Goal: Task Accomplishment & Management: Complete application form

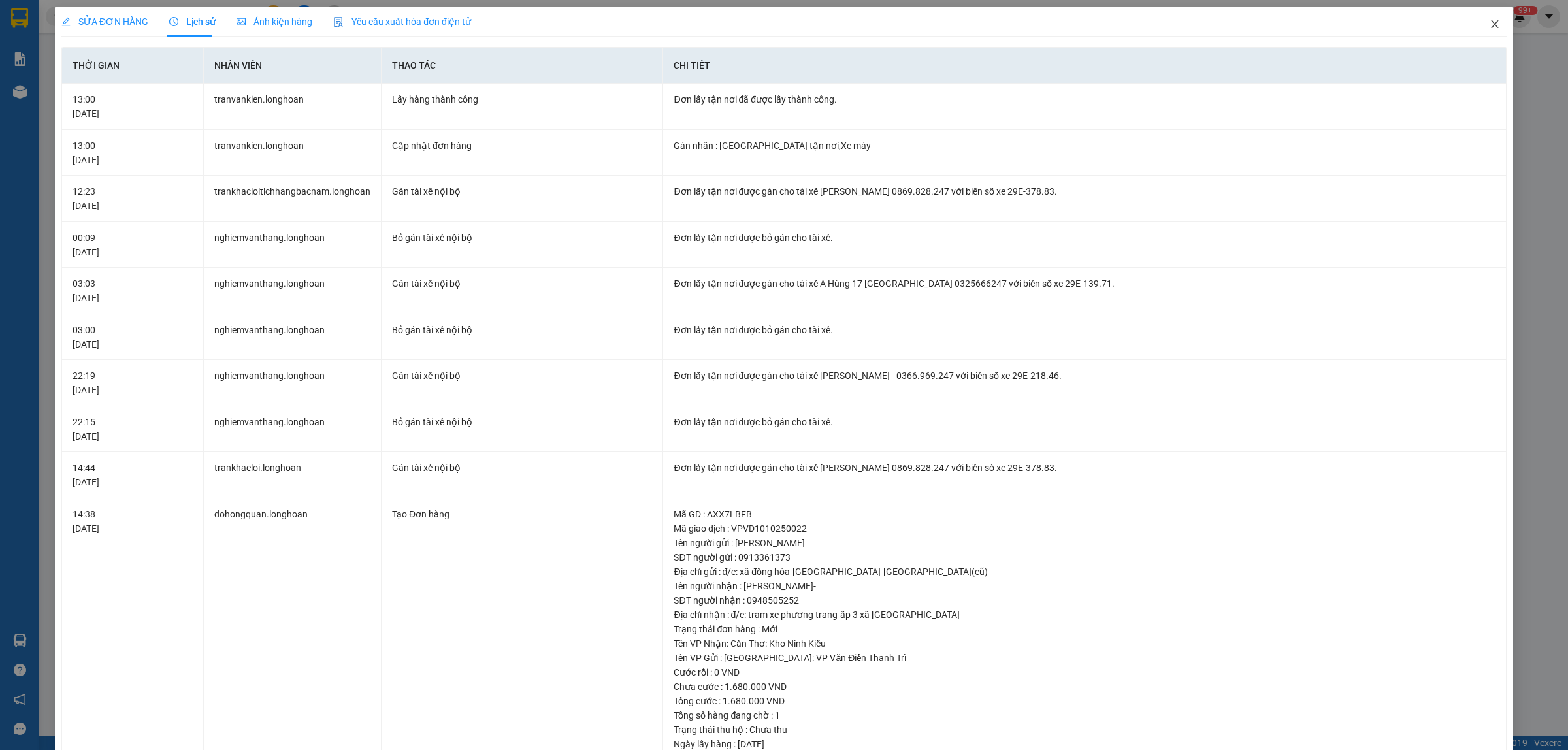
click at [1490, 26] on icon "close" at bounding box center [1496, 24] width 11 height 11
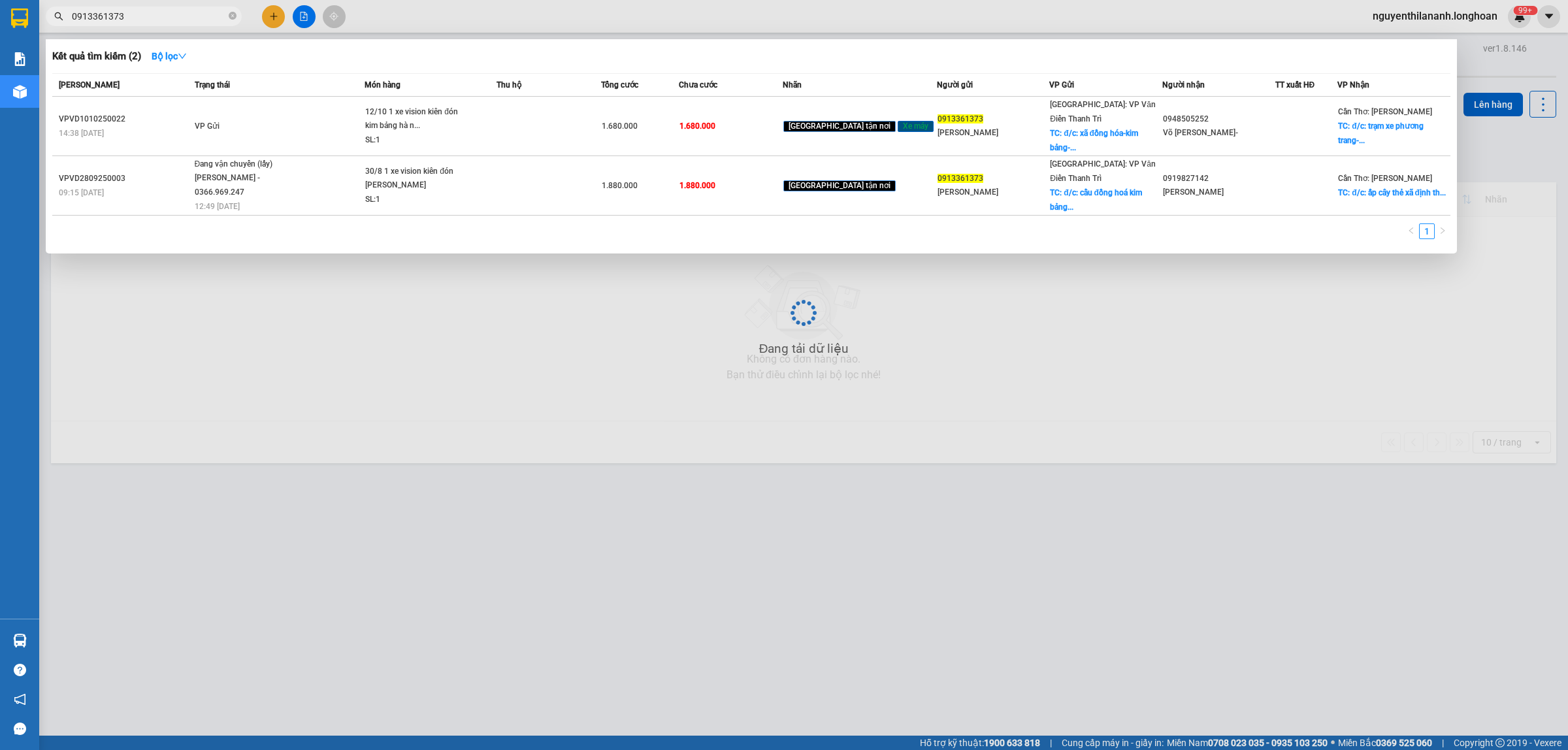
click at [172, 25] on span "0913361373" at bounding box center [144, 17] width 196 height 20
click at [171, 21] on input "0913361373" at bounding box center [149, 16] width 154 height 14
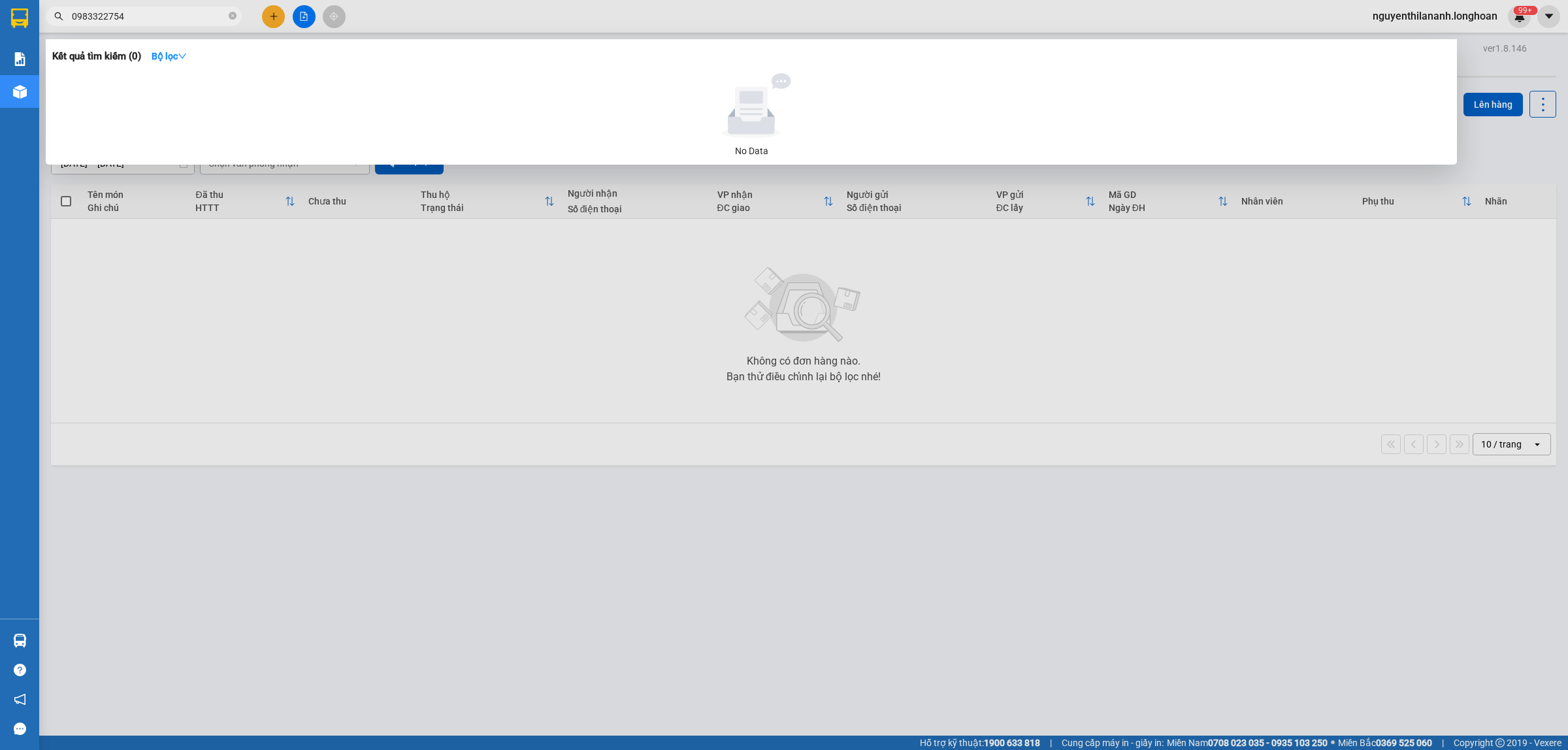
click at [93, 17] on input "0983322754" at bounding box center [149, 16] width 154 height 14
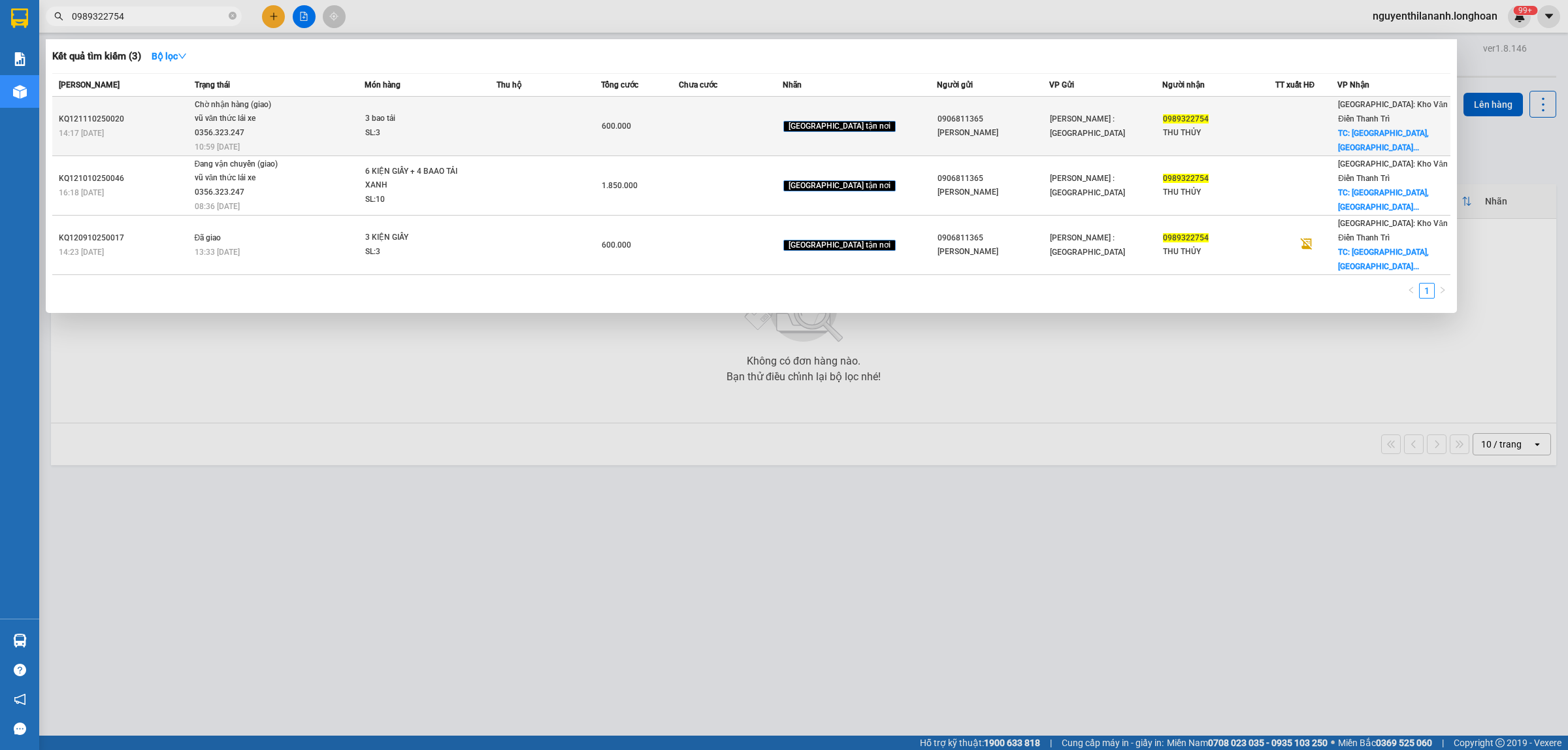
type input "0989322754"
click at [149, 126] on div "14:17 [DATE]" at bounding box center [124, 133] width 132 height 14
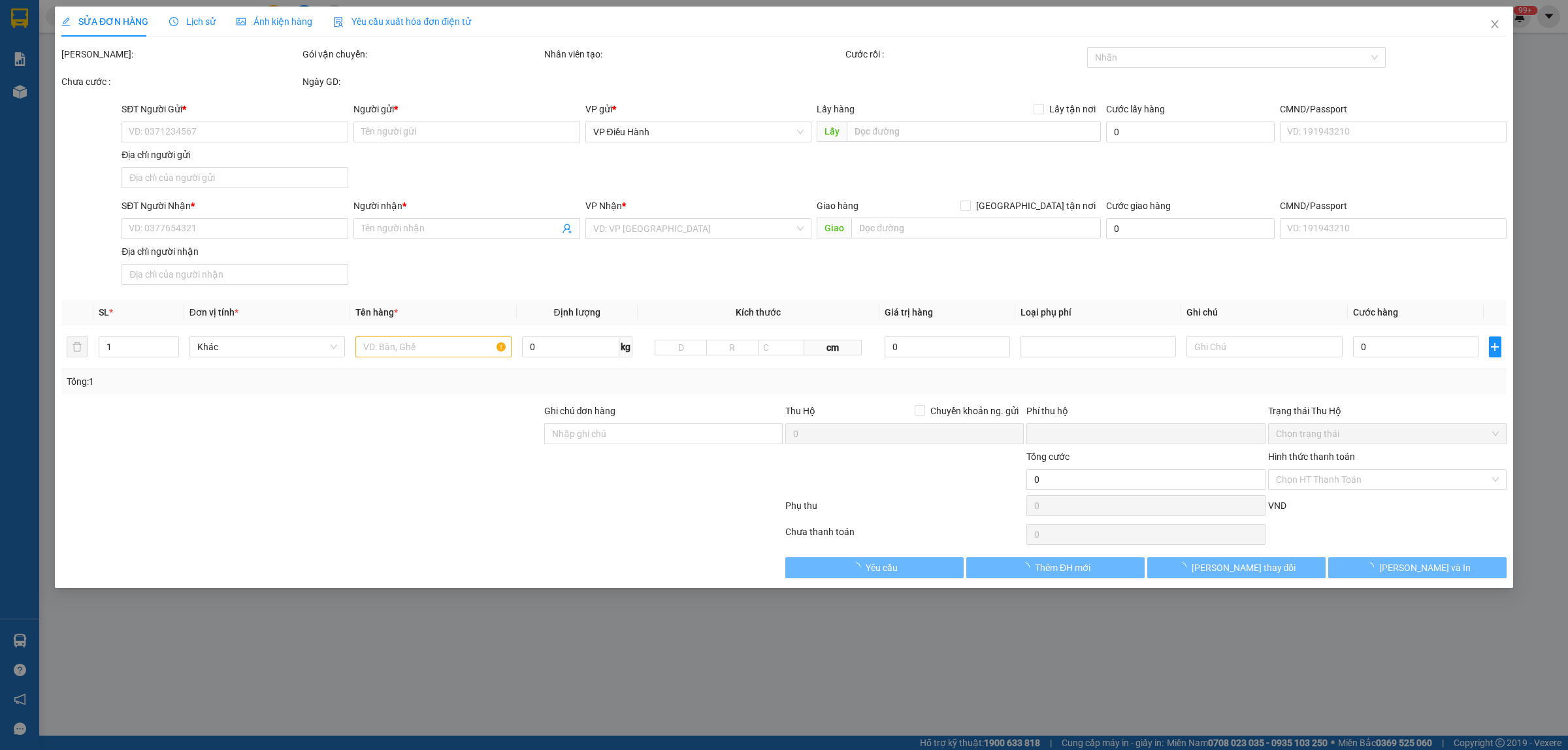
type input "0906811365"
type input "[PERSON_NAME]"
type input "0989322754"
type input "THU THỦY"
checkbox input "true"
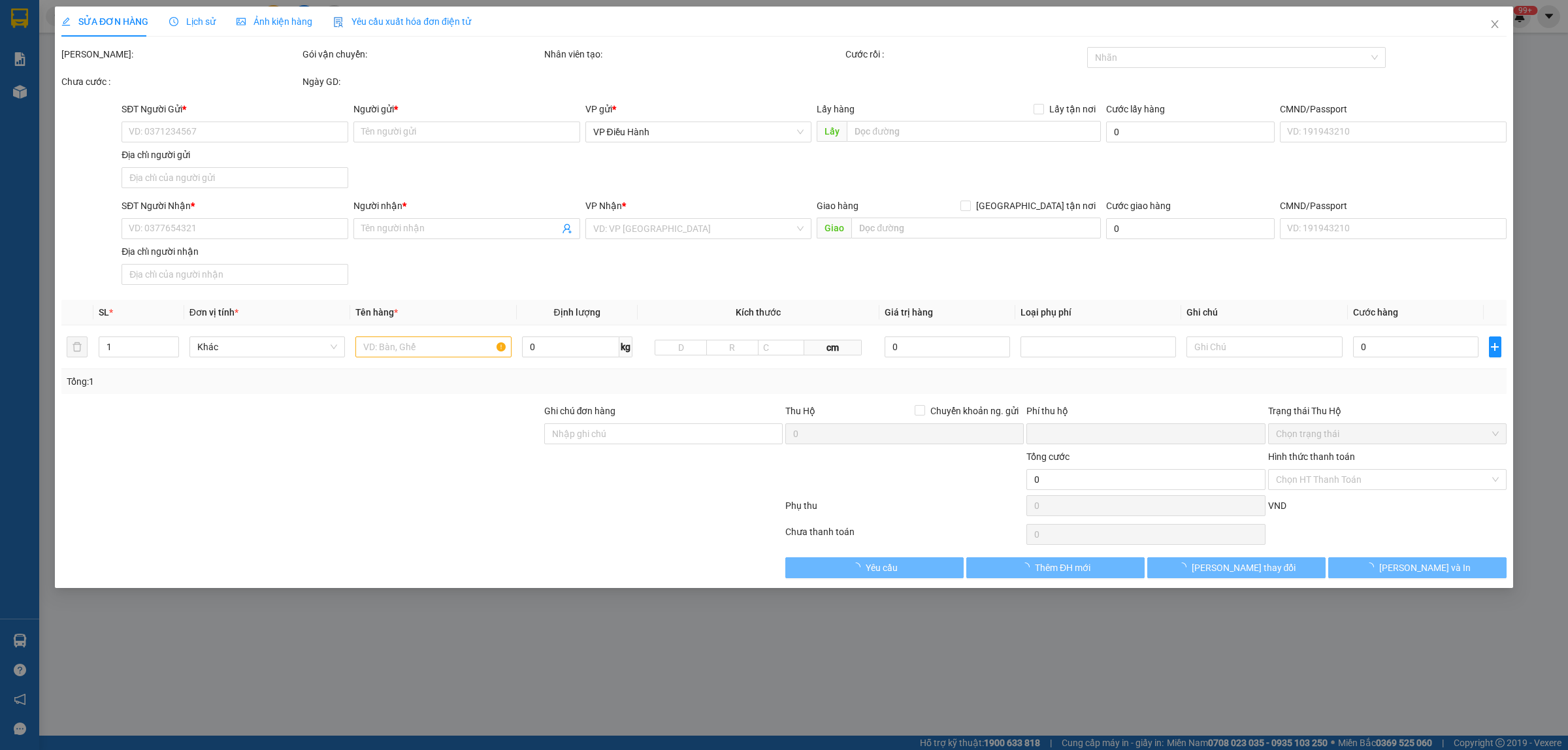
type input "[STREET_ADDRESS]"
type input "0"
type input "600.000"
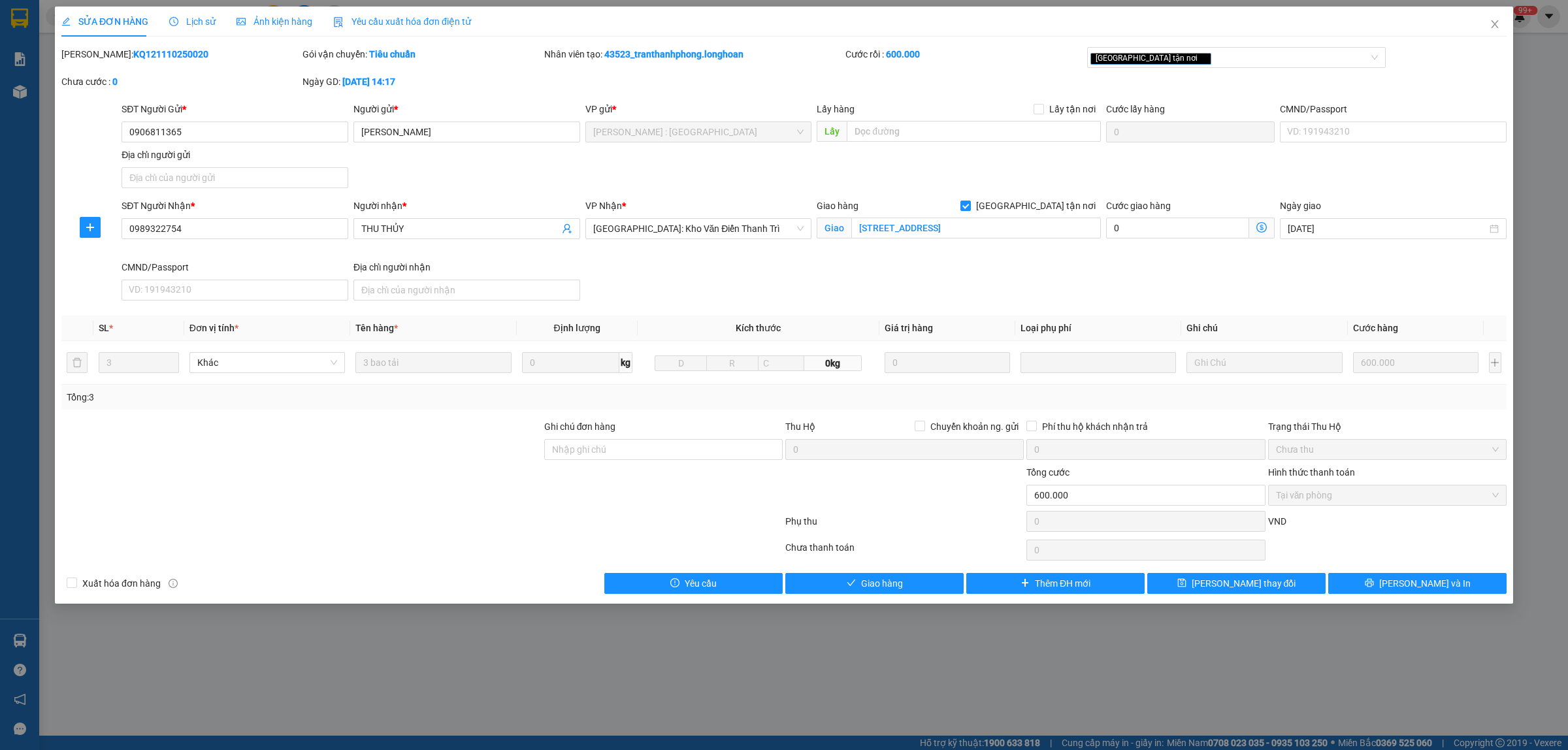
click at [193, 25] on span "Lịch sử" at bounding box center [192, 22] width 47 height 11
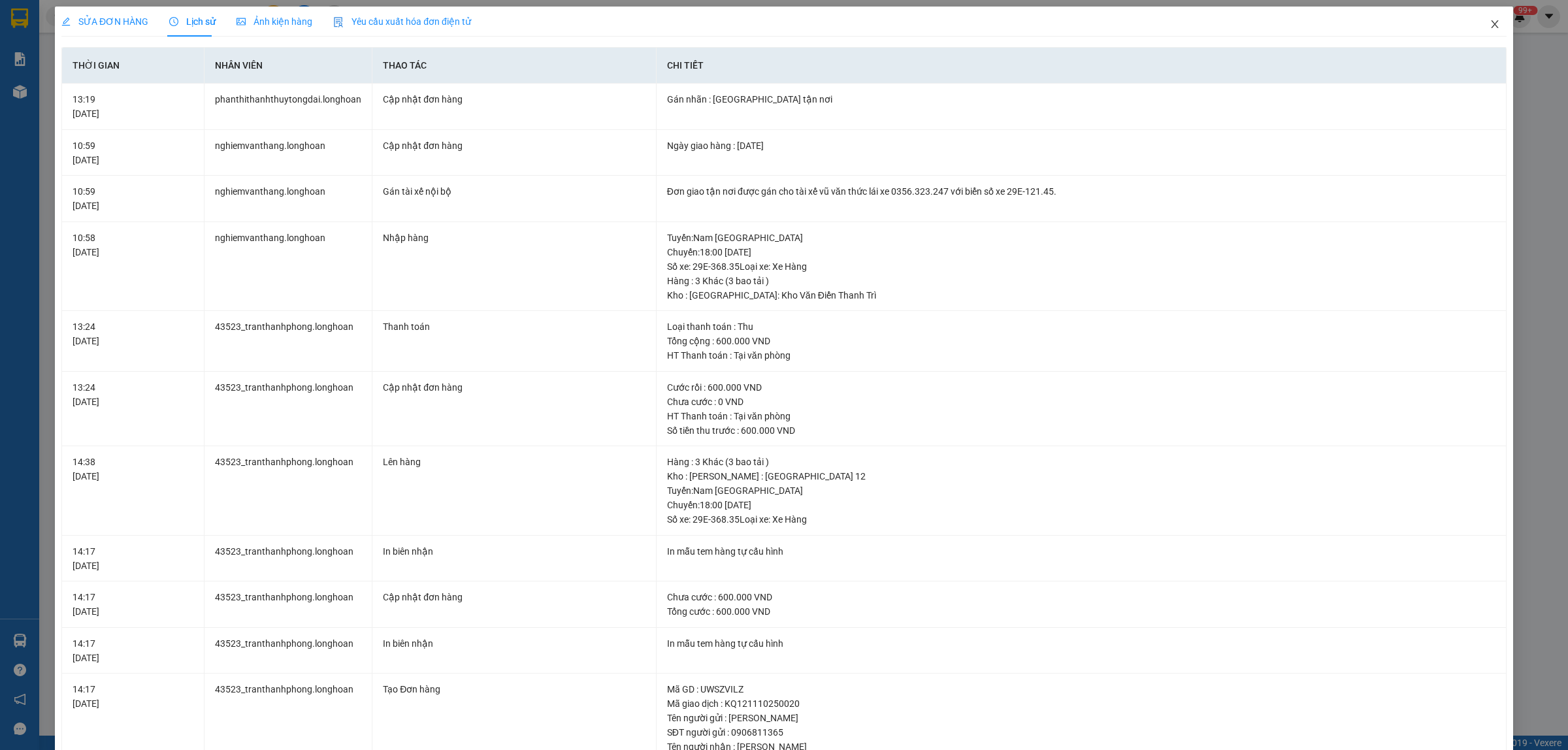
click at [1491, 22] on icon "close" at bounding box center [1495, 24] width 8 height 8
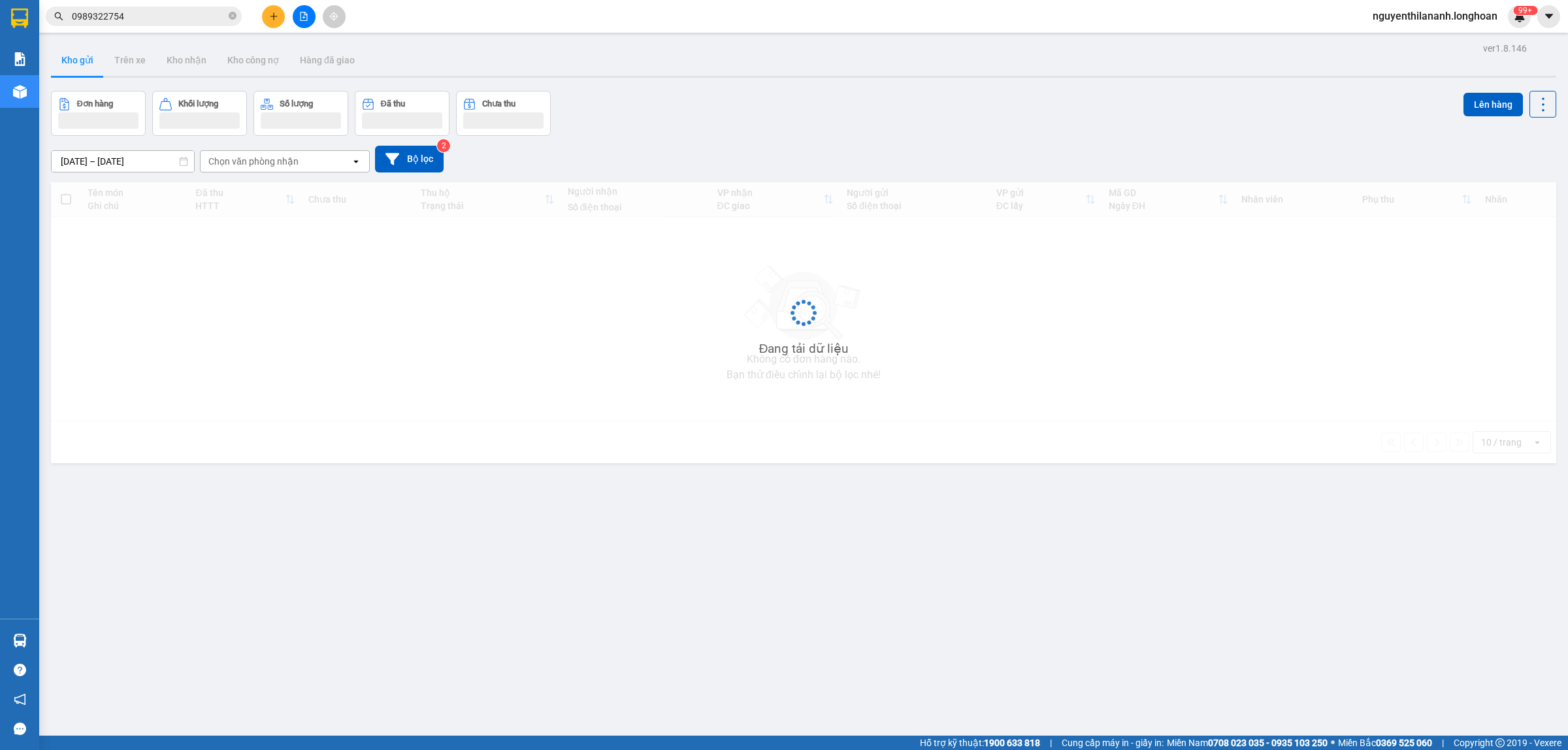
click at [140, 13] on input "0989322754" at bounding box center [149, 16] width 154 height 14
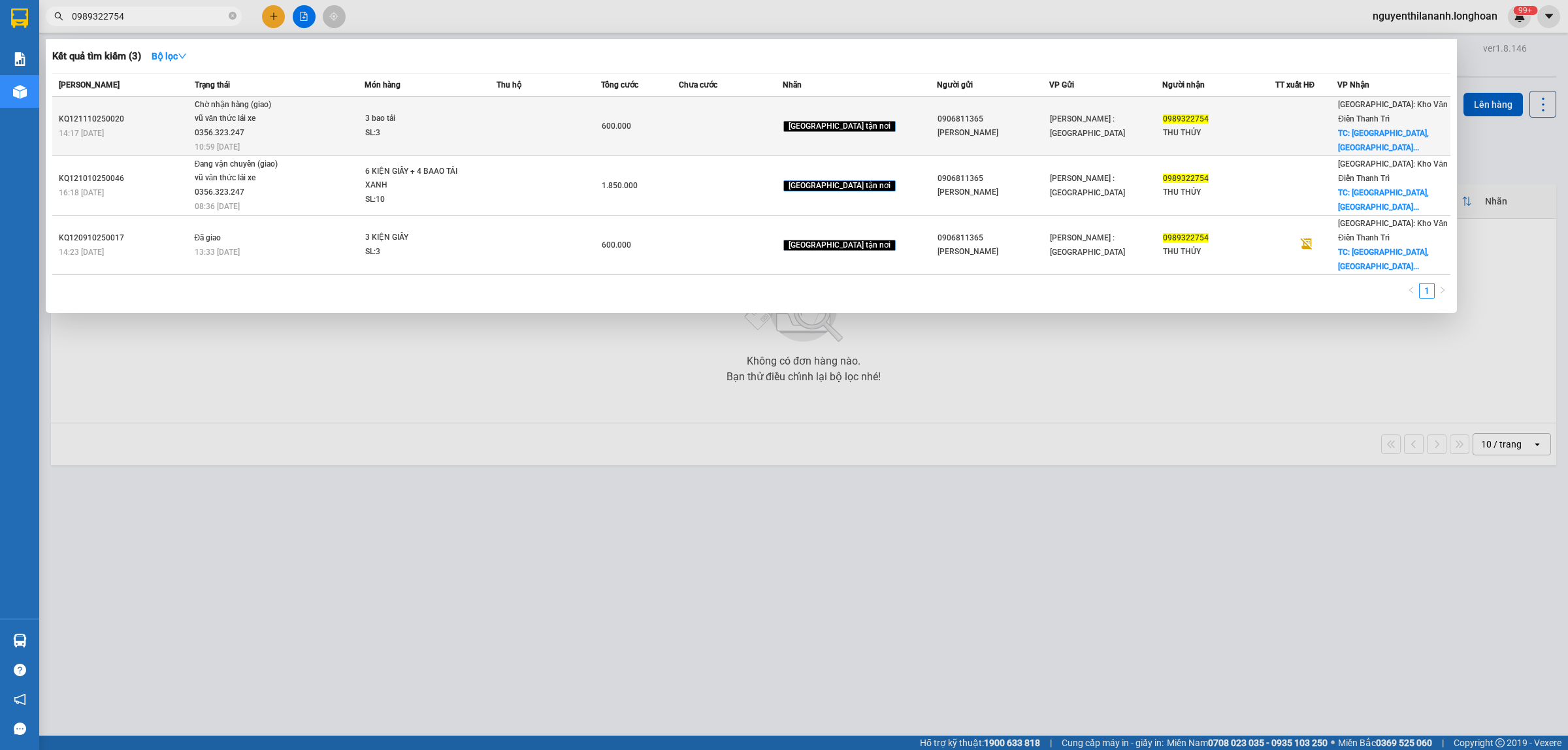
click at [173, 116] on div "KQ121110250020" at bounding box center [124, 119] width 132 height 14
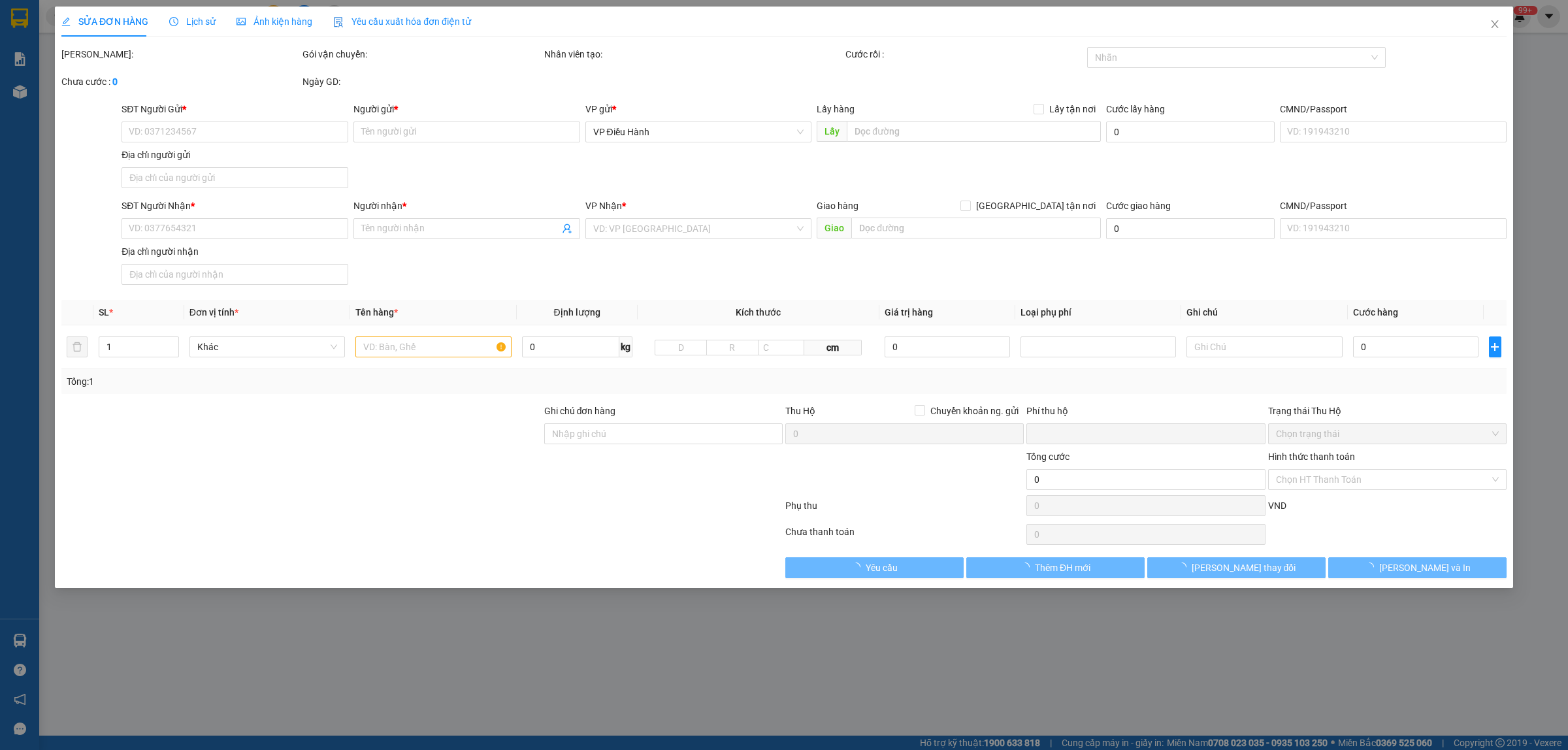
type input "0906811365"
type input "[PERSON_NAME]"
type input "0989322754"
type input "THU THỦY"
checkbox input "true"
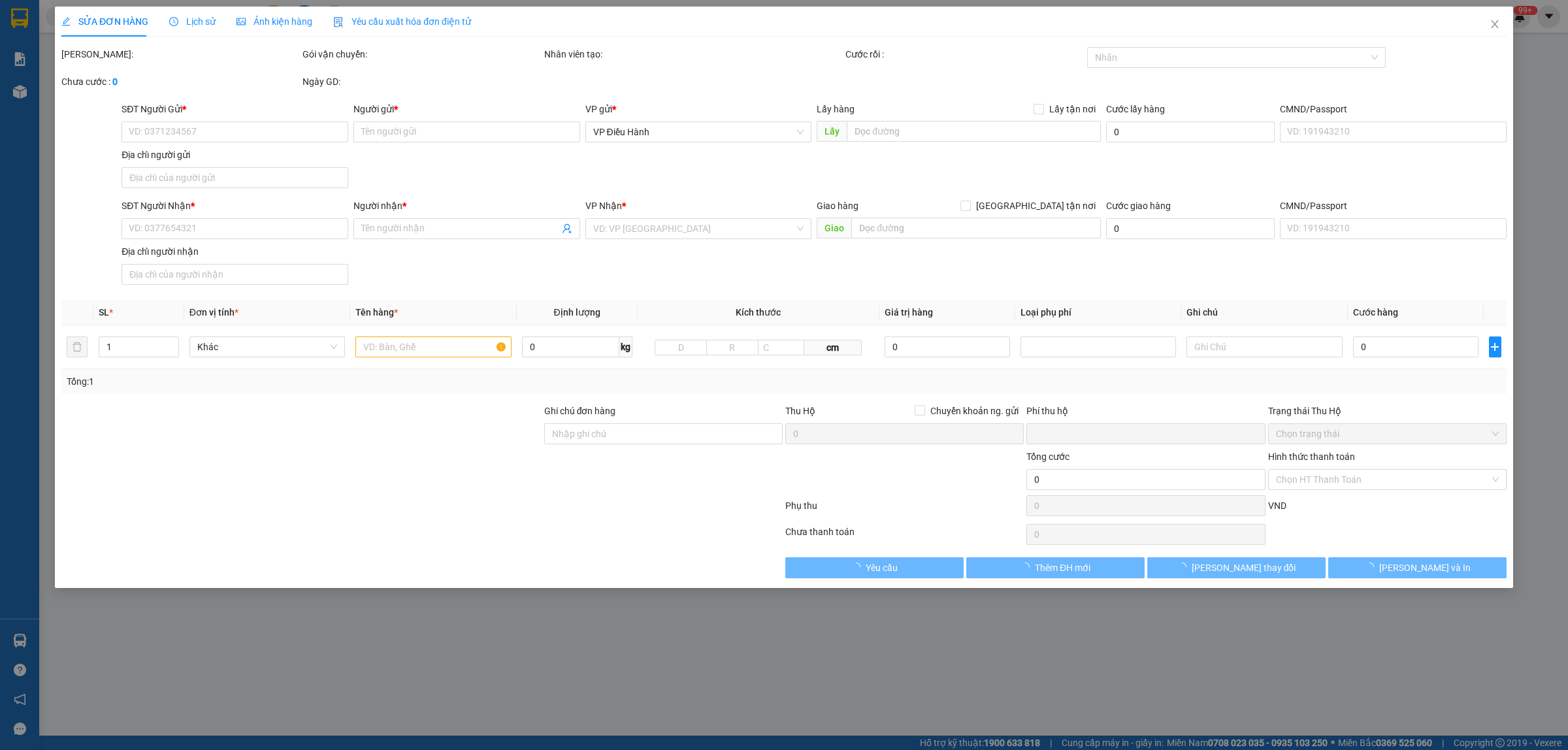
type input "[STREET_ADDRESS]"
type input "0"
type input "600.000"
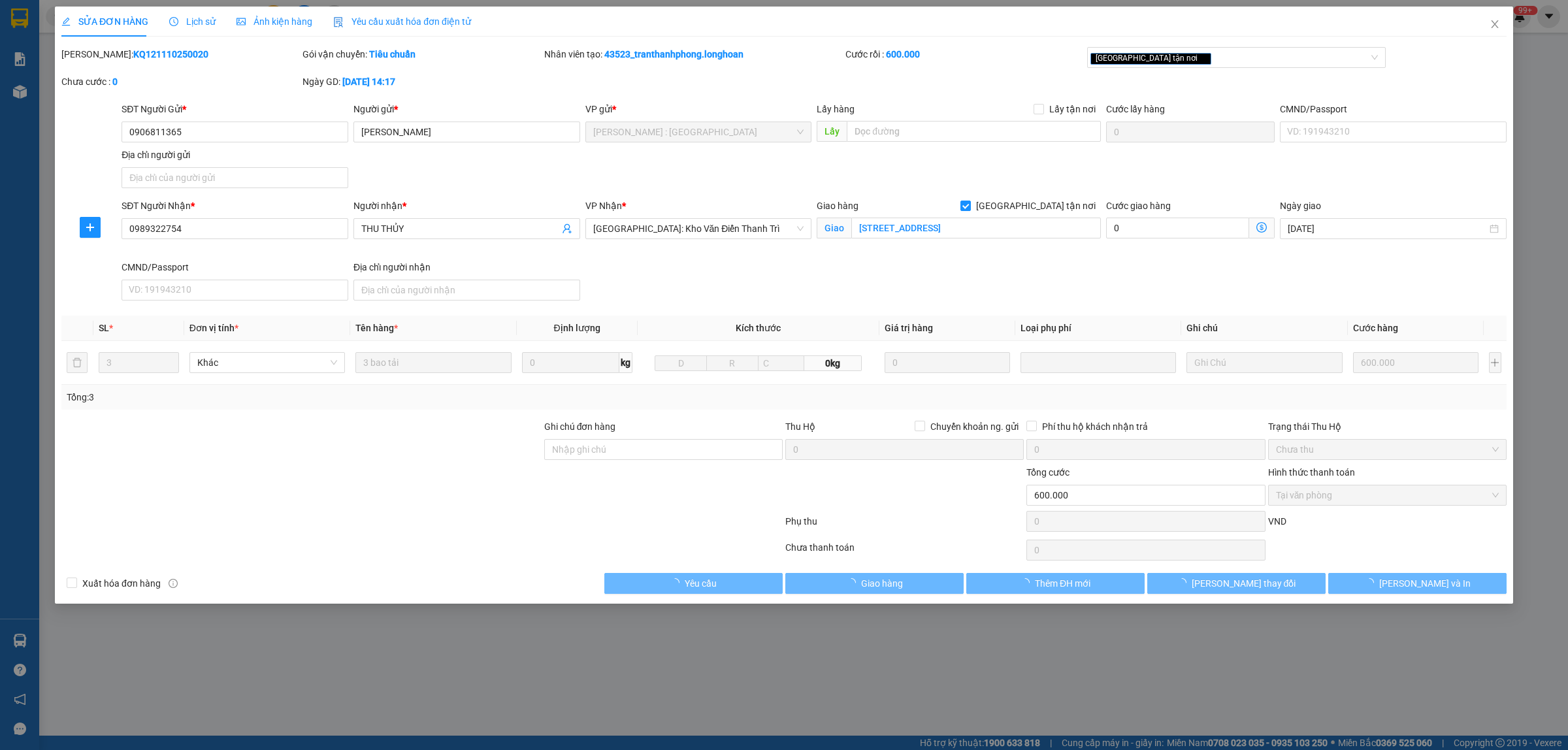
click at [180, 24] on span "Lịch sử" at bounding box center [192, 22] width 47 height 11
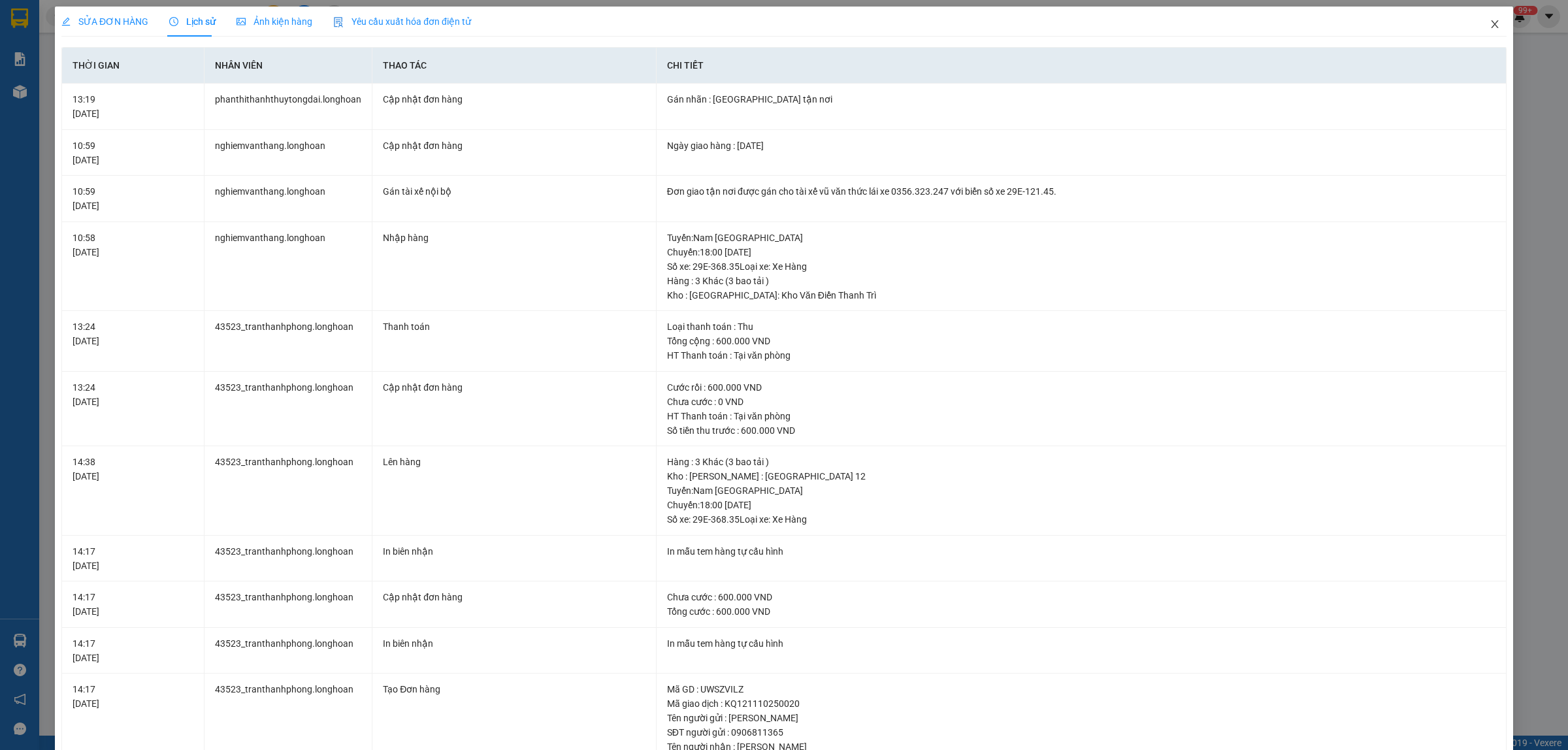
click at [1477, 25] on span "Close" at bounding box center [1495, 25] width 37 height 37
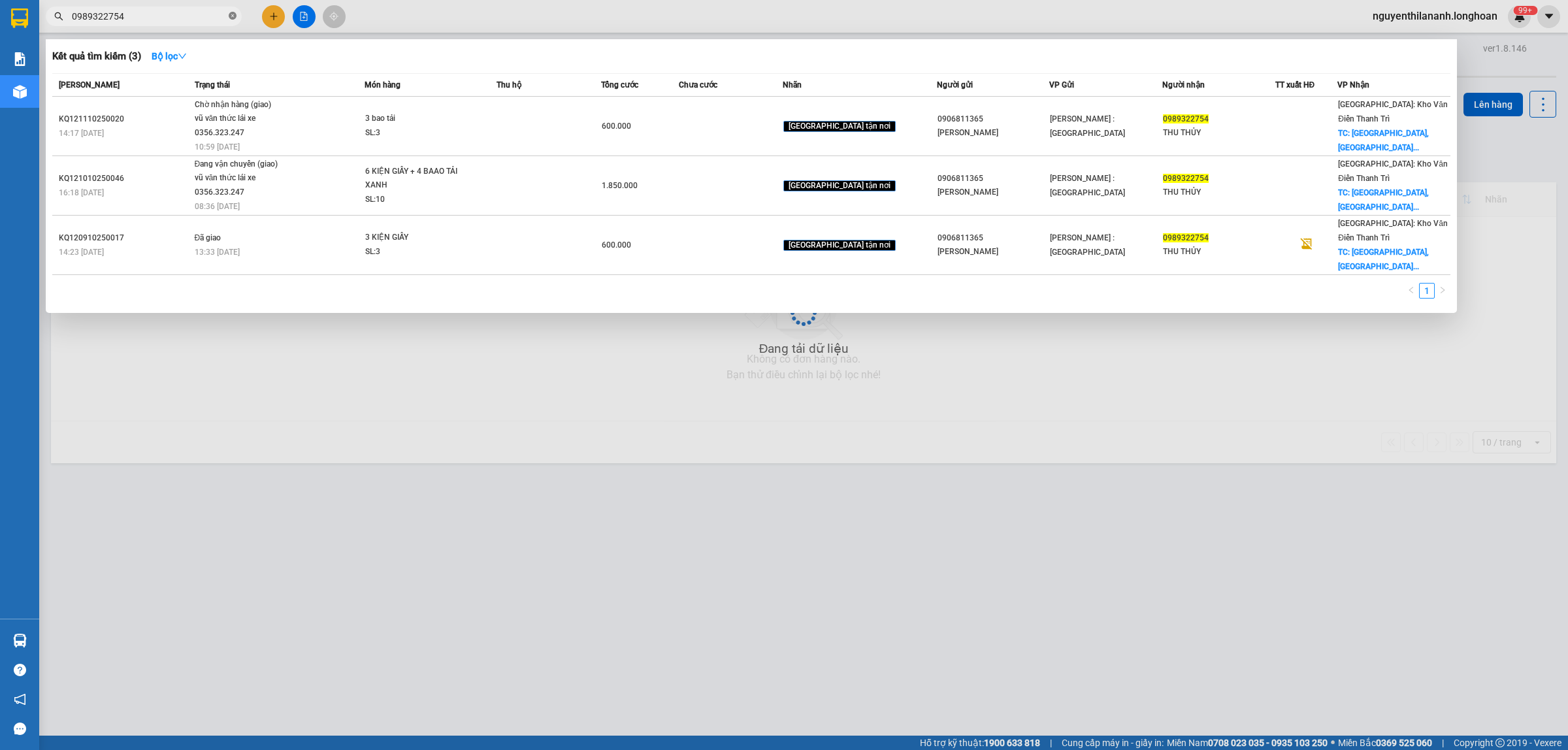
click at [231, 17] on icon "close-circle" at bounding box center [232, 16] width 8 height 8
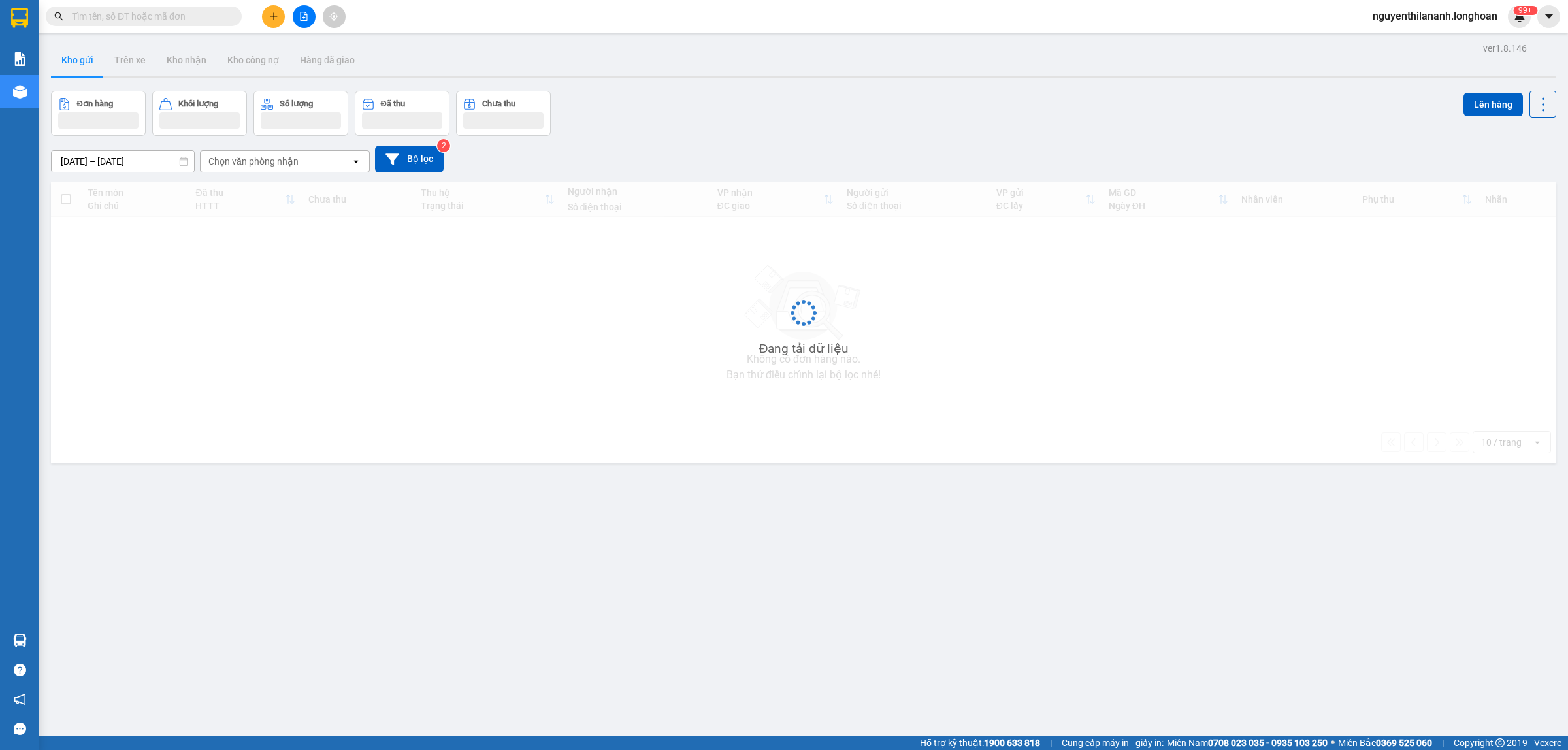
paste input "0968841950"
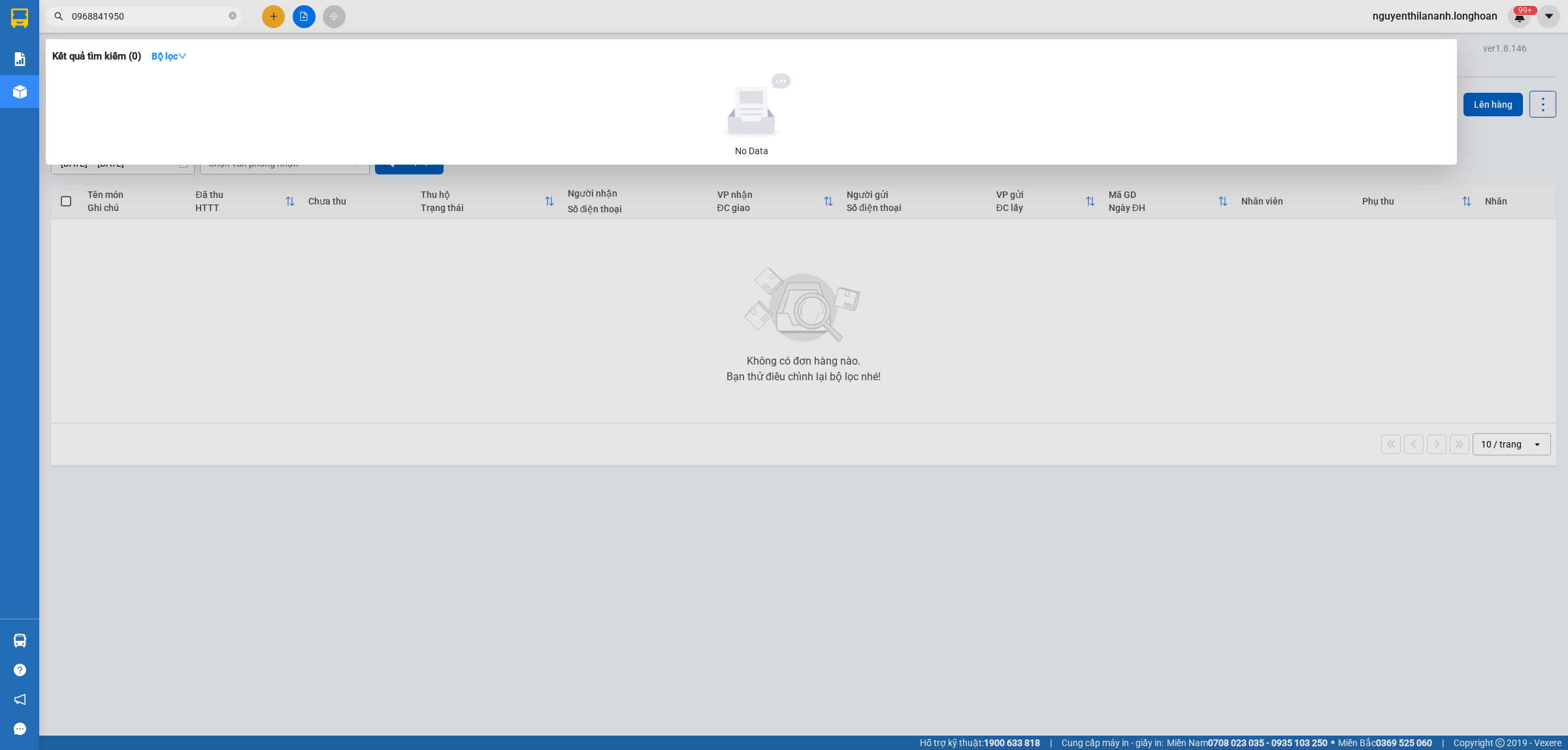
type input "0968841950"
click at [235, 14] on icon "close-circle" at bounding box center [232, 16] width 8 height 8
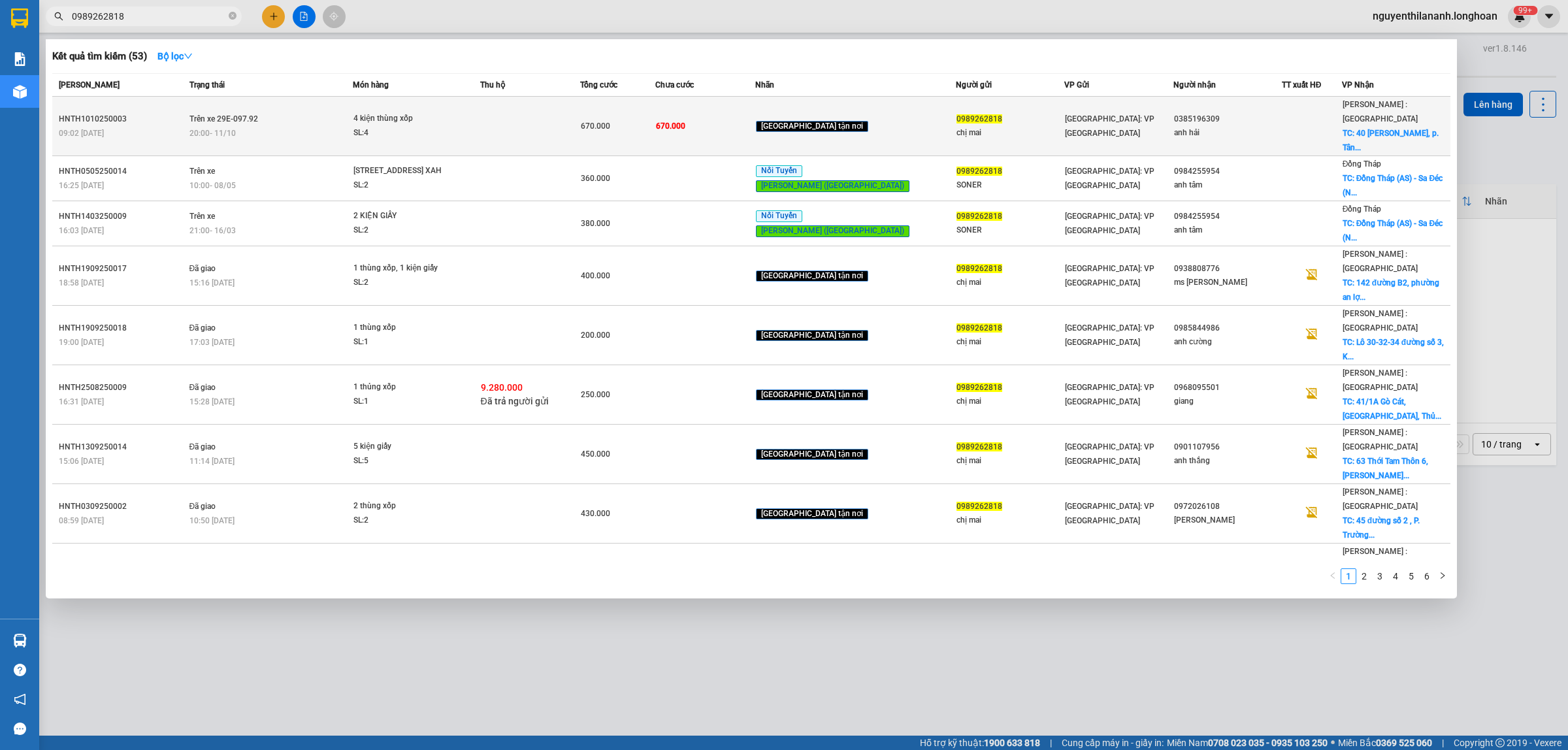
type input "0989262818"
click at [183, 112] on div "HNTH1010250003" at bounding box center [122, 119] width 127 height 14
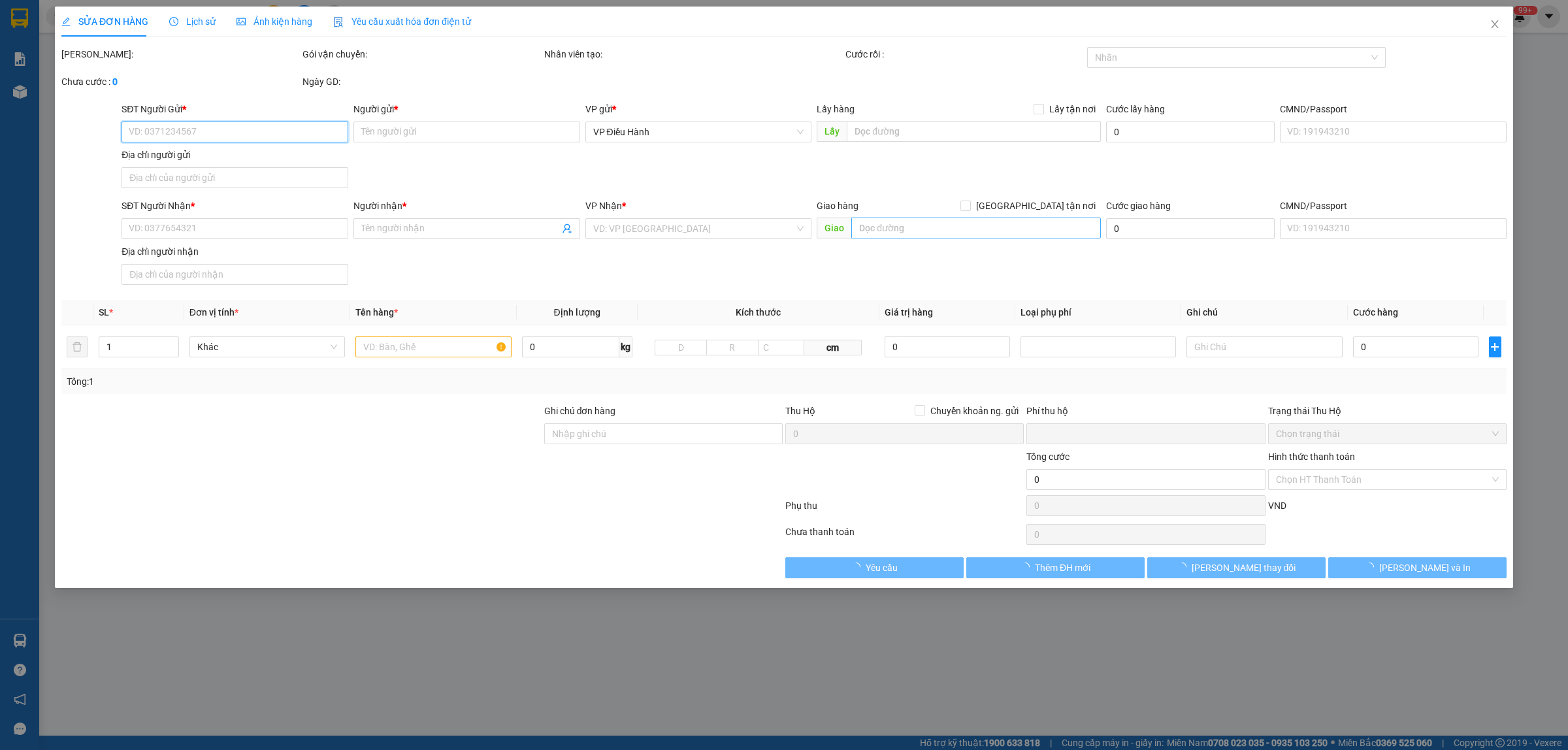
type input "0989262818"
type input "chị mai"
type input "0385196309"
type input "anh hải"
checkbox input "true"
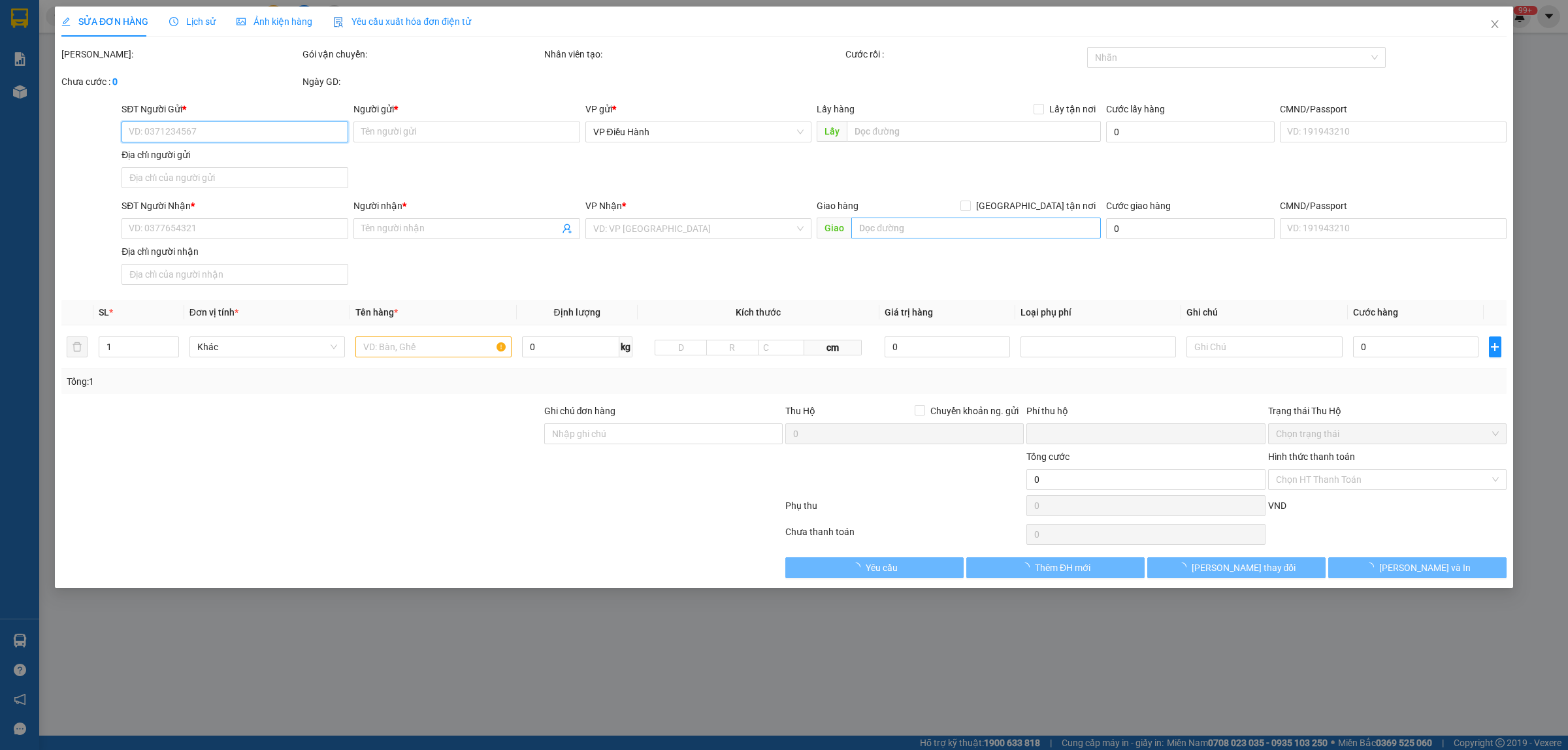
type input "40 [PERSON_NAME], p. [GEOGRAPHIC_DATA], hcm"
type input "0"
type input "670.000"
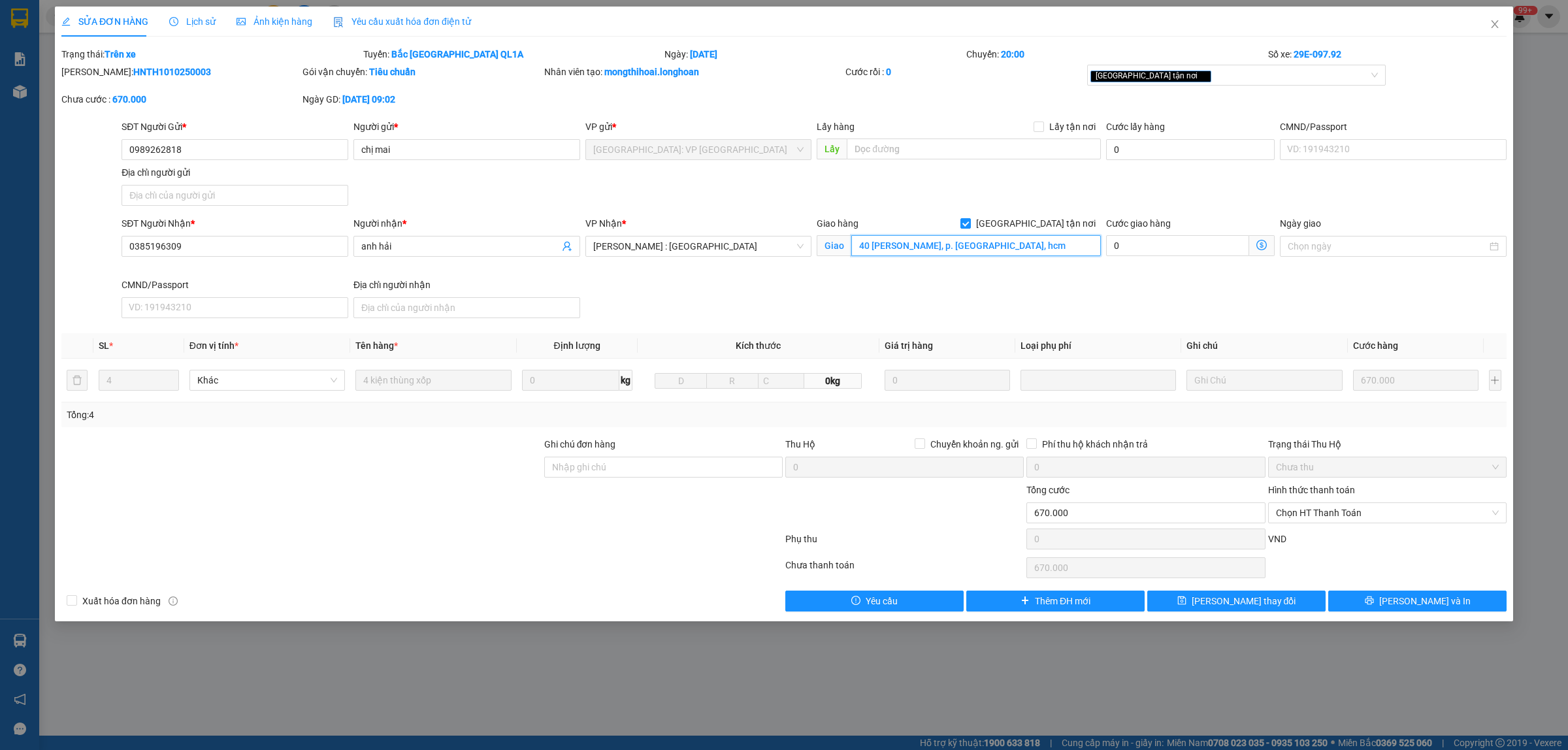
click at [1041, 249] on input "40 [PERSON_NAME], p. [GEOGRAPHIC_DATA], hcm" at bounding box center [976, 246] width 250 height 21
click at [190, 20] on span "Lịch sử" at bounding box center [192, 22] width 47 height 11
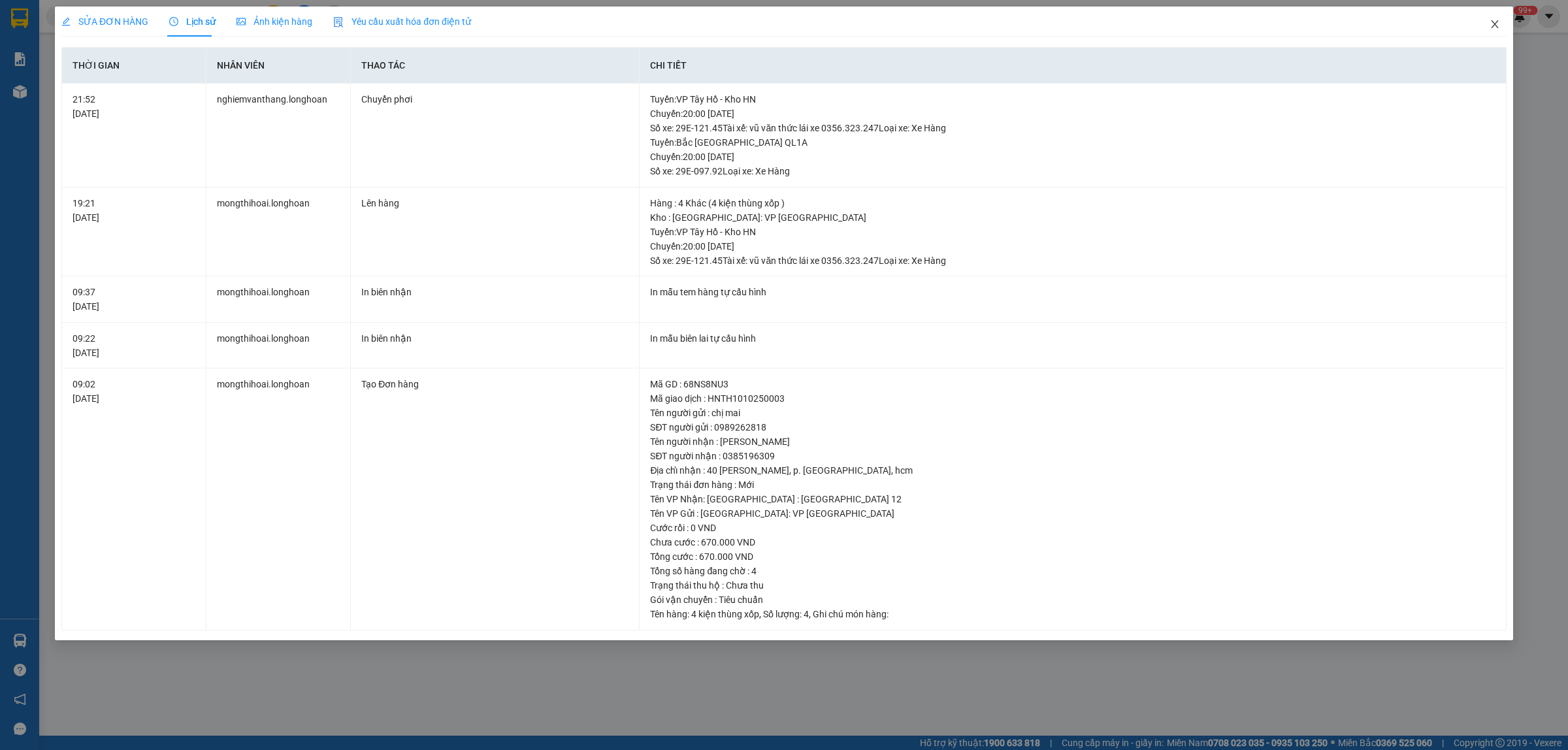
click at [1496, 26] on icon "close" at bounding box center [1495, 24] width 8 height 8
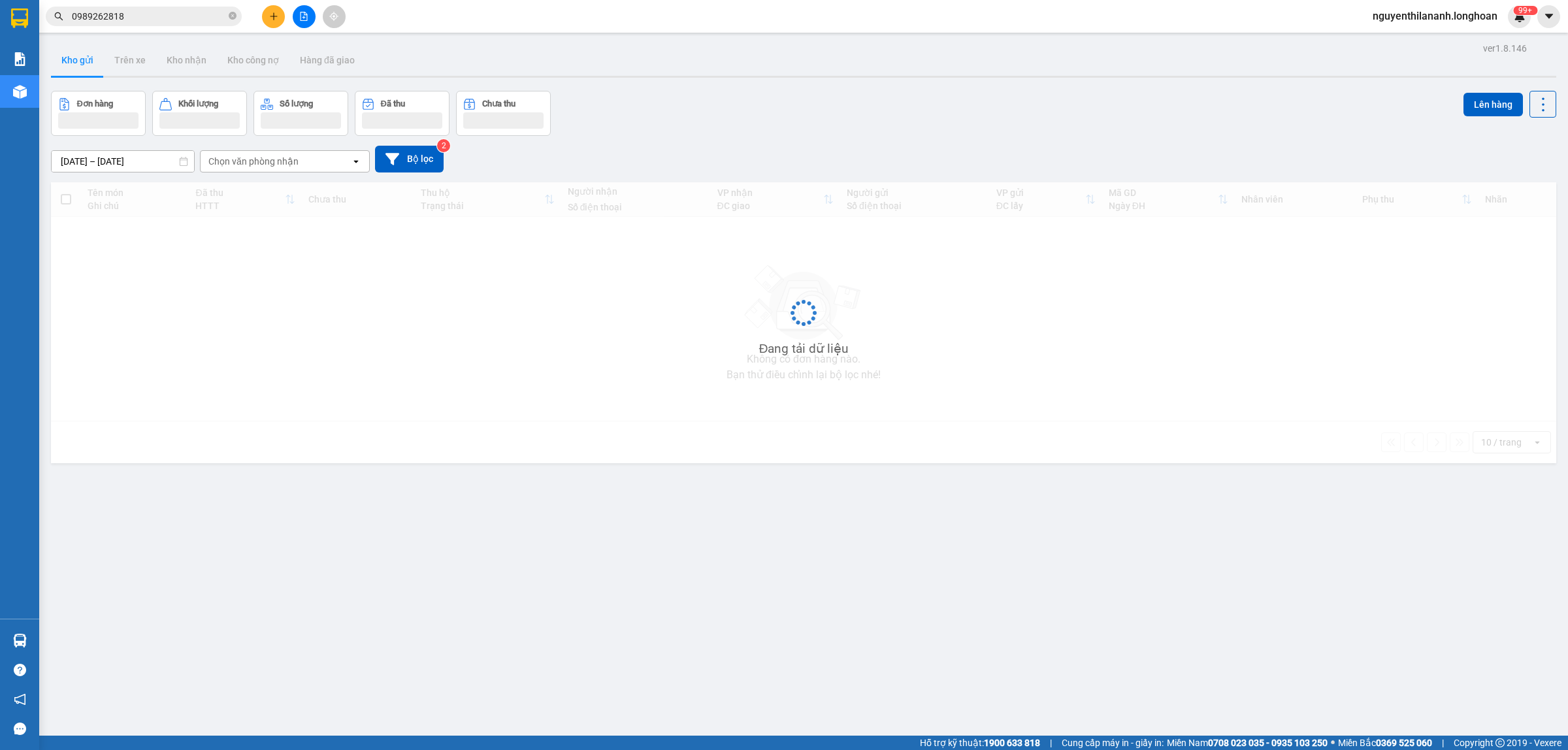
click at [142, 12] on input "0989262818" at bounding box center [149, 16] width 154 height 14
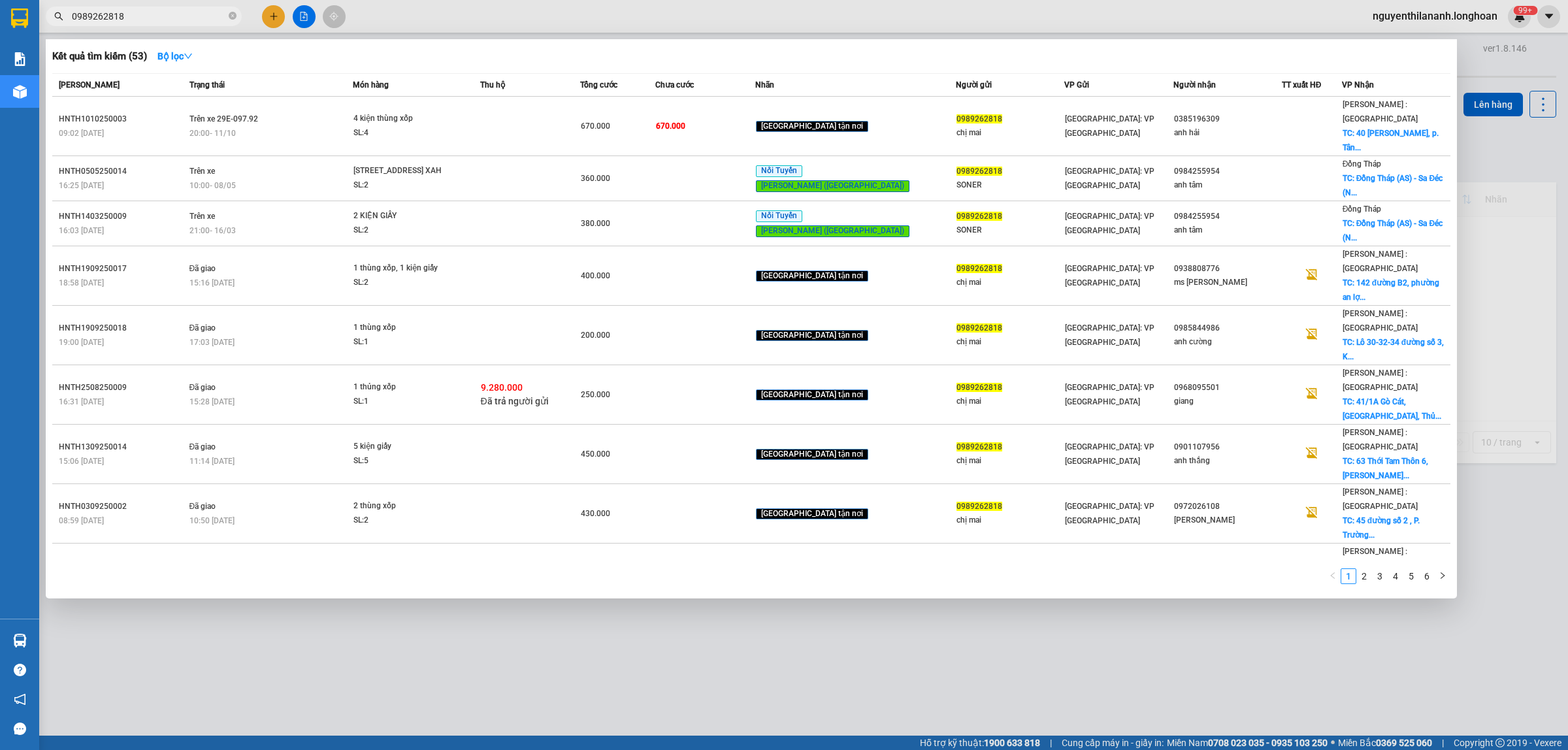
click at [142, 12] on input "0989262818" at bounding box center [149, 16] width 154 height 14
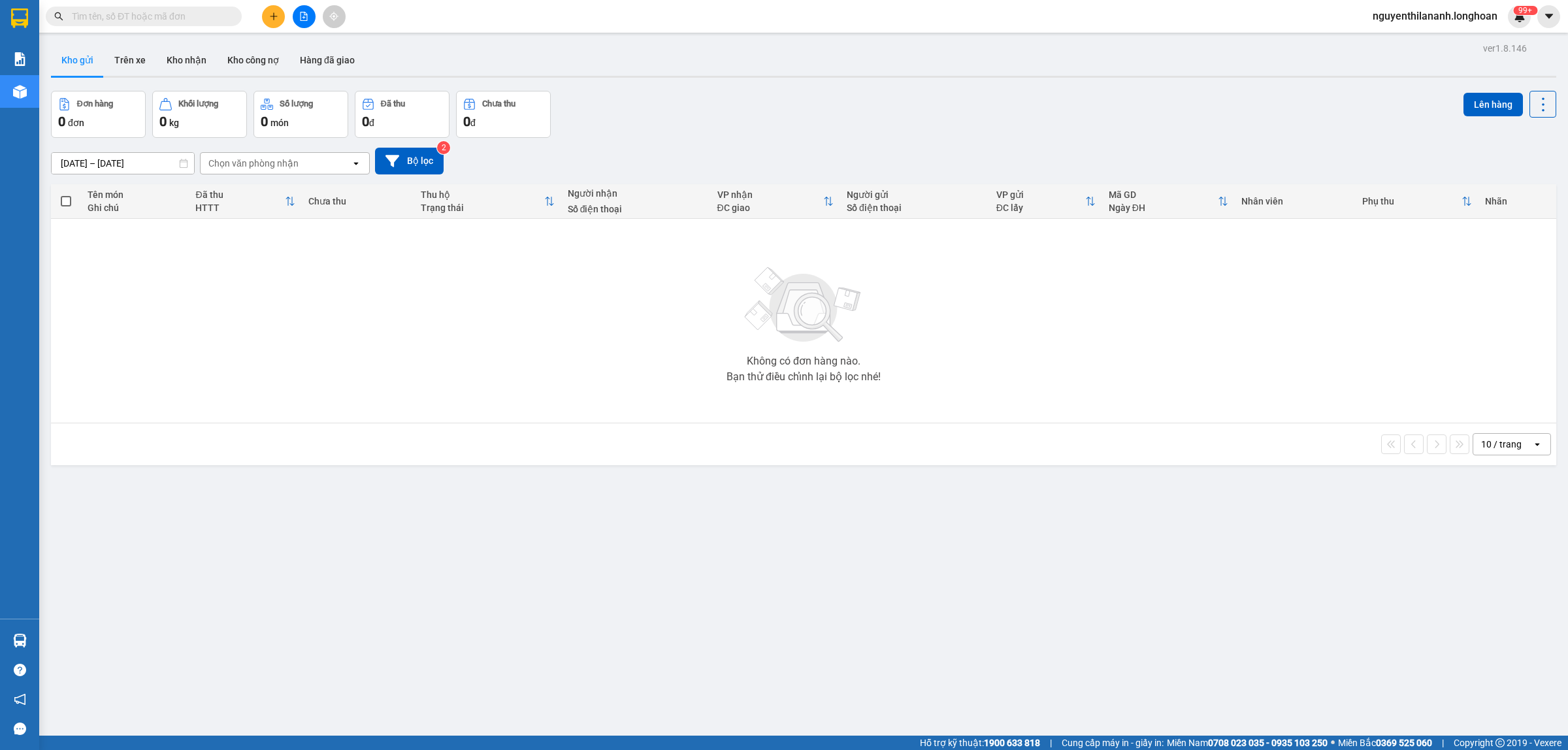
paste input "0339339248"
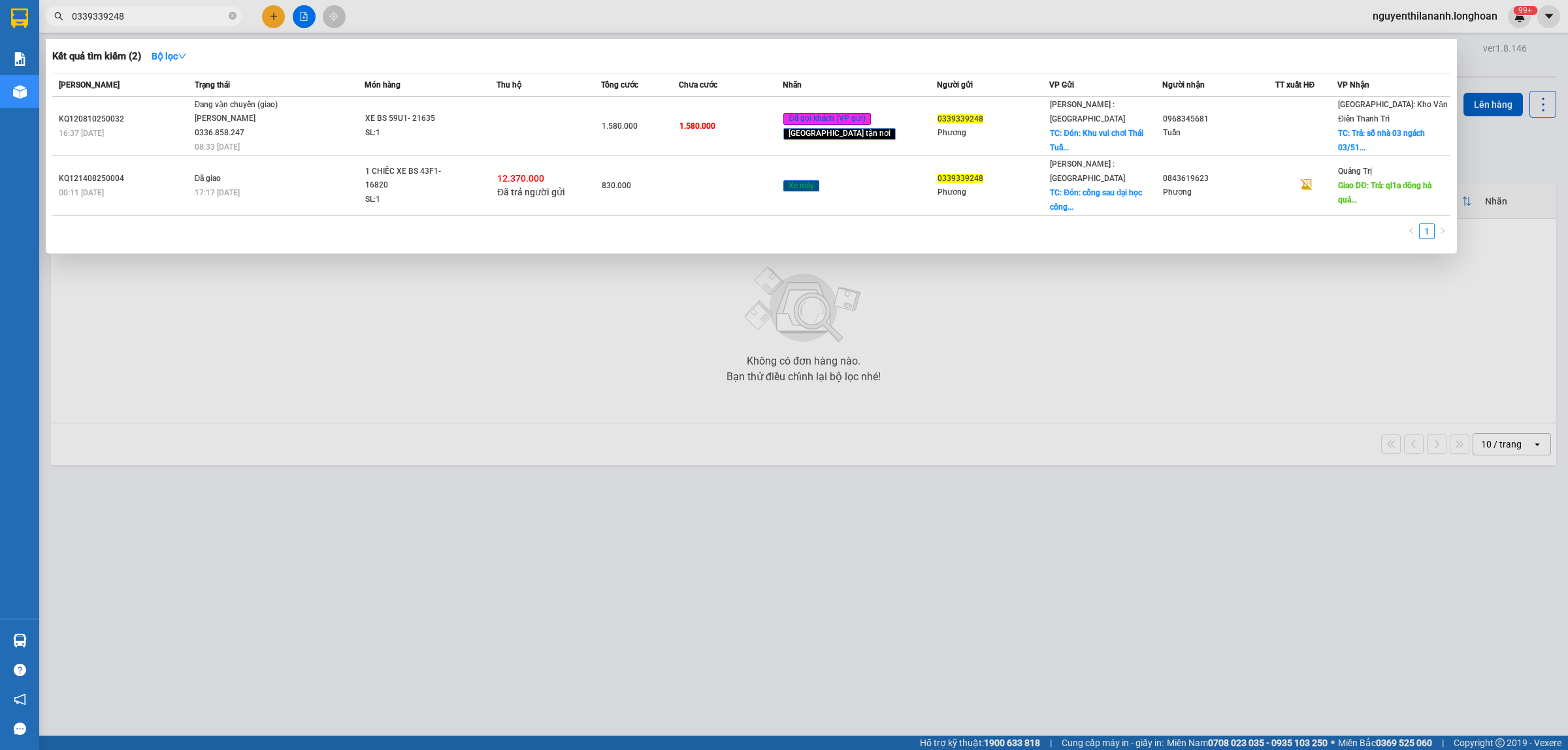
type input "0339339248"
click at [230, 14] on icon "close-circle" at bounding box center [232, 16] width 8 height 8
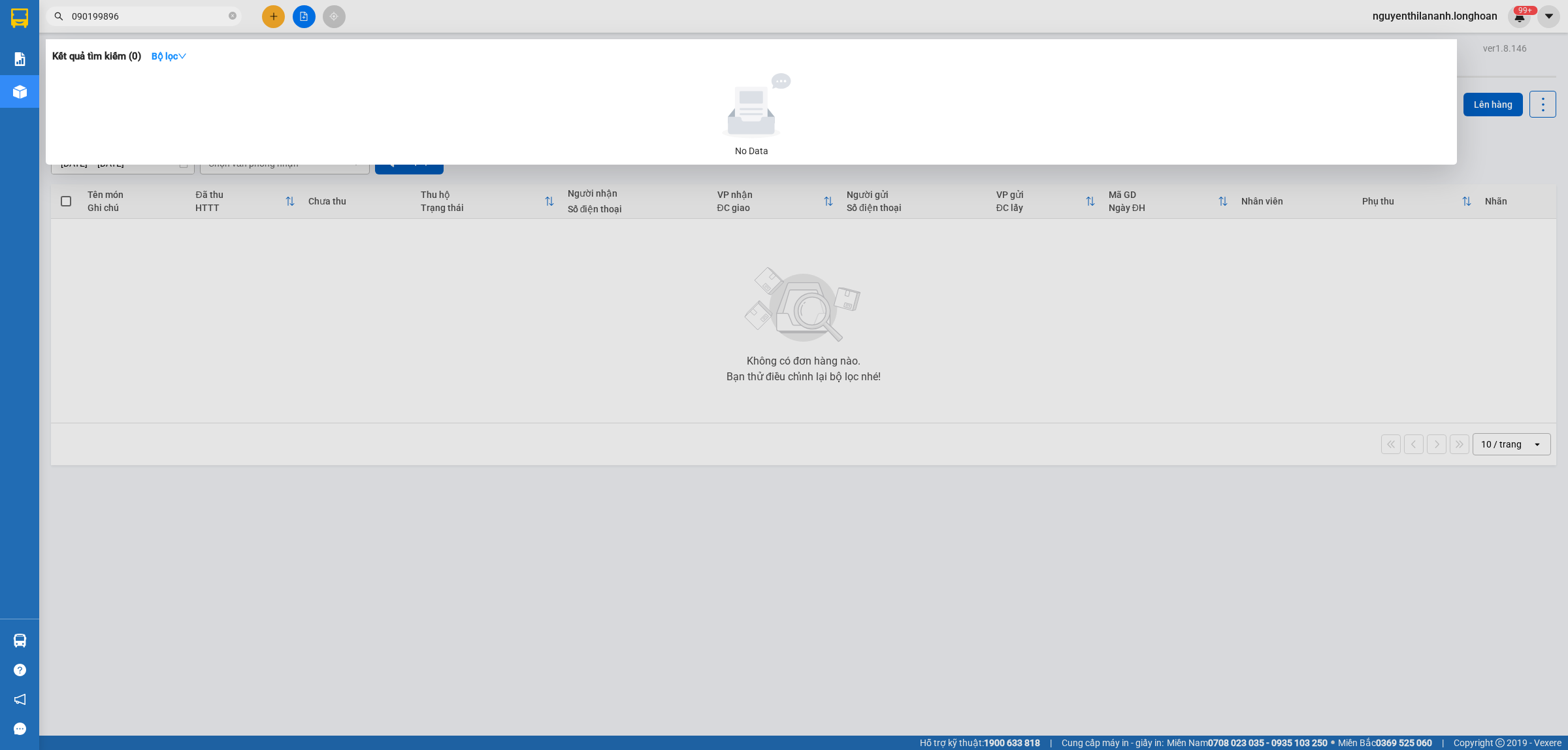
type input "0901998968"
click at [105, 15] on input "0901998968" at bounding box center [149, 16] width 154 height 14
click at [118, 15] on input "0901998968" at bounding box center [149, 16] width 154 height 14
click at [230, 11] on span at bounding box center [232, 17] width 8 height 12
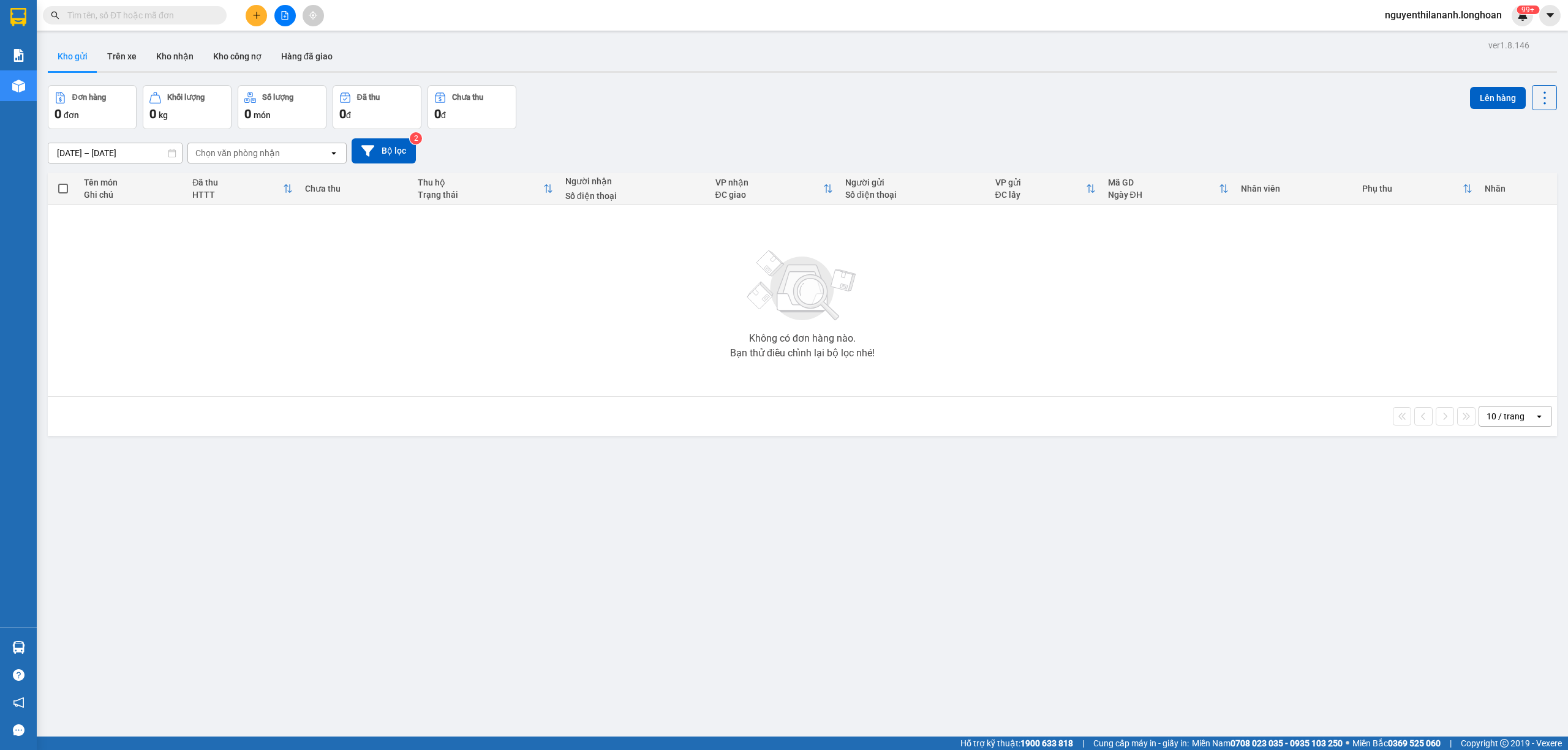
click at [93, 20] on input "text" at bounding box center [139, 15] width 144 height 13
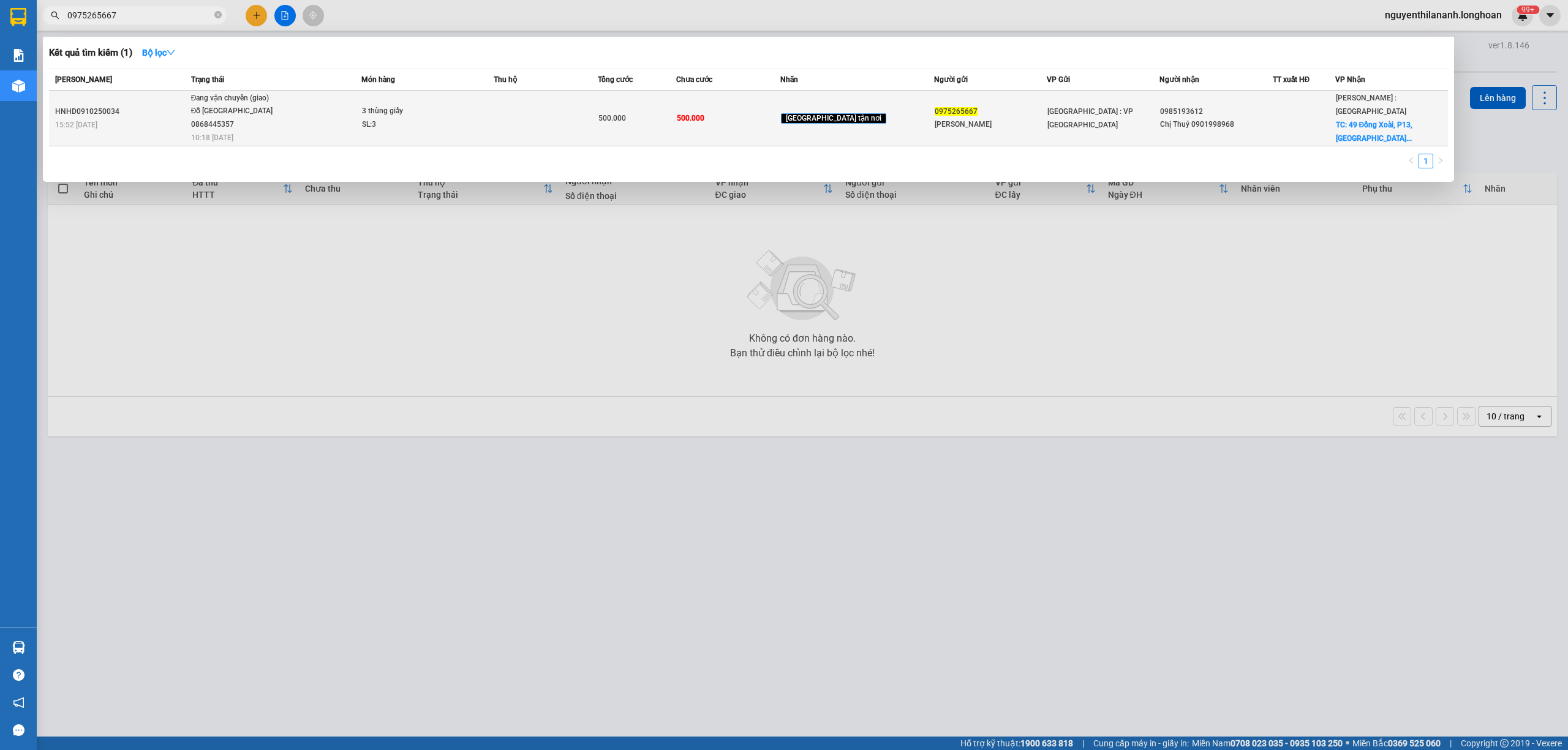
type input "0975265667"
click at [154, 119] on div "15:52 [DATE]" at bounding box center [121, 124] width 132 height 13
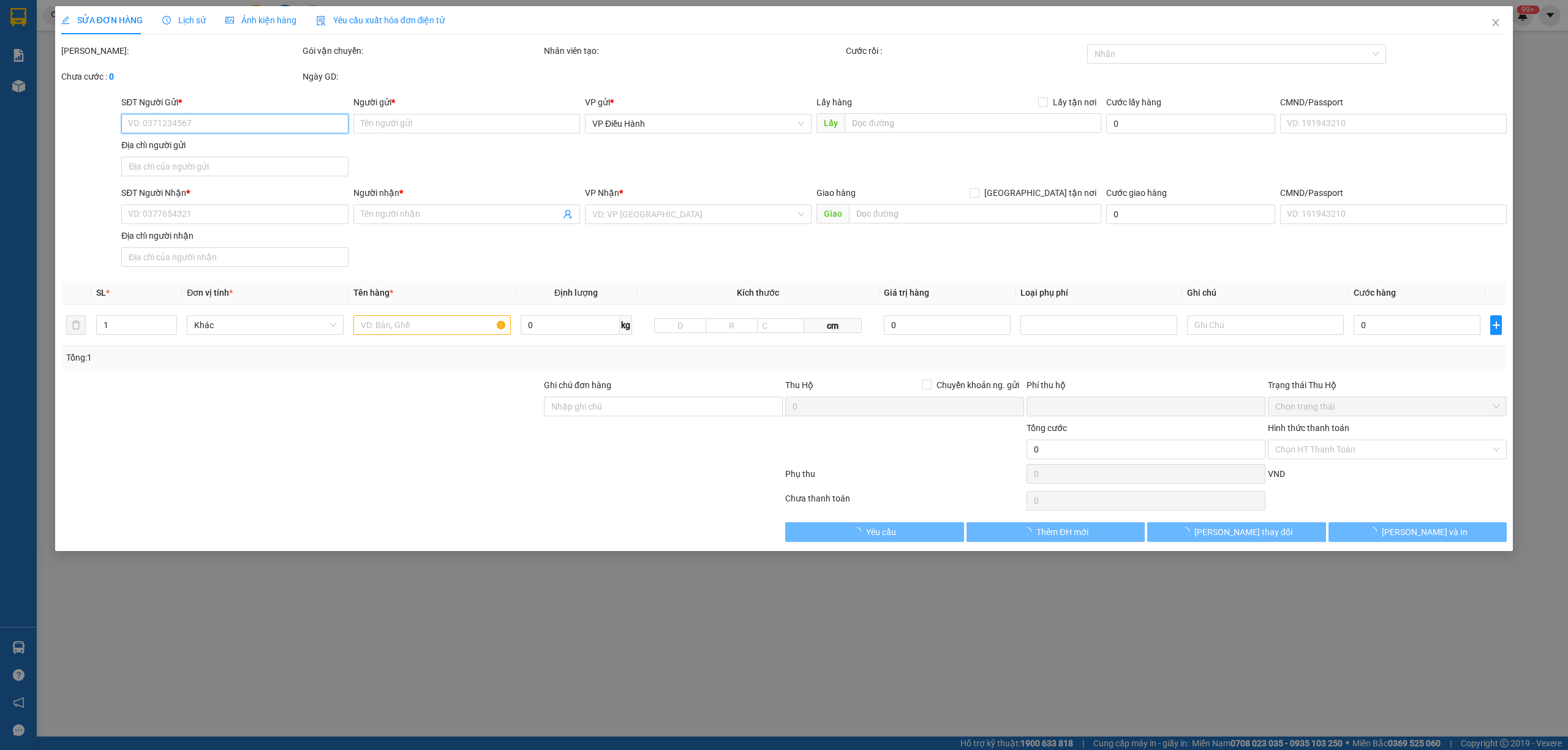
type input "0975265667"
type input "[PERSON_NAME]"
type input "0985193612"
type input "Chị Thuỷ 0901998968"
checkbox input "true"
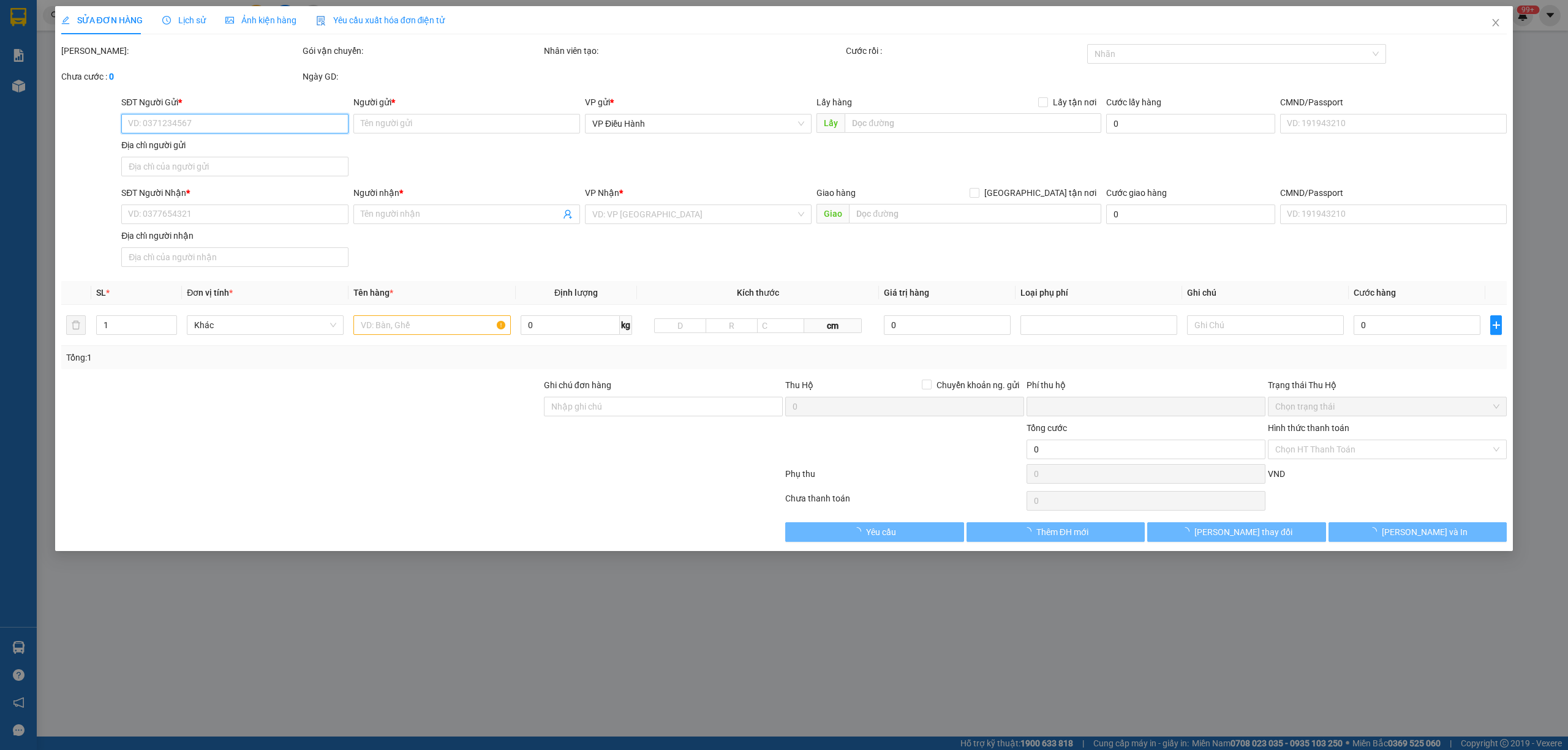
type input "49 Đồng Xoài, P13, [GEOGRAPHIC_DATA]"
type input "0"
type input "500.000"
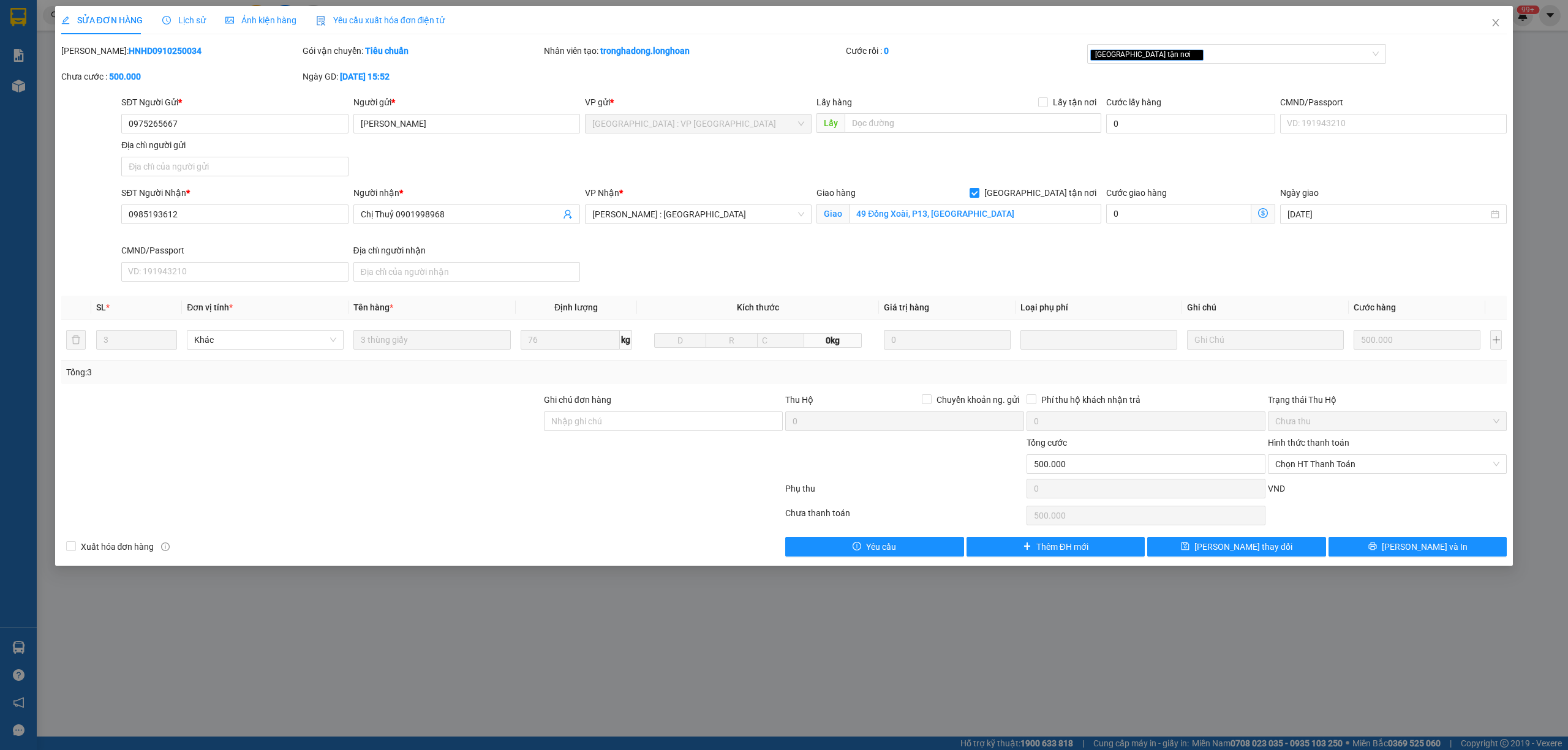
click at [192, 18] on span "Lịch sử" at bounding box center [185, 20] width 44 height 10
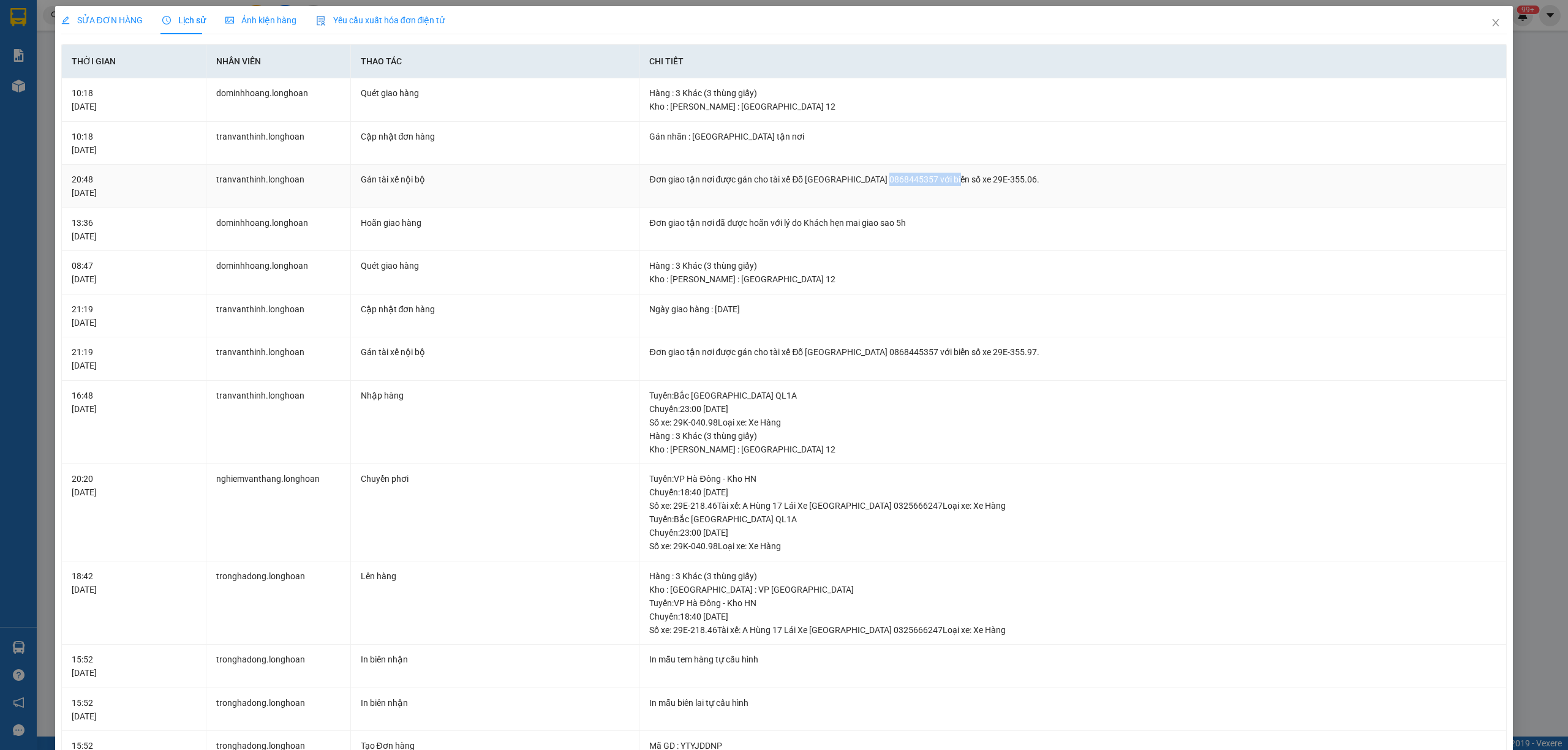
drag, startPoint x: 878, startPoint y: 177, endPoint x: 947, endPoint y: 186, distance: 69.6
click at [947, 186] on div "Đơn giao tận nơi được gán cho tài xế Đỗ [GEOGRAPHIC_DATA] 0868445357 với biển s…" at bounding box center [1072, 179] width 847 height 13
drag, startPoint x: 102, startPoint y: 16, endPoint x: 229, endPoint y: 52, distance: 132.0
click at [102, 16] on span "SỬA ĐƠN HÀNG" at bounding box center [102, 20] width 81 height 10
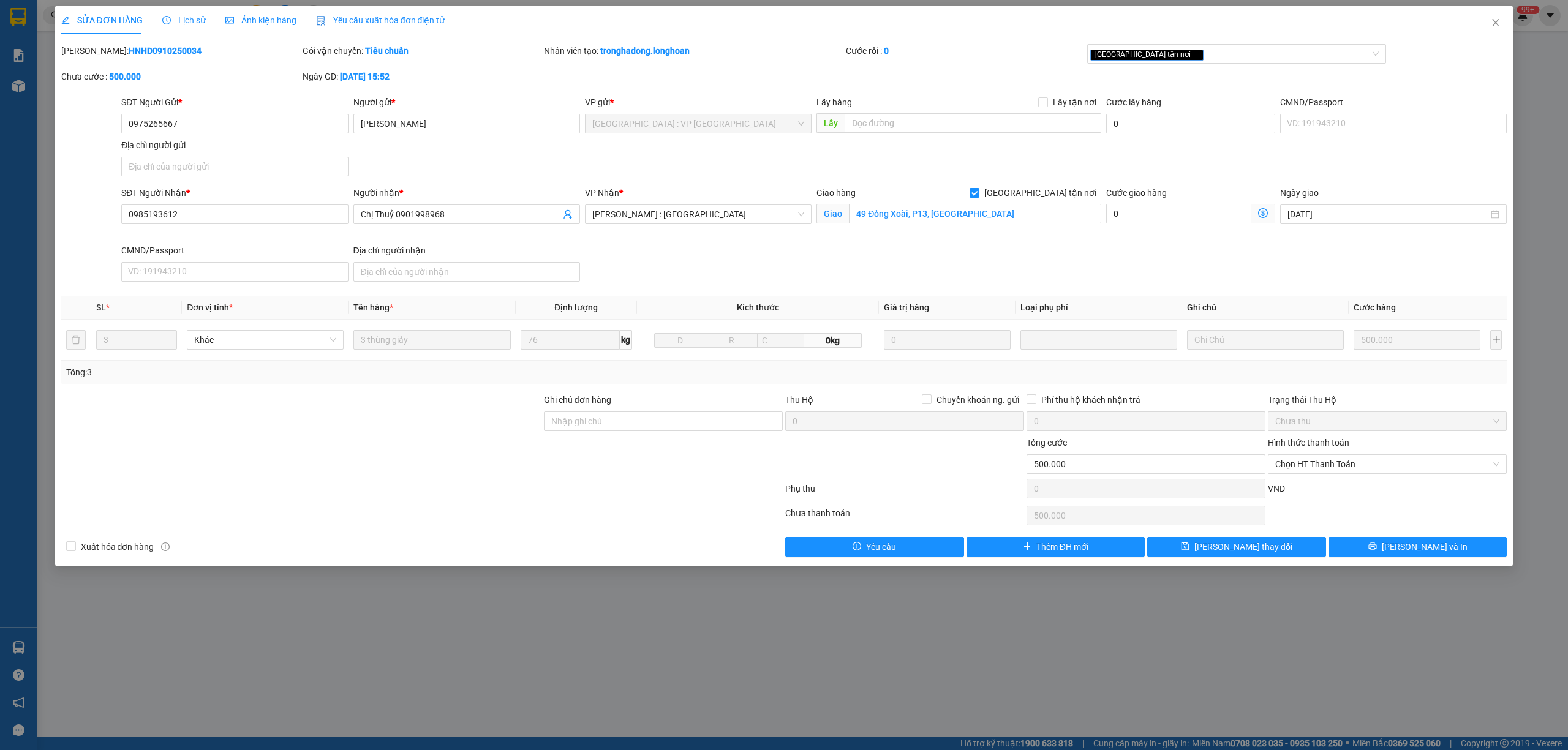
drag, startPoint x: 184, startPoint y: 54, endPoint x: 94, endPoint y: 52, distance: 90.0
click at [94, 52] on div "[PERSON_NAME]: HNHD0910250034" at bounding box center [181, 50] width 239 height 13
copy b "HNHD0910250034"
click at [1470, 22] on icon "close" at bounding box center [1497, 23] width 7 height 7
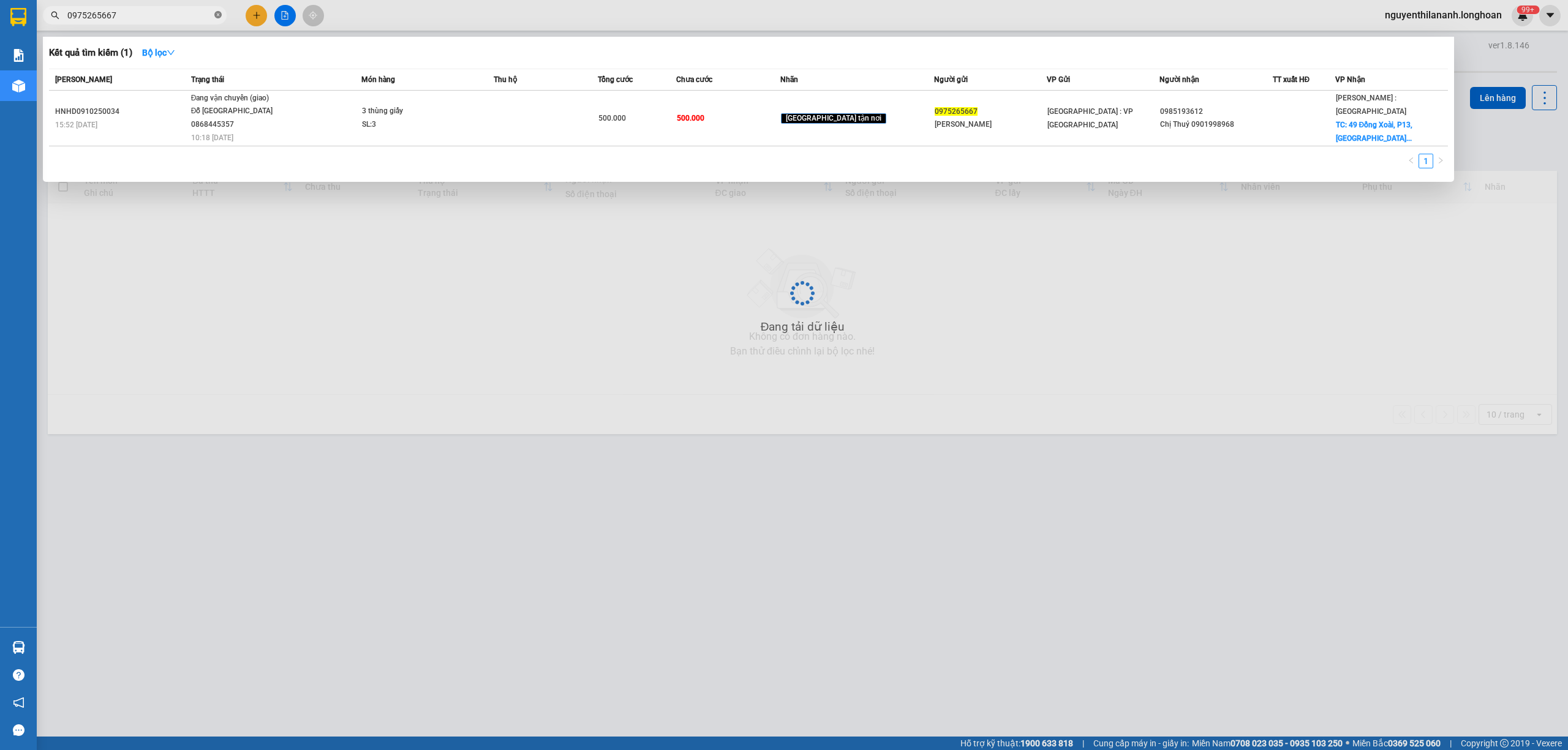
click at [217, 15] on icon "close-circle" at bounding box center [218, 15] width 7 height 7
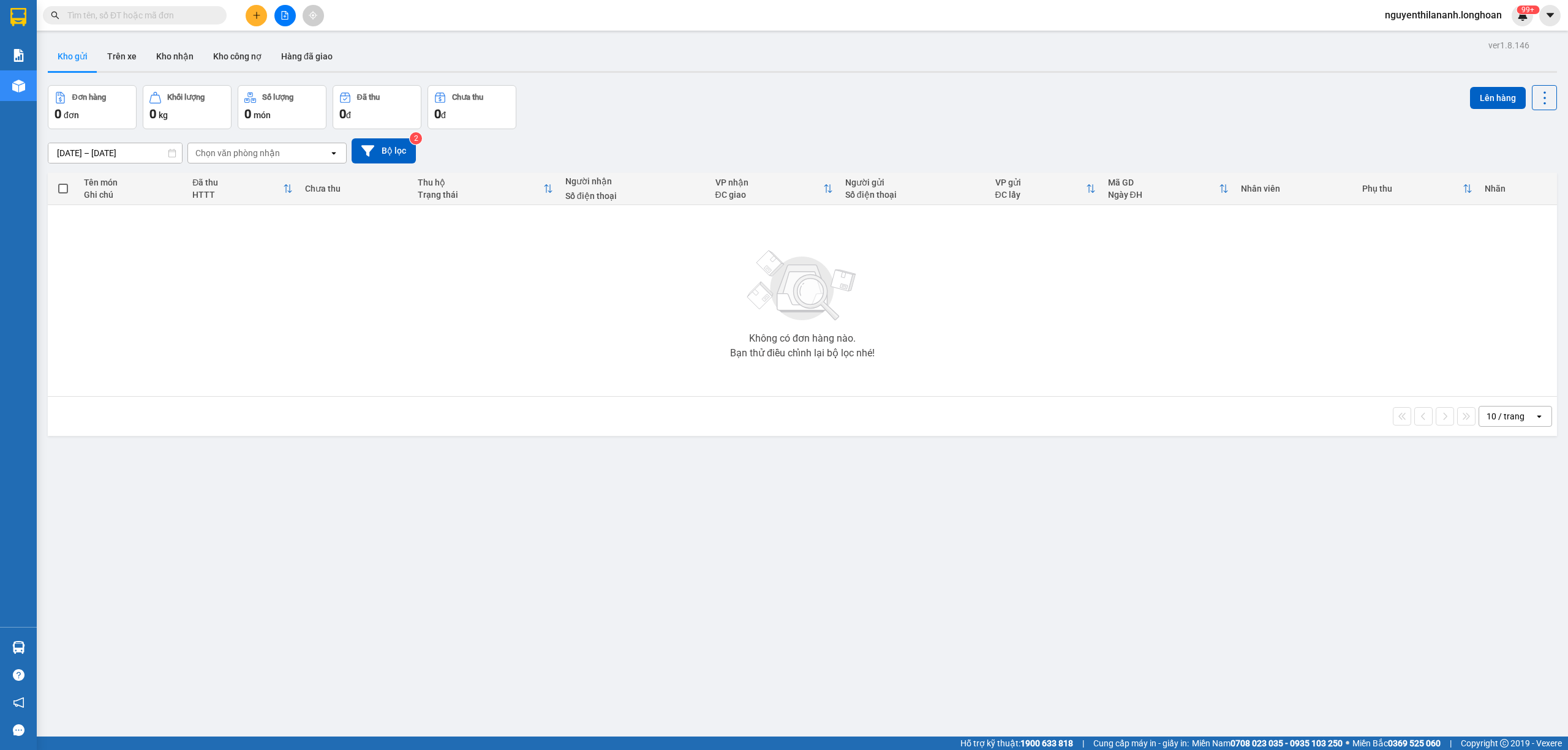
paste input "0971934014"
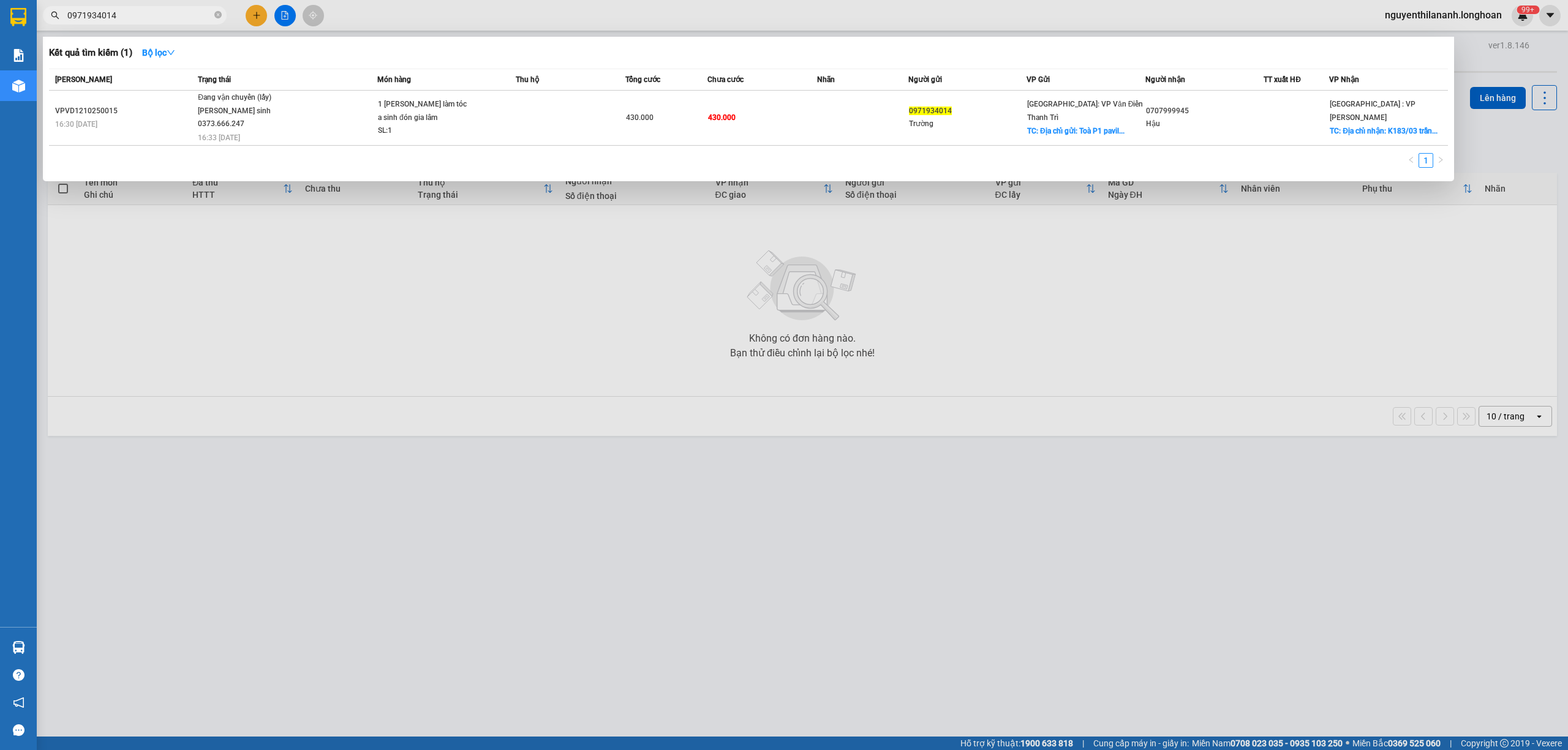
type input "0971934014"
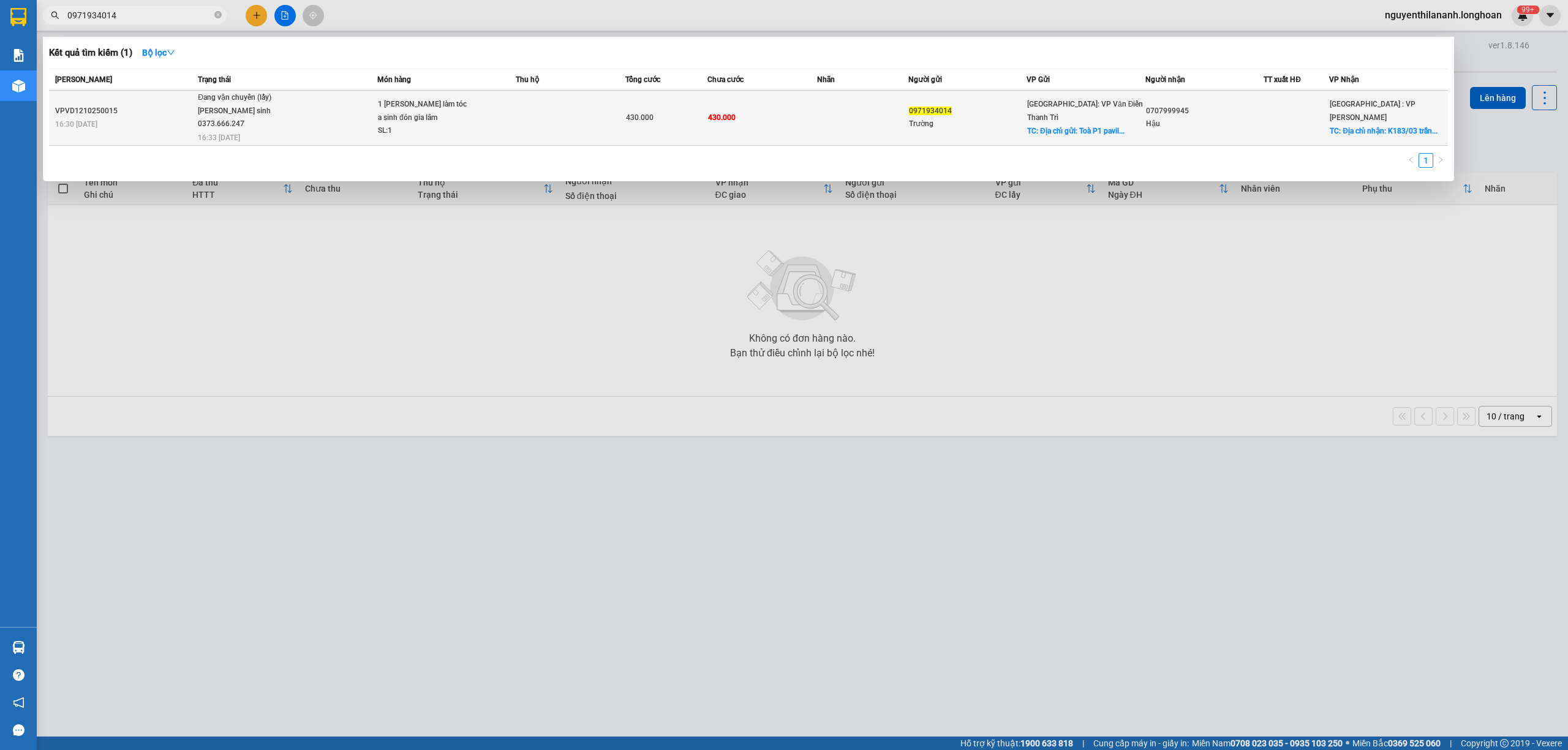
click at [160, 117] on div "16:30 [DATE]" at bounding box center [124, 124] width 139 height 13
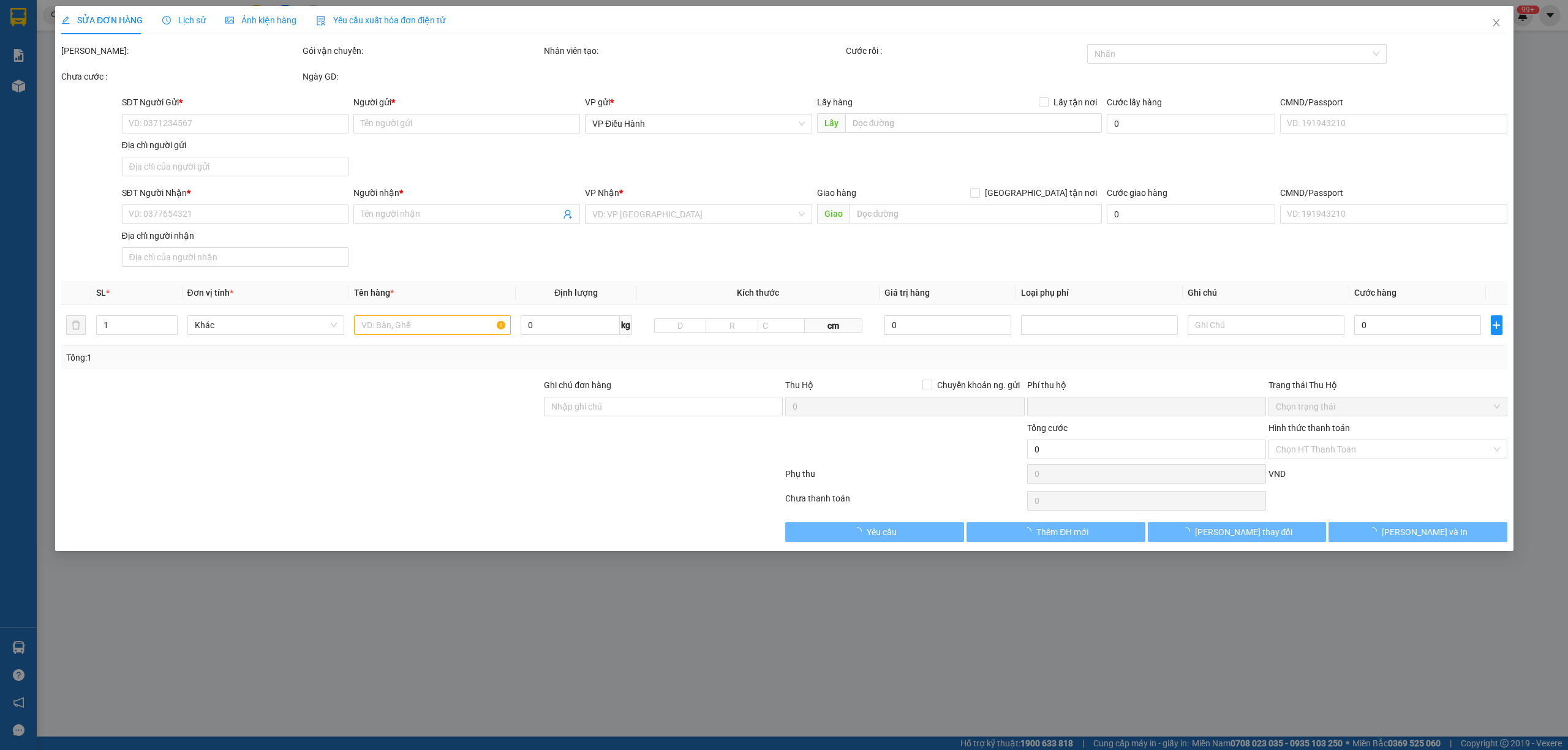
type input "0971934014"
type input "Trường"
checkbox input "true"
type input "Địa chỉ gửi: Toà P1 pavilion [GEOGRAPHIC_DATA] [GEOGRAPHIC_DATA]"
type input "0707999945"
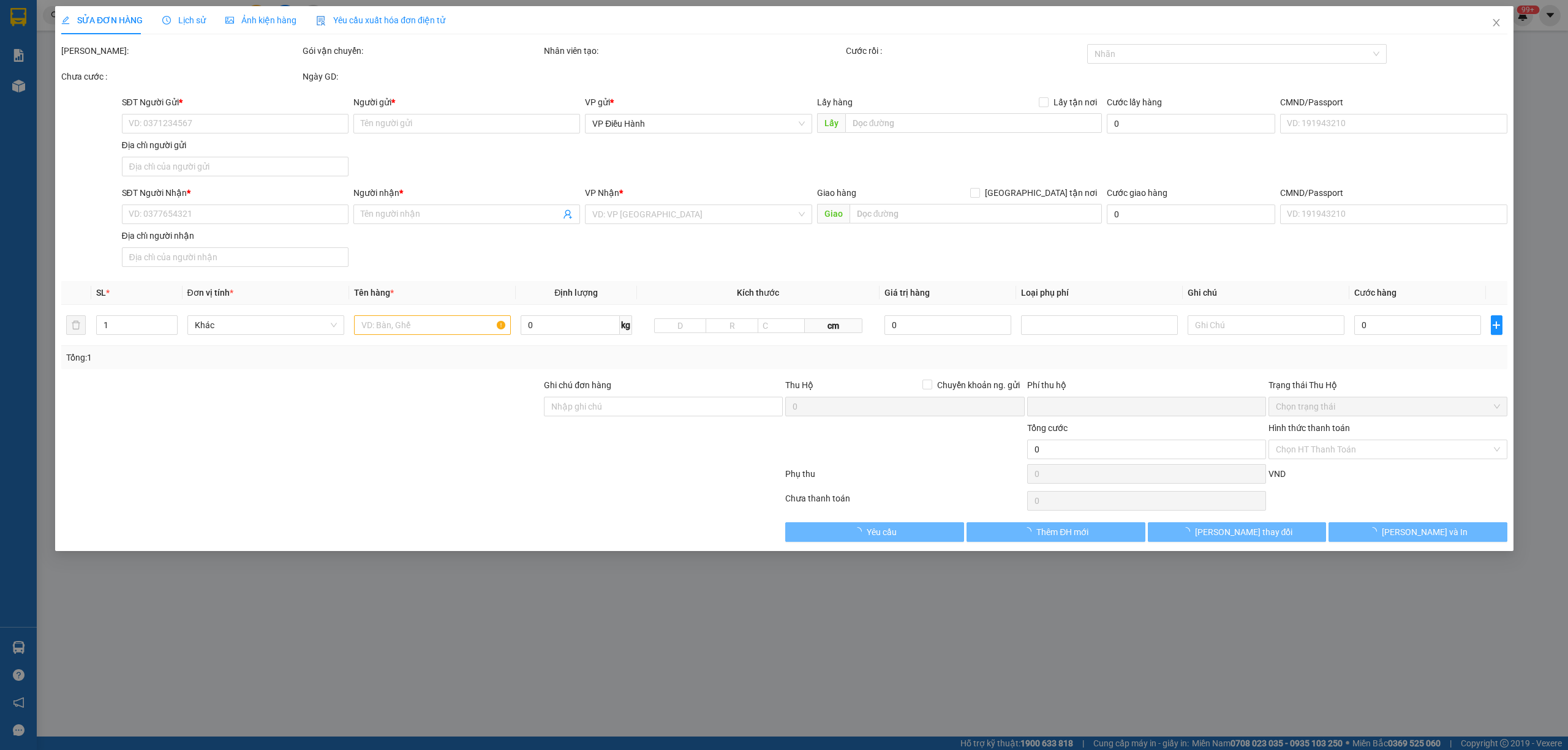
type input "Hậu"
checkbox input "true"
type input "Địa chỉ nhận: K183/03 [PERSON_NAME], [PERSON_NAME], [GEOGRAPHIC_DATA]"
type input "0"
type input "430.000"
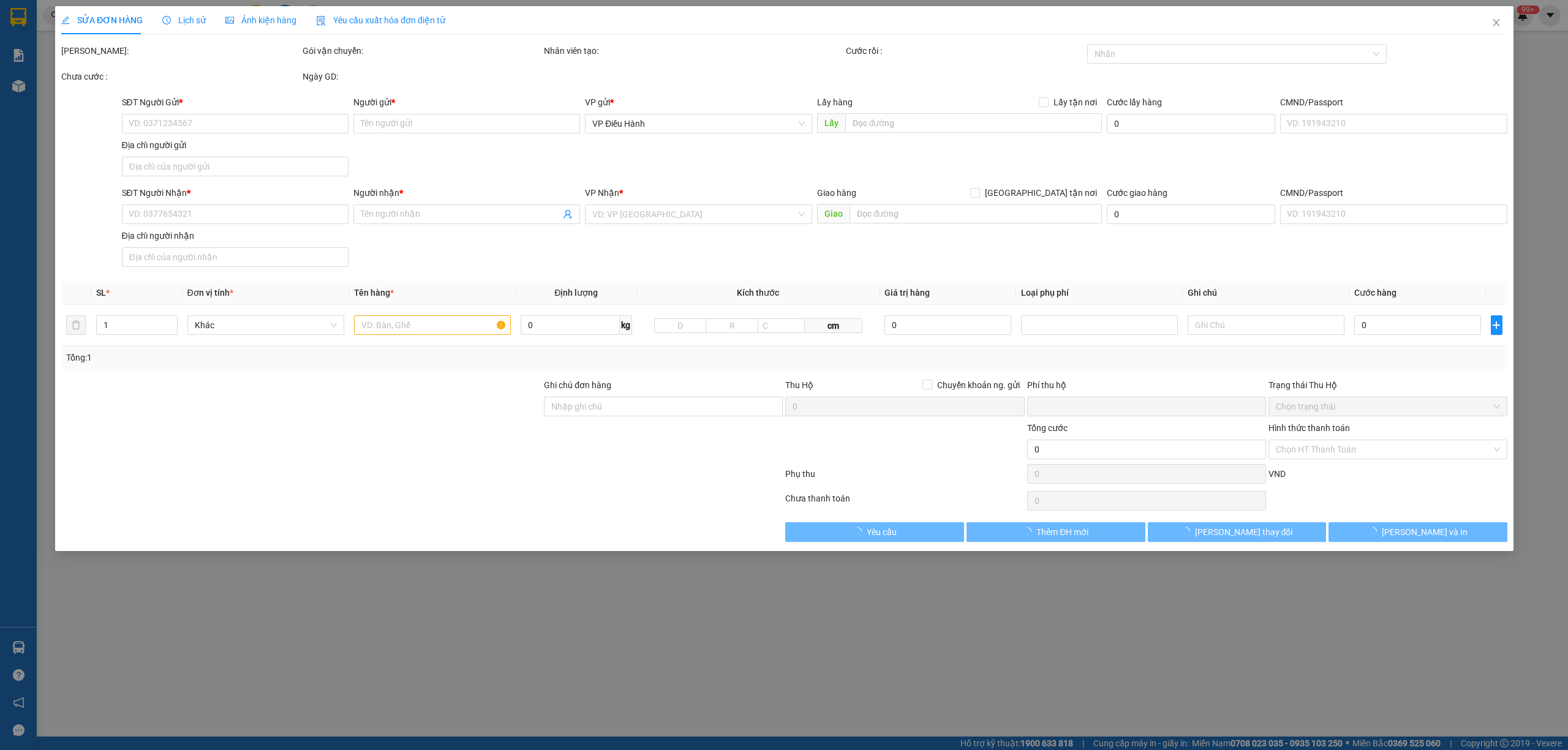
type input "430.000"
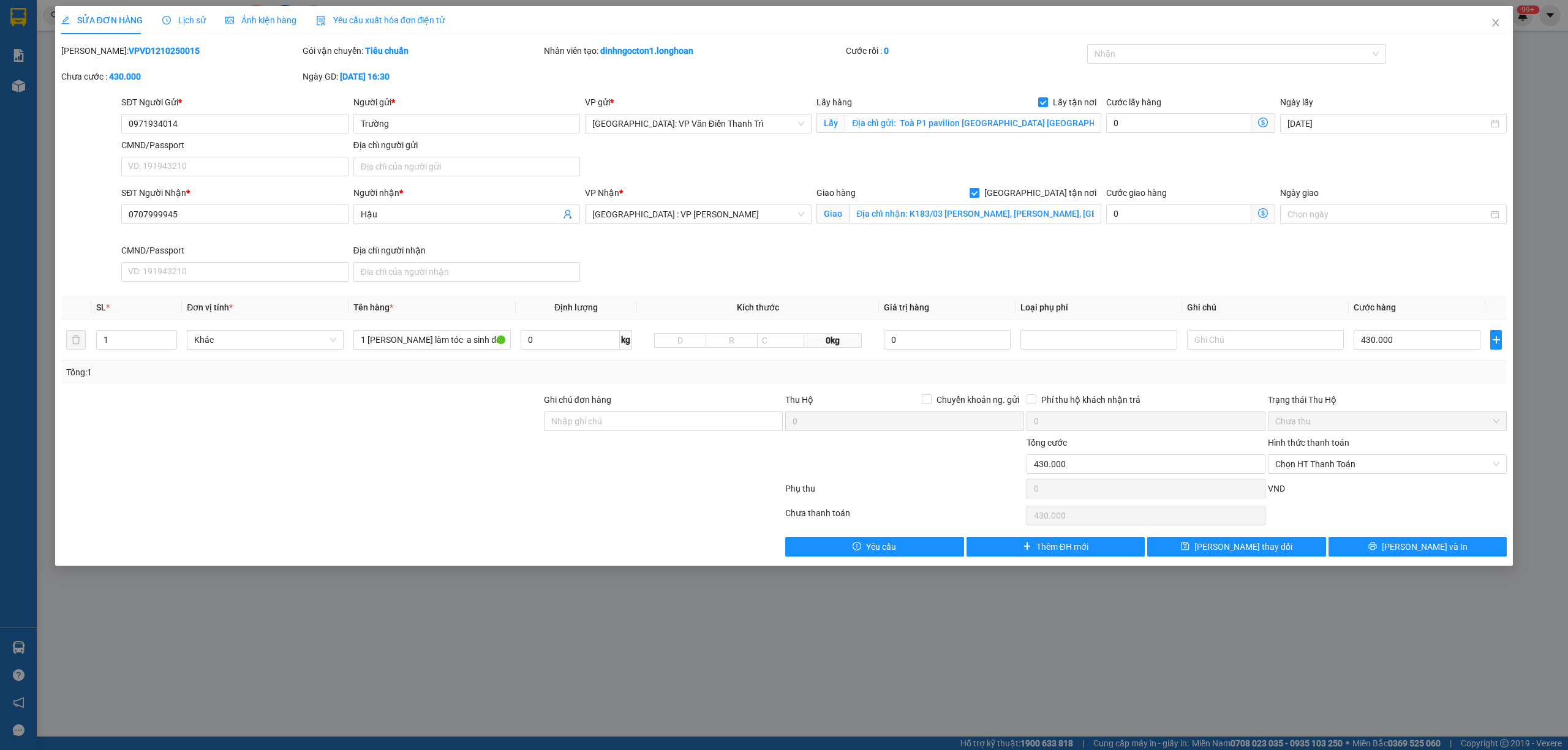
click at [181, 16] on span "Lịch sử" at bounding box center [185, 20] width 44 height 10
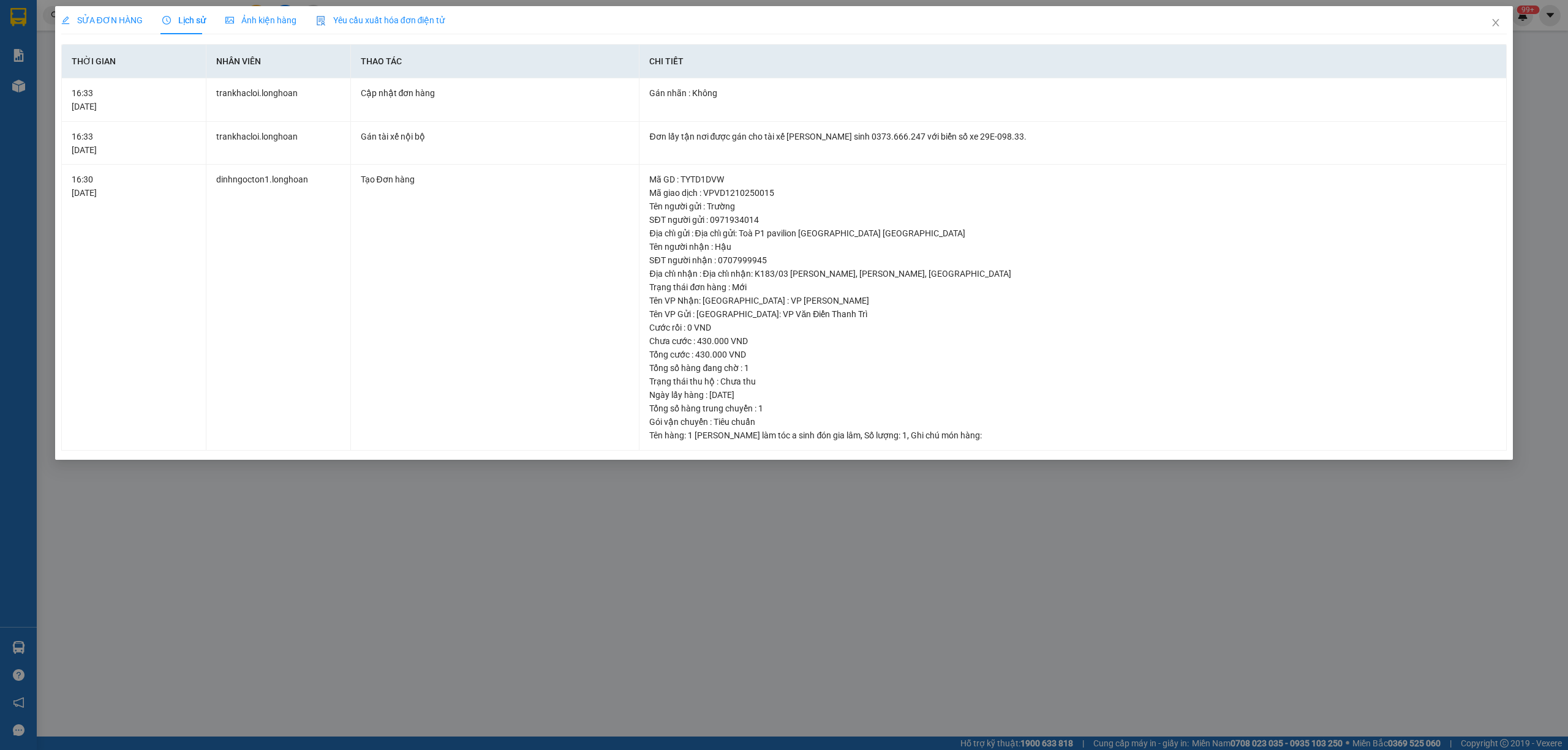
click at [110, 25] on span "SỬA ĐƠN HÀNG" at bounding box center [102, 20] width 81 height 10
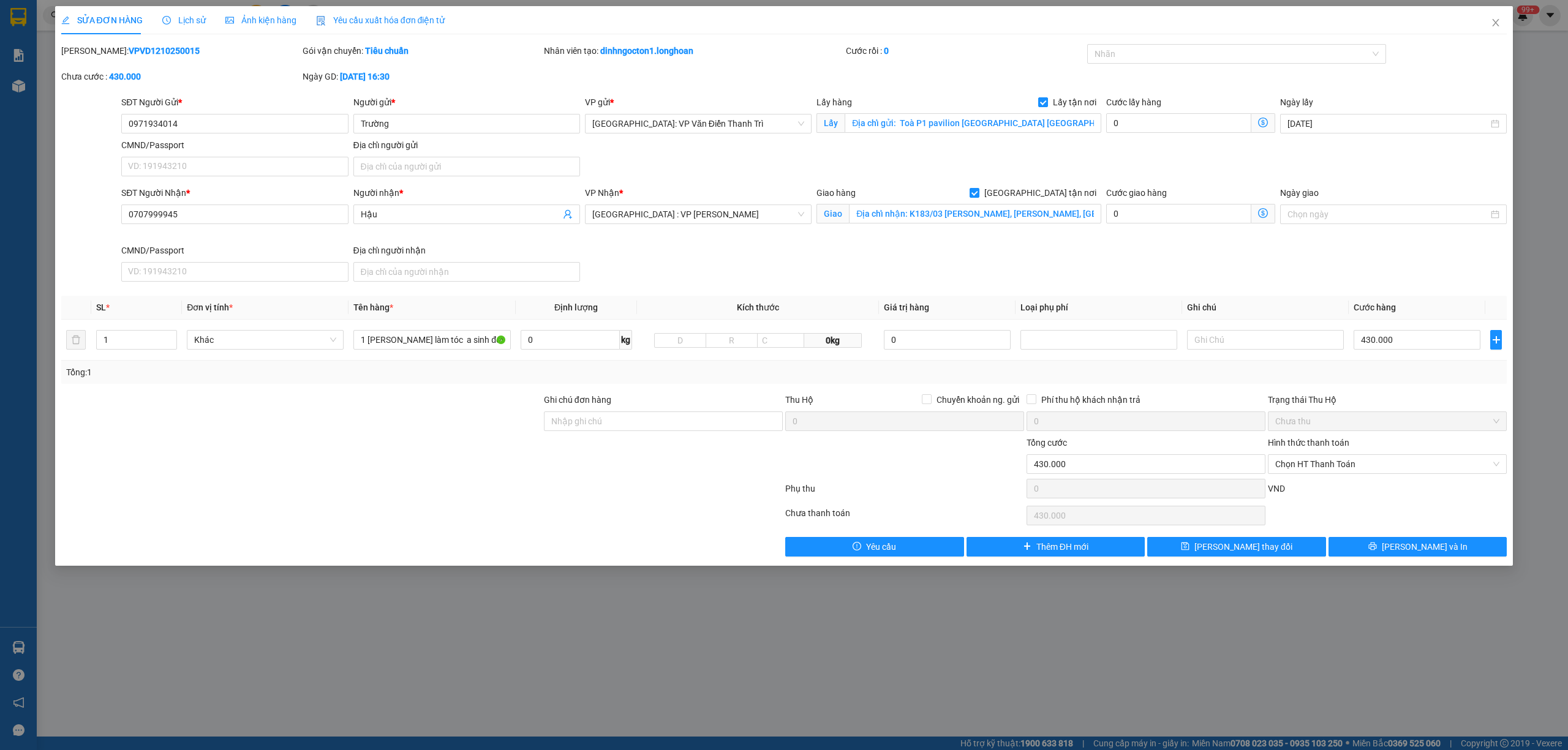
click at [174, 25] on div "Lịch sử" at bounding box center [185, 20] width 44 height 13
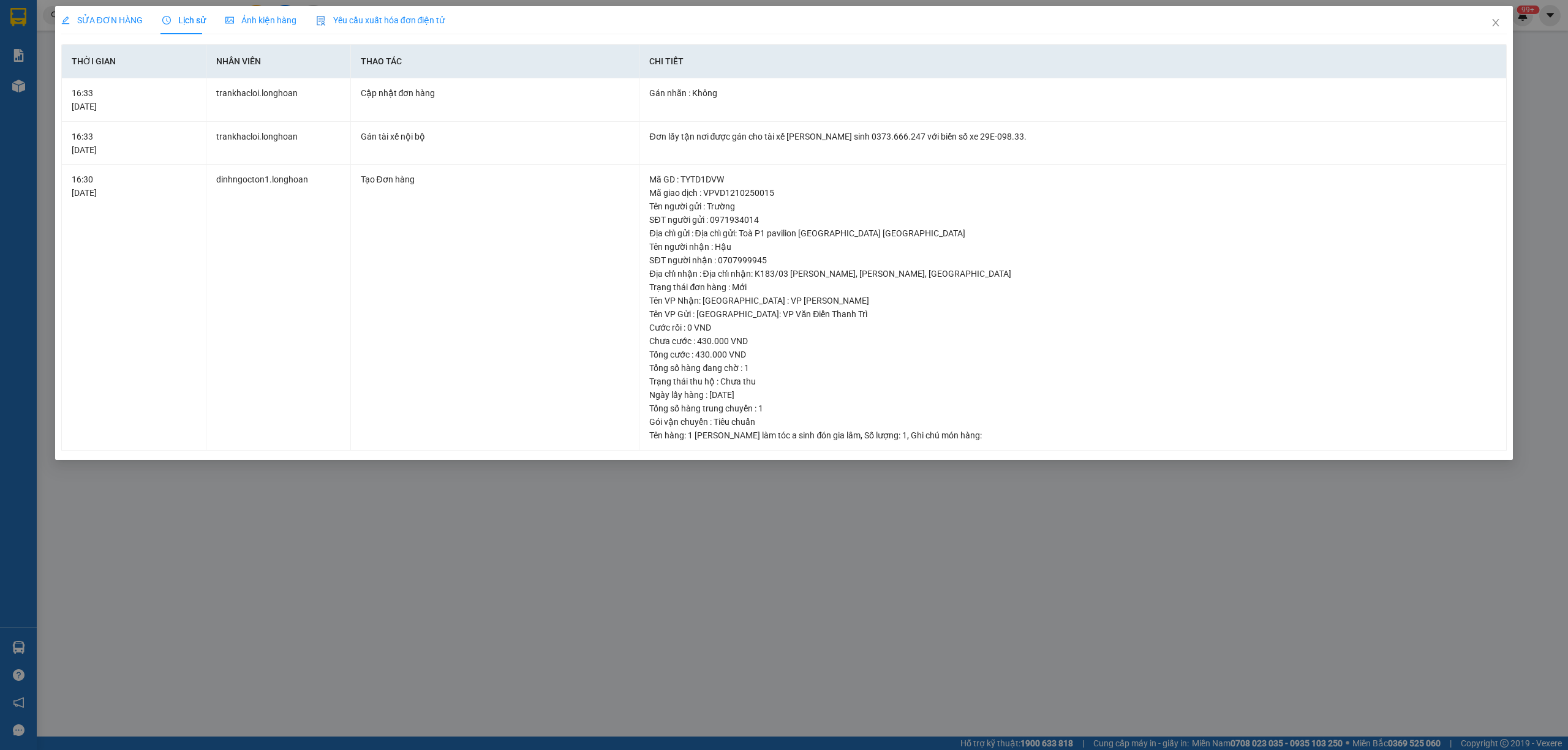
drag, startPoint x: 113, startPoint y: 13, endPoint x: 214, endPoint y: 71, distance: 116.5
click at [115, 16] on span "SỬA ĐƠN HÀNG" at bounding box center [102, 20] width 81 height 10
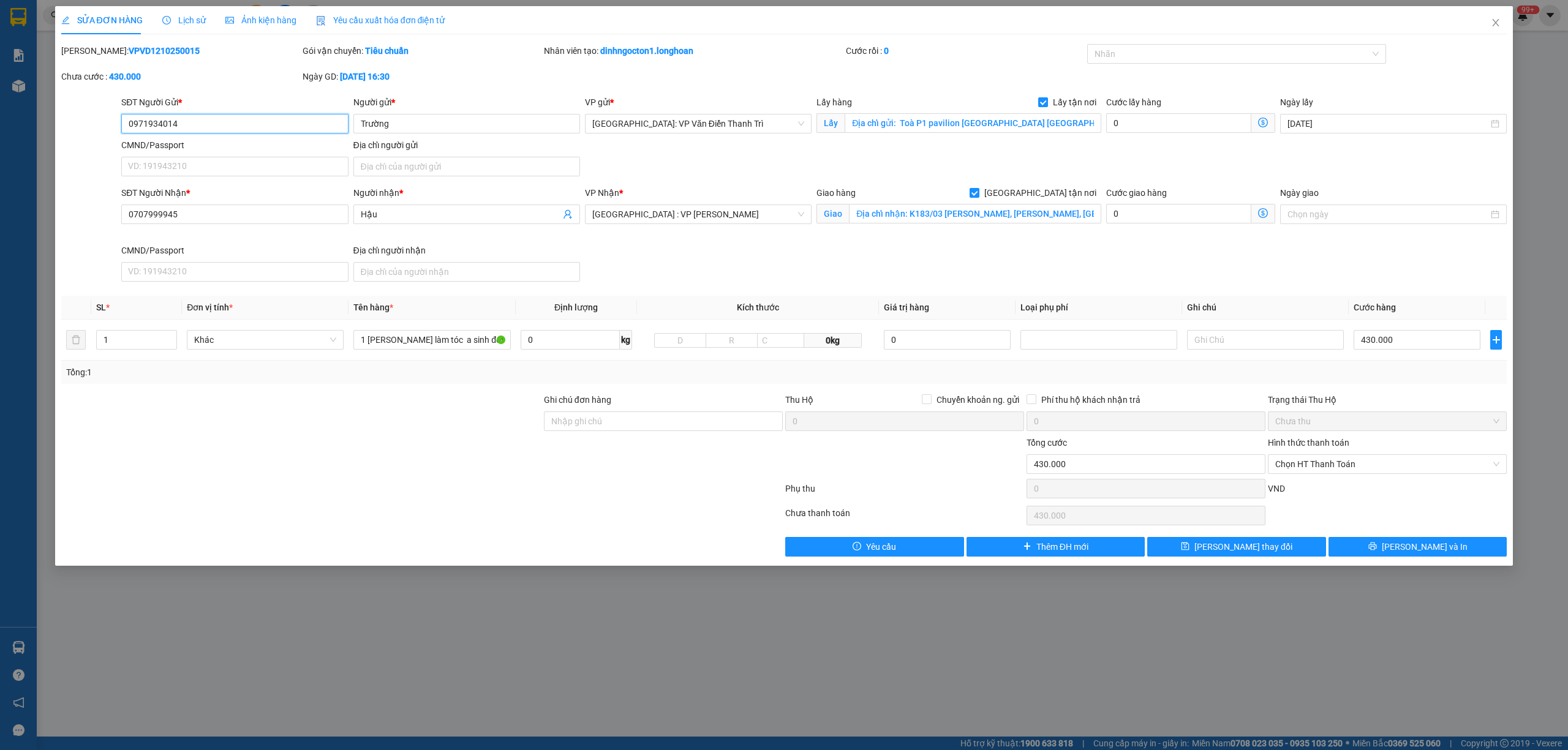
drag, startPoint x: 250, startPoint y: 124, endPoint x: 122, endPoint y: 20, distance: 164.9
click at [57, 131] on div "SỬA ĐƠN HÀNG Lịch sử Ảnh kiện hàng Yêu cầu xuất hóa đơn điện tử Total Paid Fee …" at bounding box center [784, 286] width 1458 height 560
click at [1470, 18] on icon "close" at bounding box center [1496, 23] width 10 height 10
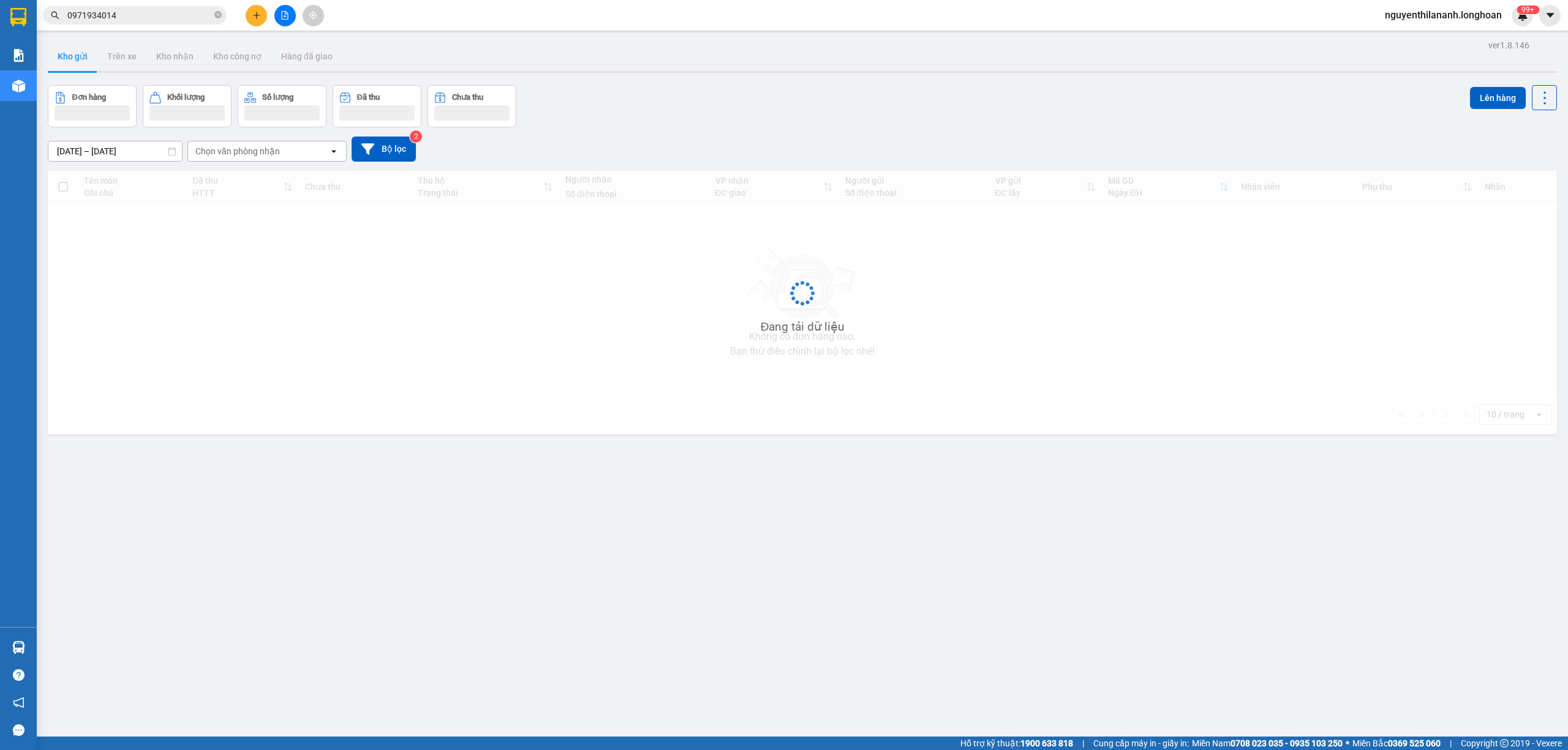
click at [169, 16] on input "0971934014" at bounding box center [139, 15] width 144 height 13
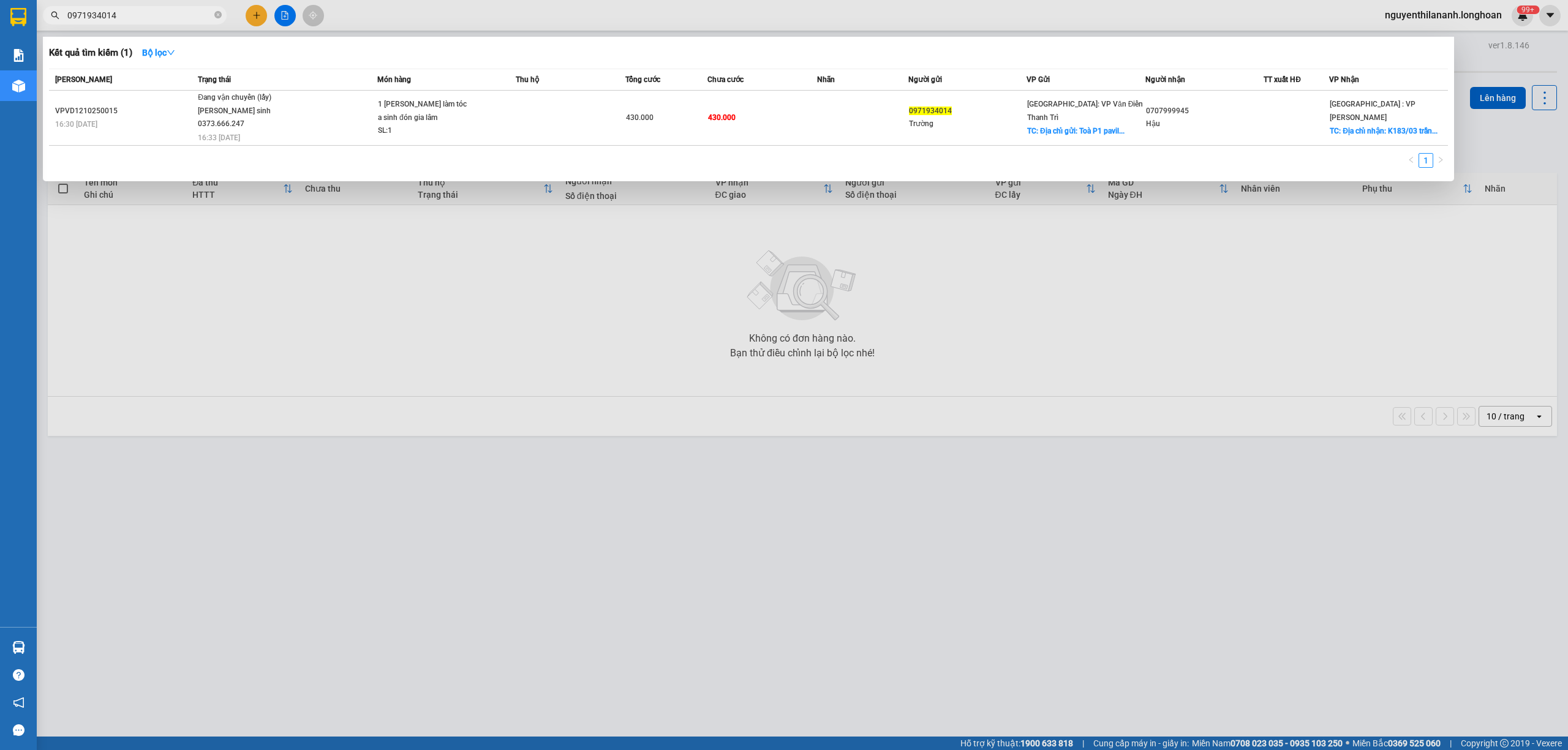
click at [169, 16] on input "0971934014" at bounding box center [139, 15] width 144 height 13
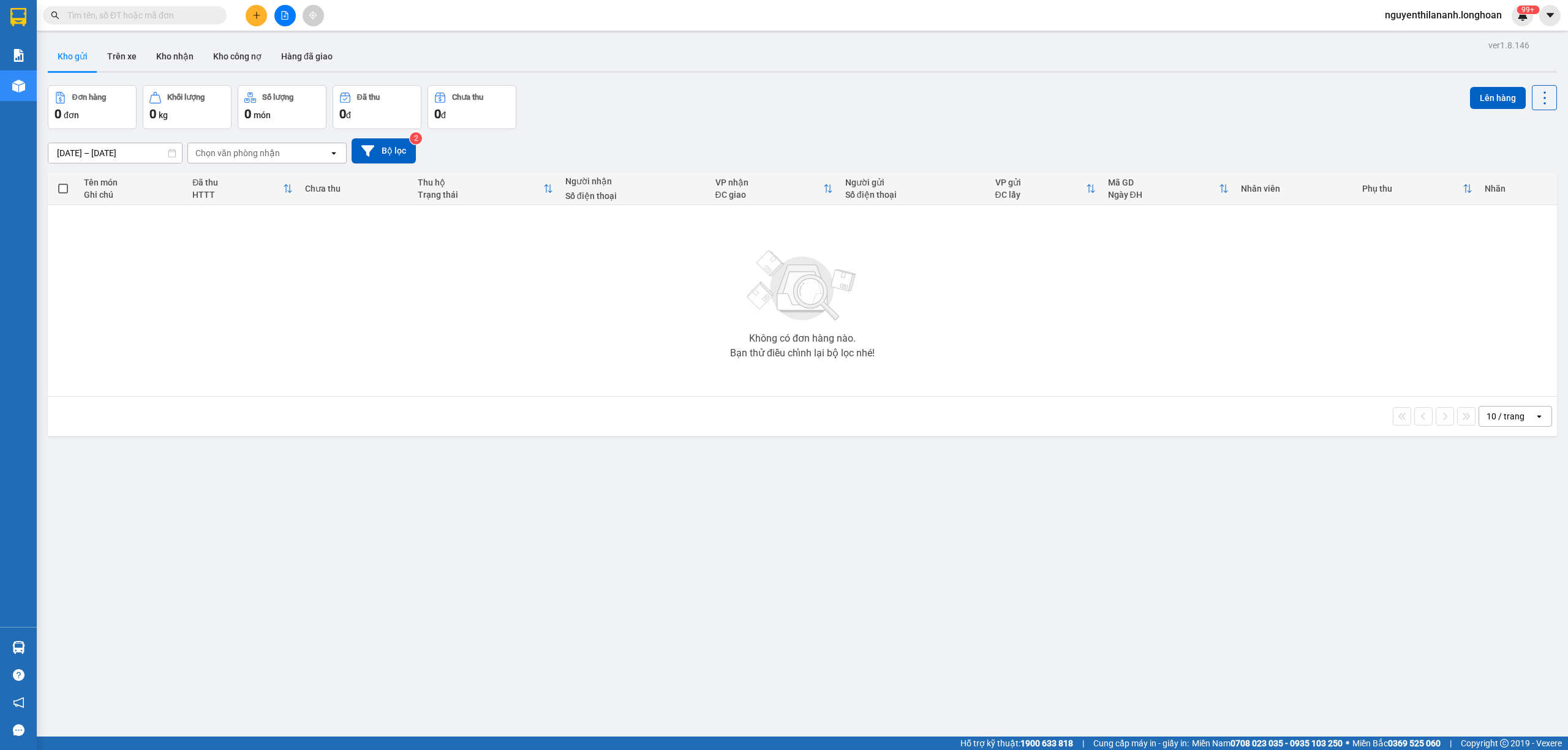
click at [199, 13] on input "text" at bounding box center [139, 15] width 144 height 13
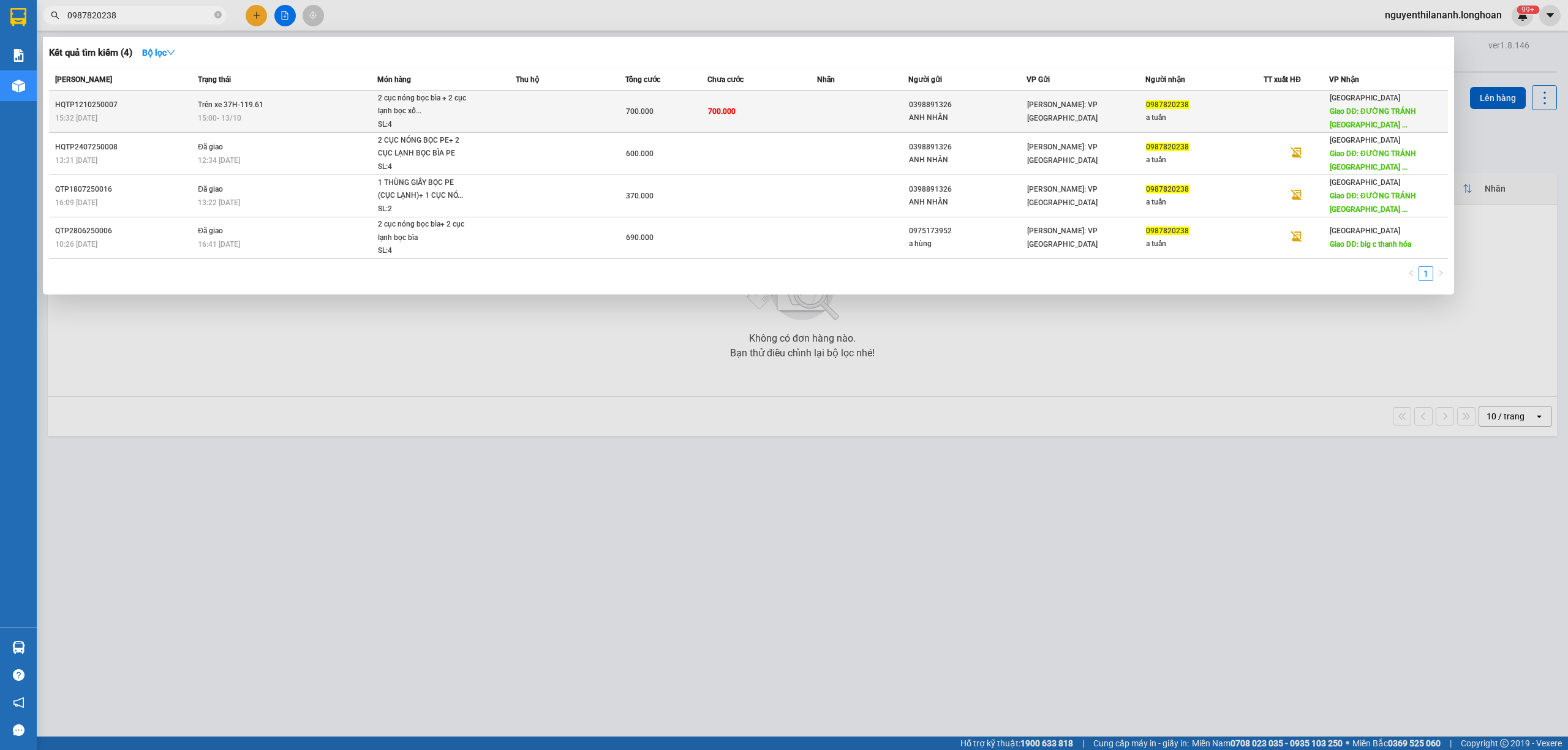
type input "0987820238"
click at [164, 117] on div "15:32 [DATE]" at bounding box center [124, 118] width 139 height 13
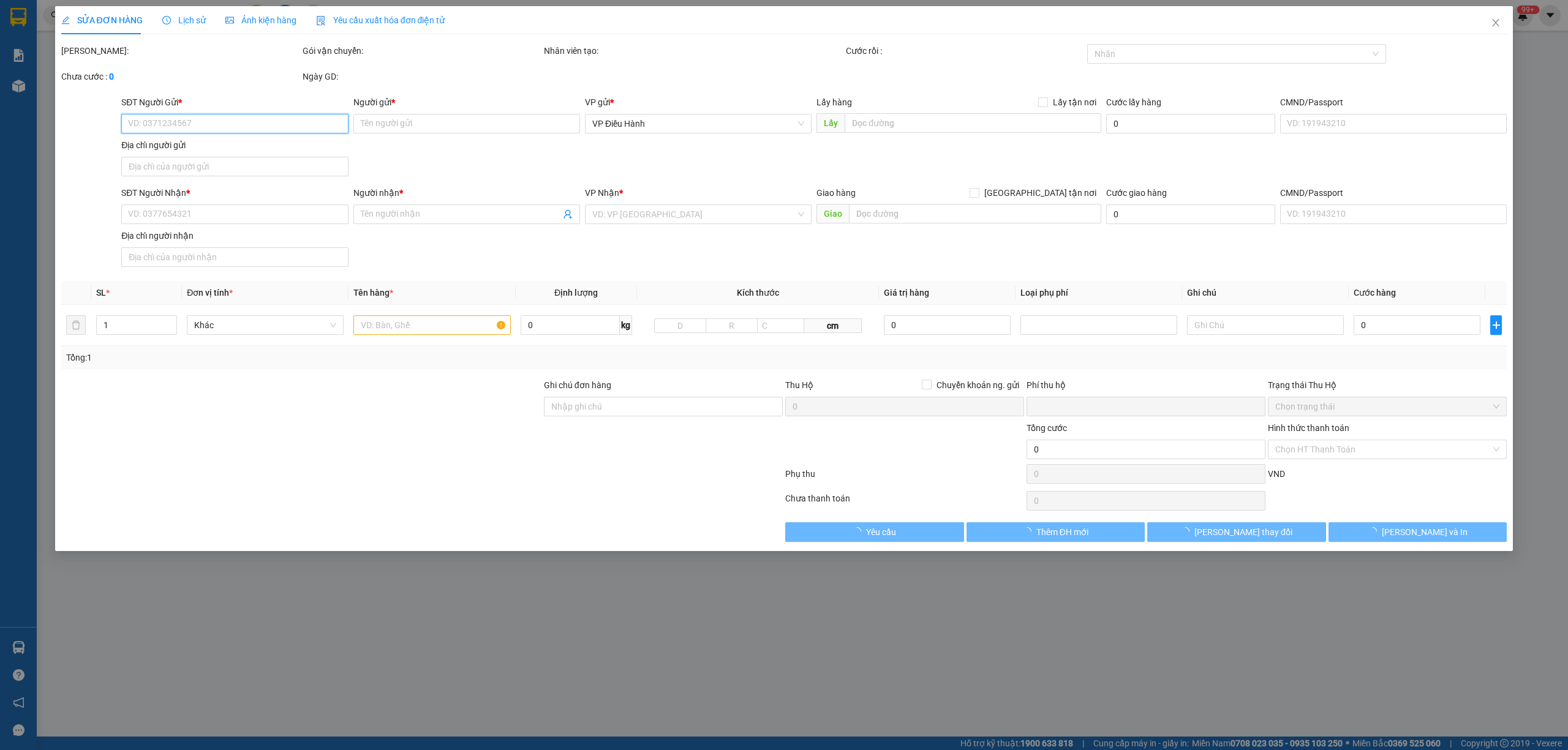
type input "0398891326"
type input "ANH NHÂN"
type input "0987820238"
type input "a tuấn"
type input "ĐƯỜNG TRÁNH [GEOGRAPHIC_DATA]"
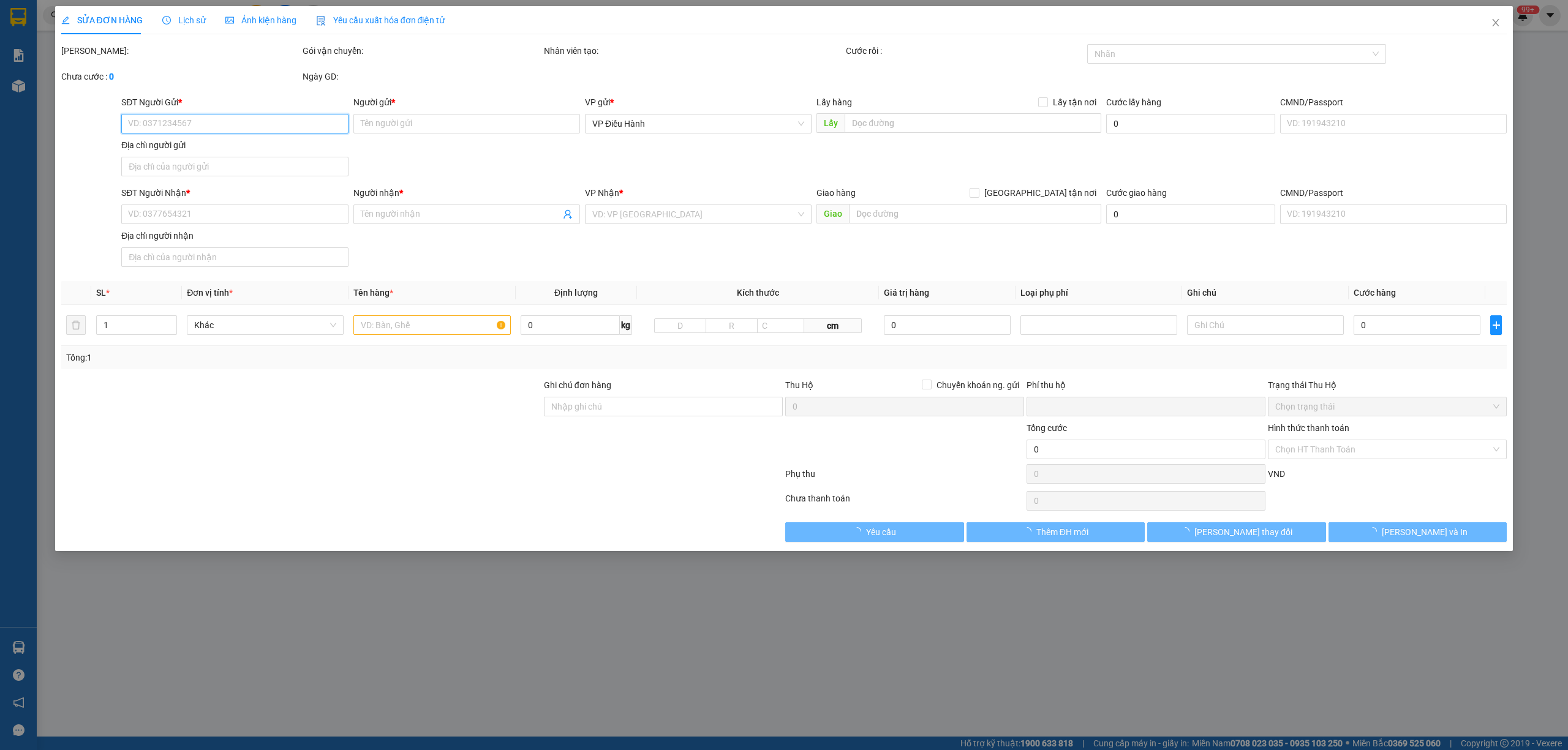
type input "0"
type input "700.000"
type input "60.000"
type input "700.000"
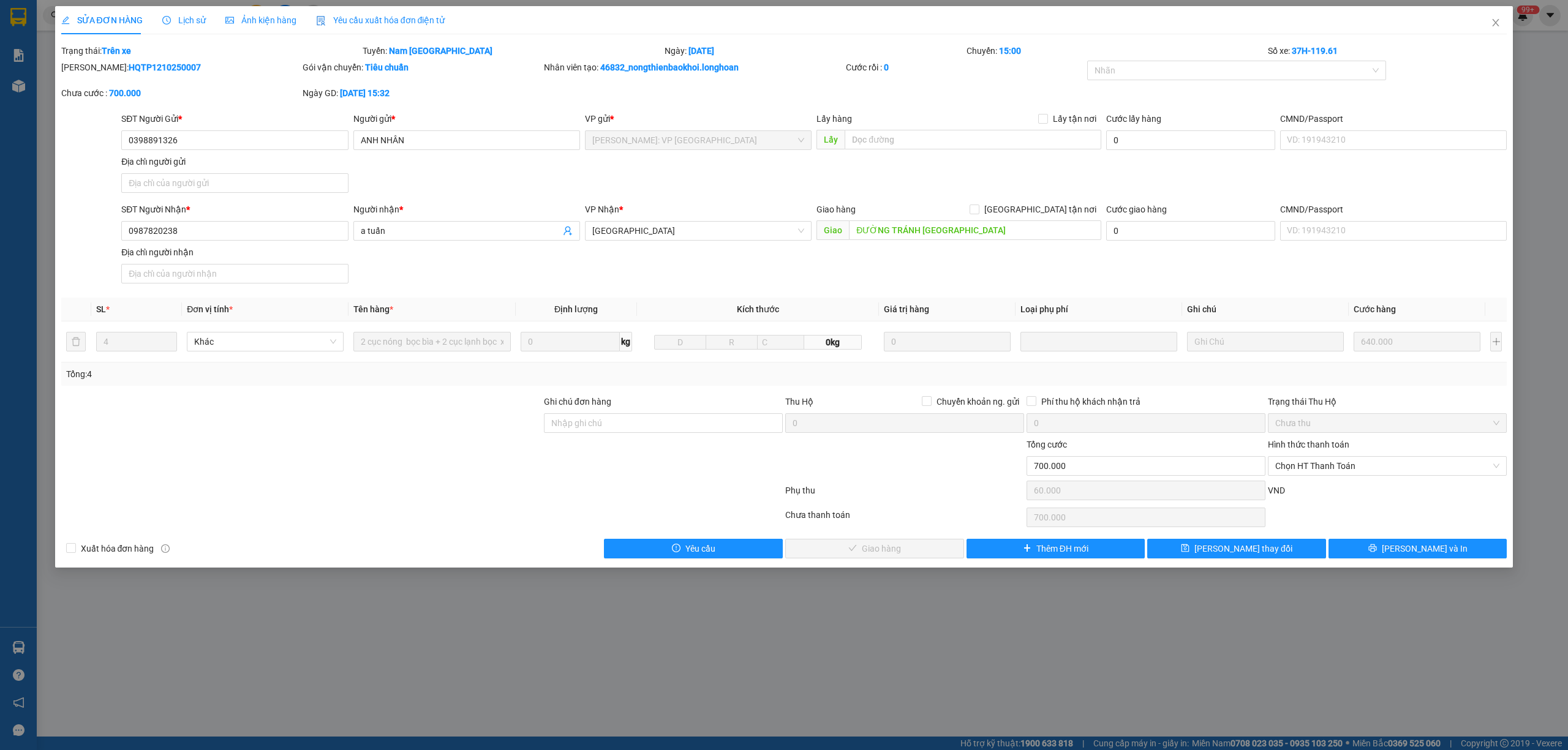
click at [164, 18] on icon "clock-circle" at bounding box center [167, 20] width 8 height 8
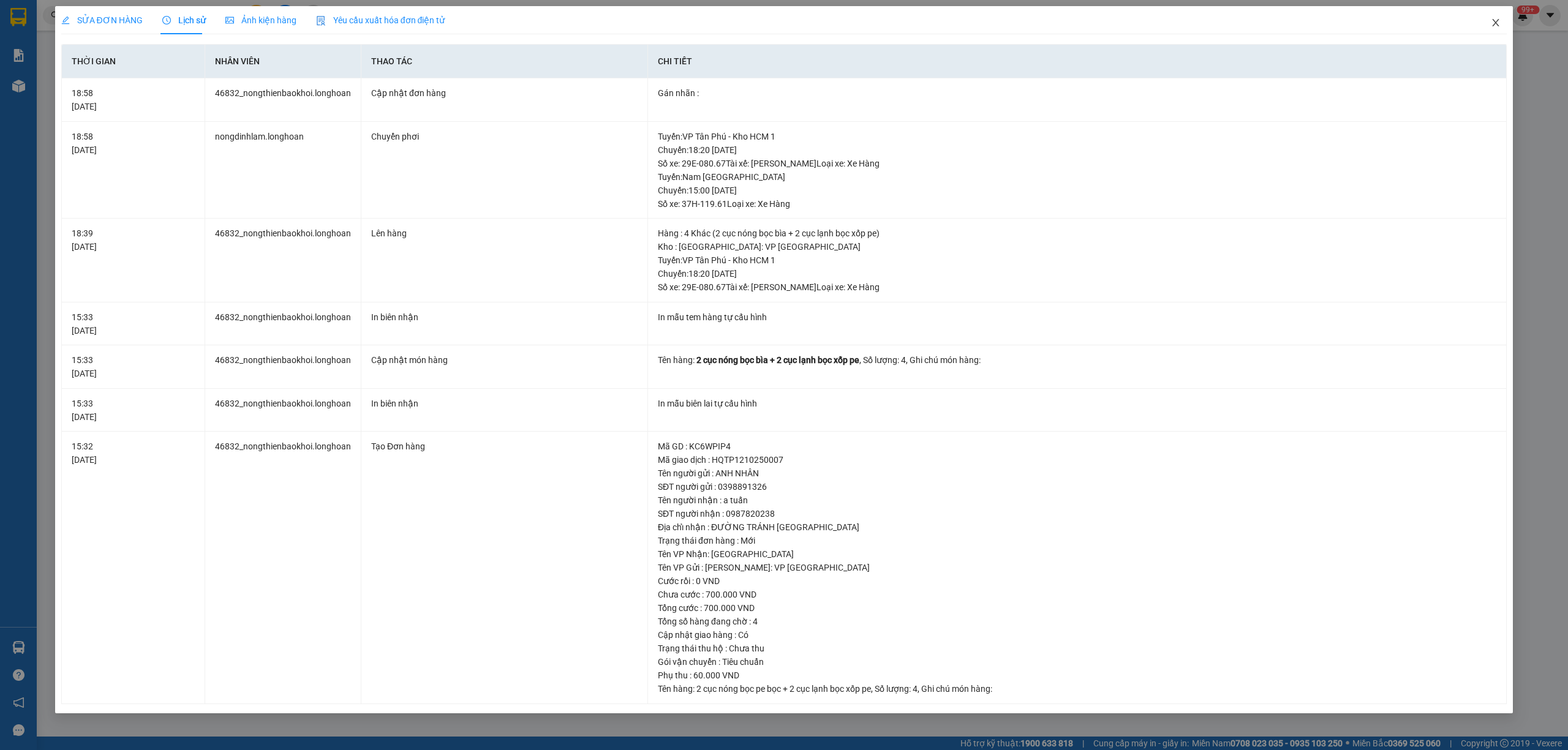
click at [1470, 25] on icon "close" at bounding box center [1496, 23] width 10 height 10
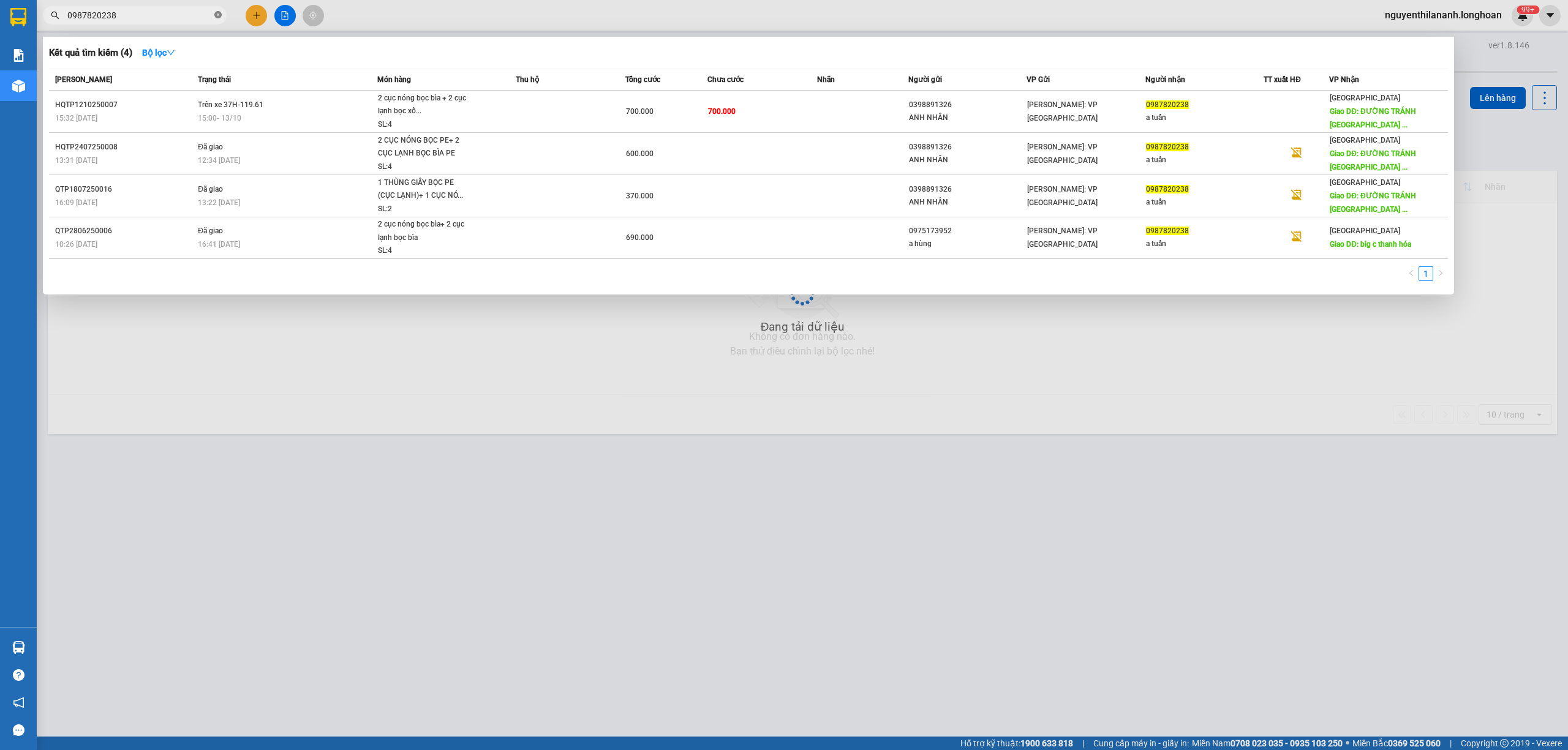
click at [216, 15] on icon "close-circle" at bounding box center [218, 15] width 7 height 7
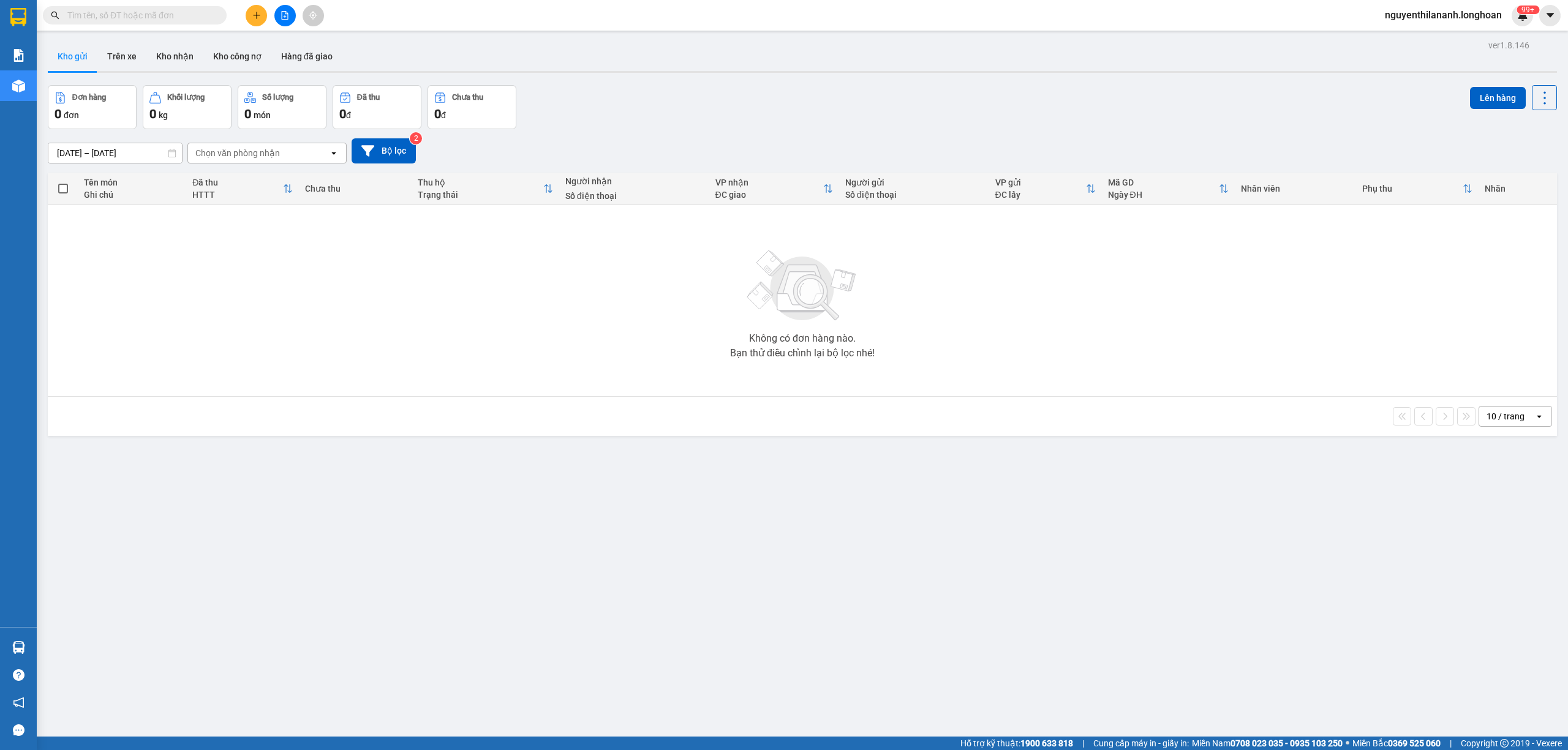
paste input "0977854219"
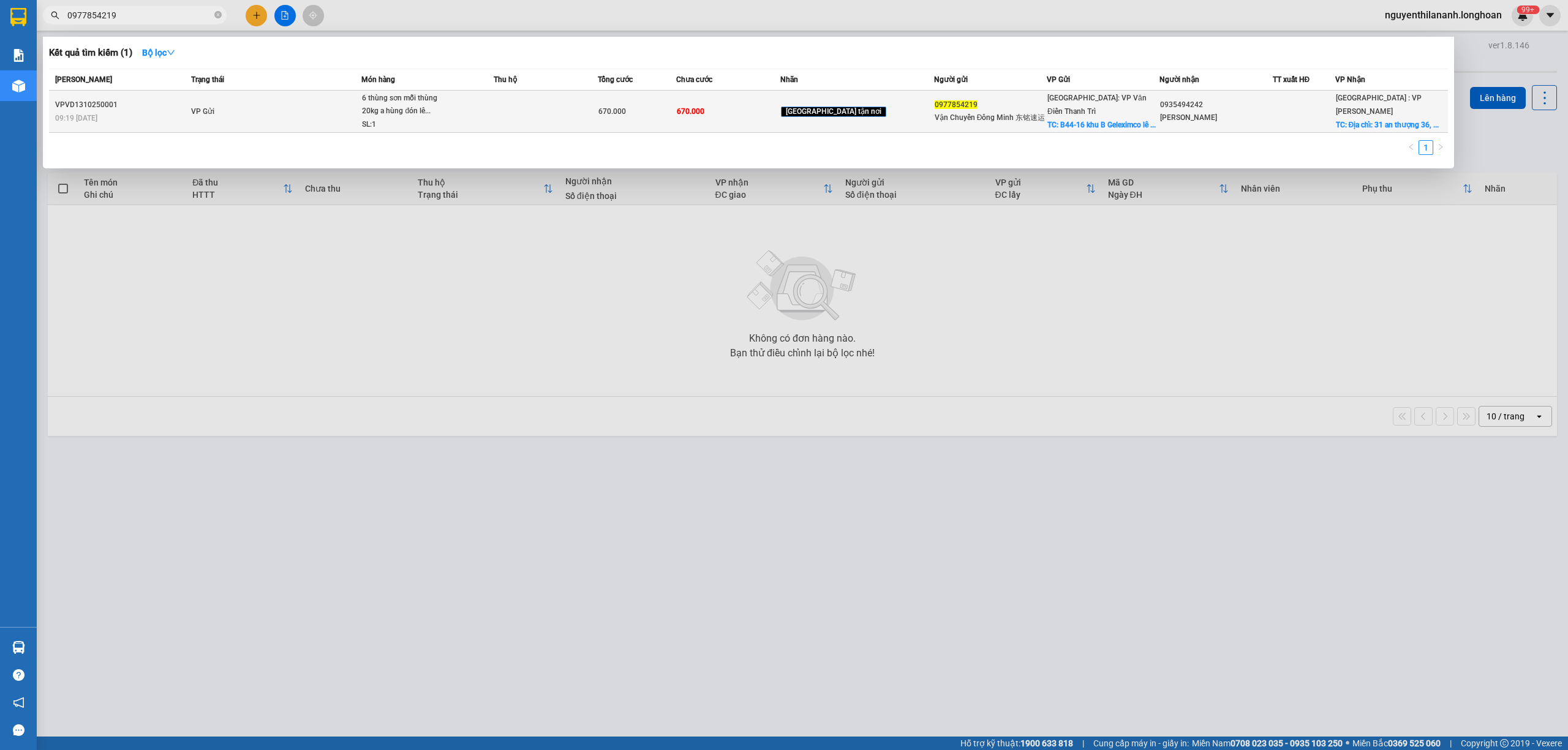
type input "0977854219"
click at [163, 103] on div "VPVD1310250001" at bounding box center [121, 105] width 132 height 13
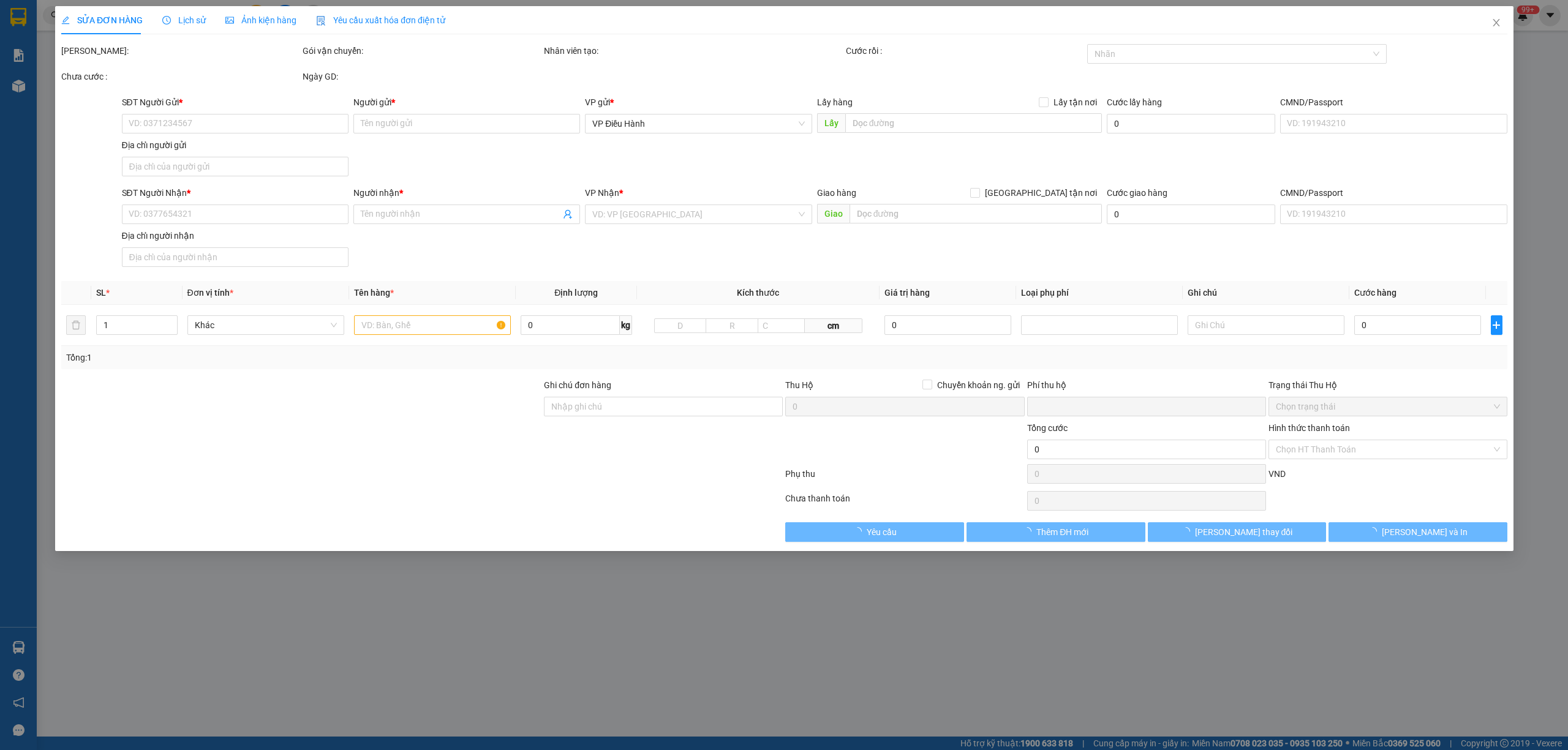
type input "0977854219"
type input "Vận Chuyển Đông Minh 东铭速运"
checkbox input "true"
type input "B44-16 khu [GEOGRAPHIC_DATA][PERSON_NAME] ,[GEOGRAPHIC_DATA] ,[GEOGRAPHIC_DATA]…"
type input "0935494242"
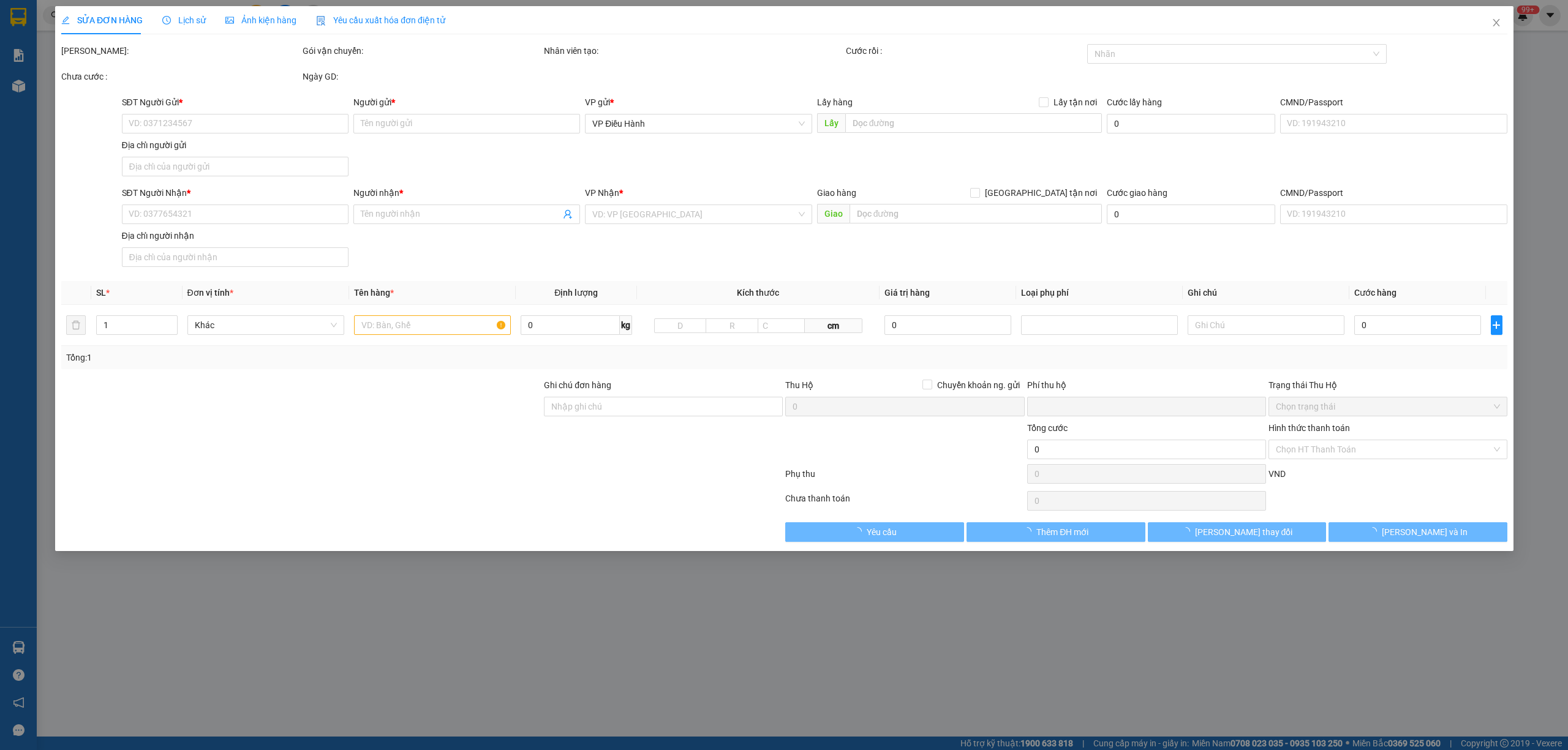
type input "[PERSON_NAME]"
checkbox input "true"
type input "Địa chỉ: [STREET_ADDRESS]."
type input "0"
type input "670.000"
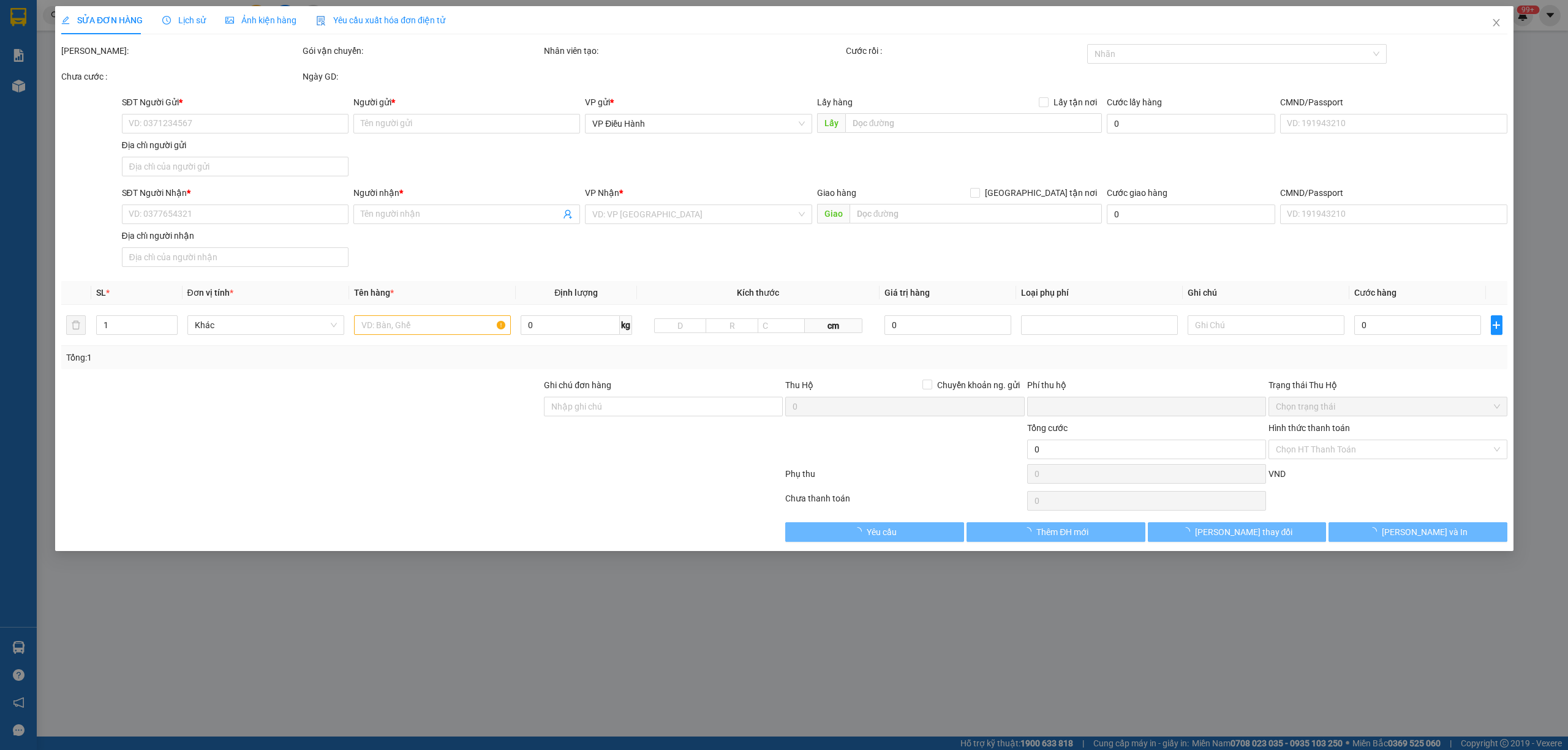
type input "670.000"
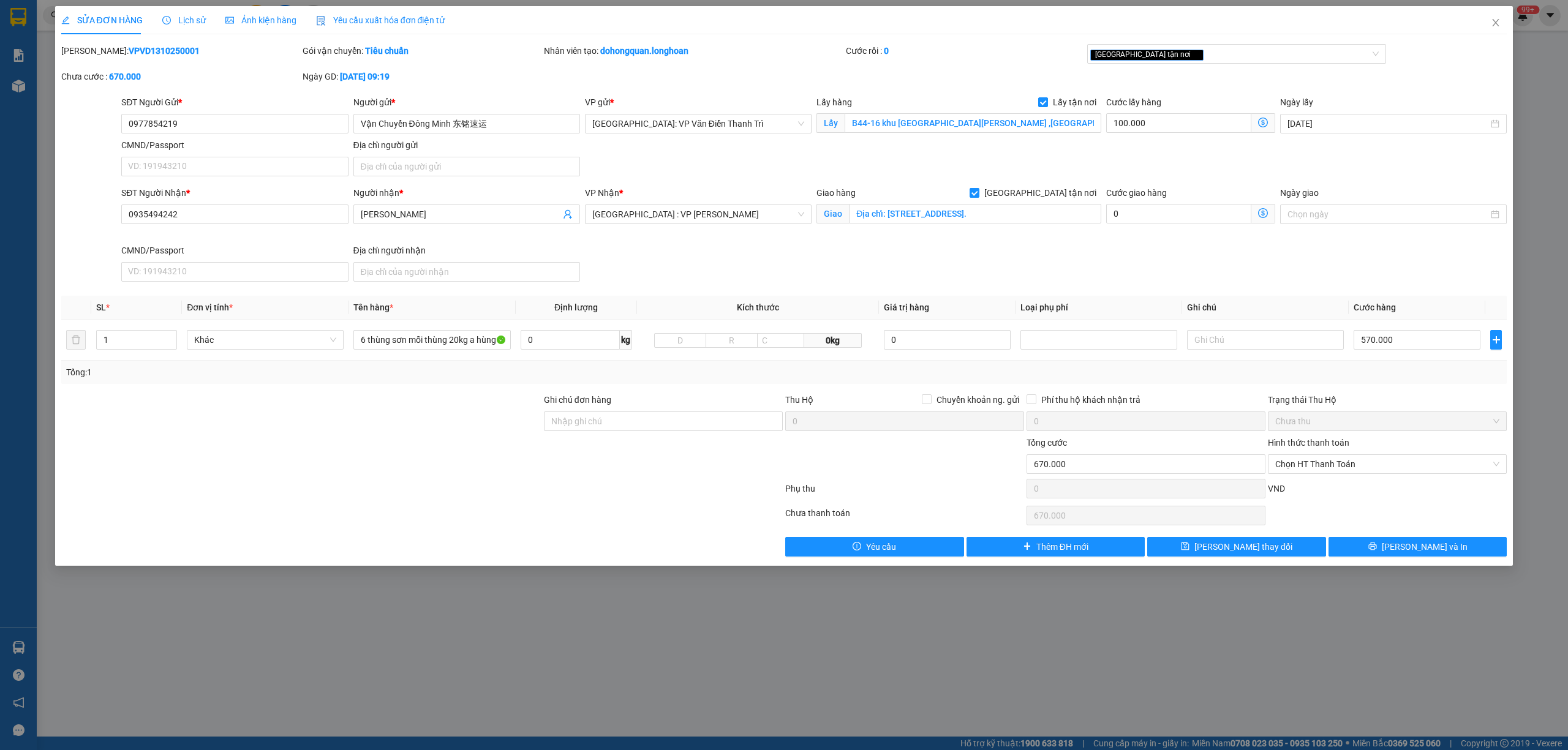
click at [191, 18] on span "Lịch sử" at bounding box center [185, 20] width 44 height 10
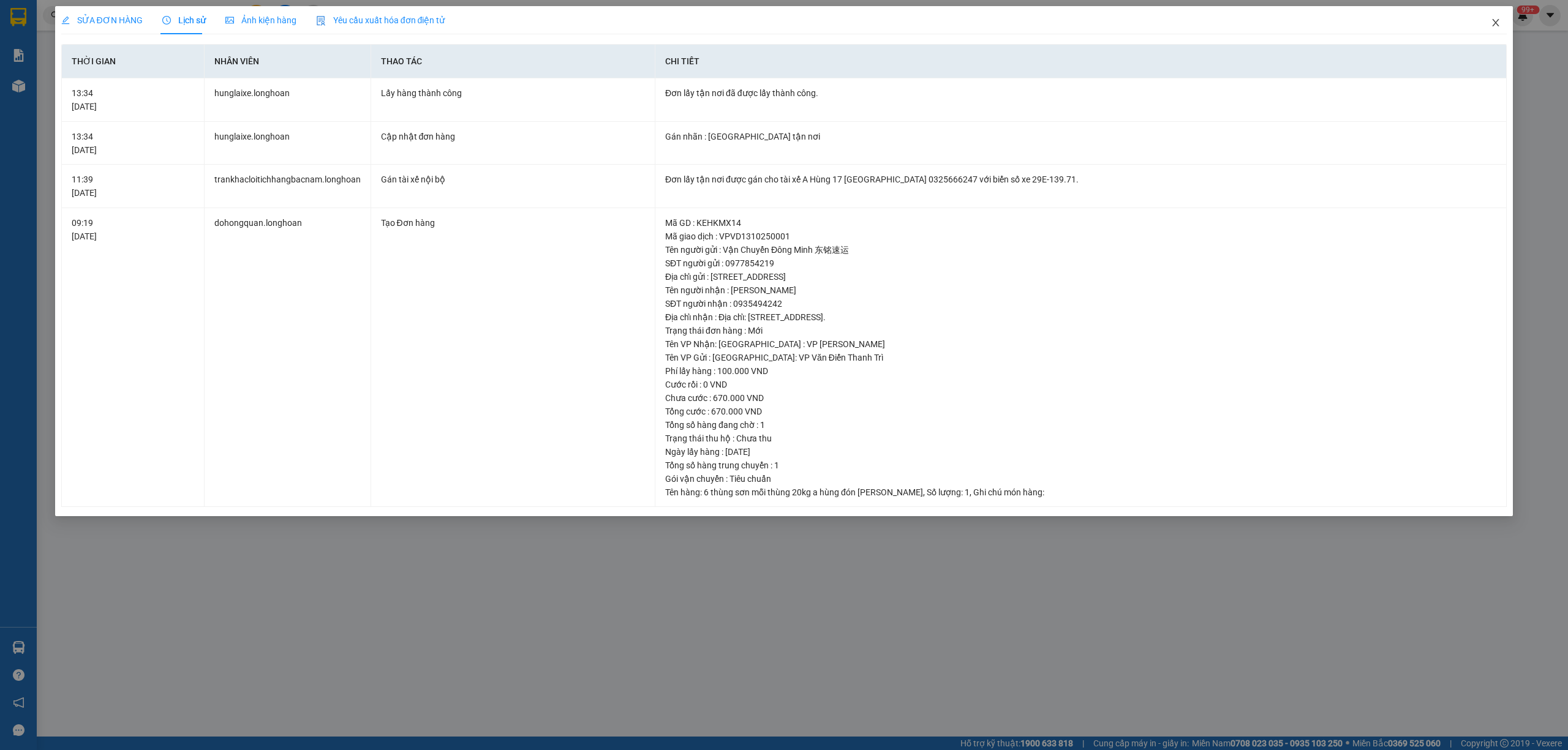
click at [1470, 23] on icon "close" at bounding box center [1496, 23] width 10 height 10
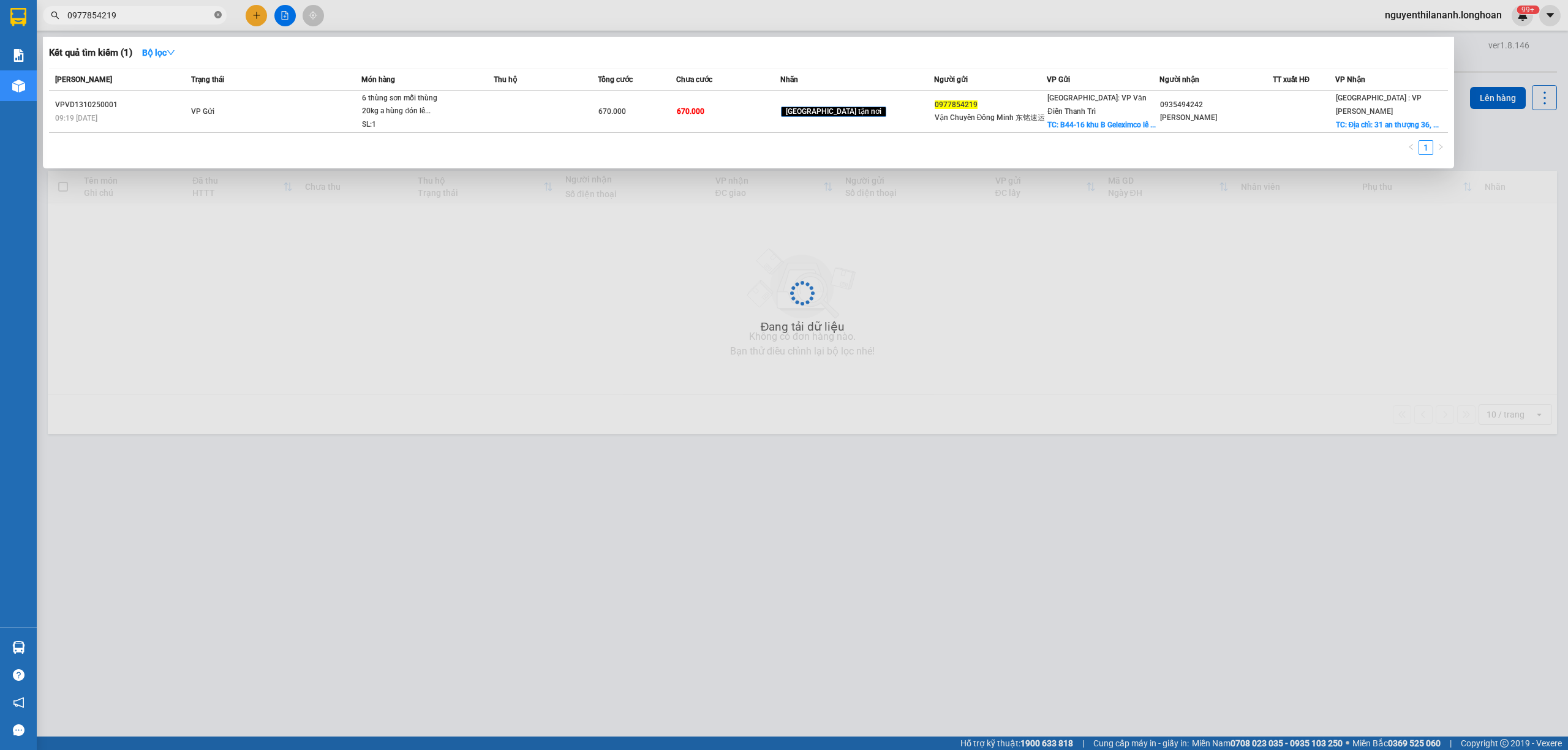
click at [217, 11] on icon "close-circle" at bounding box center [218, 15] width 7 height 7
paste input "0868038689"
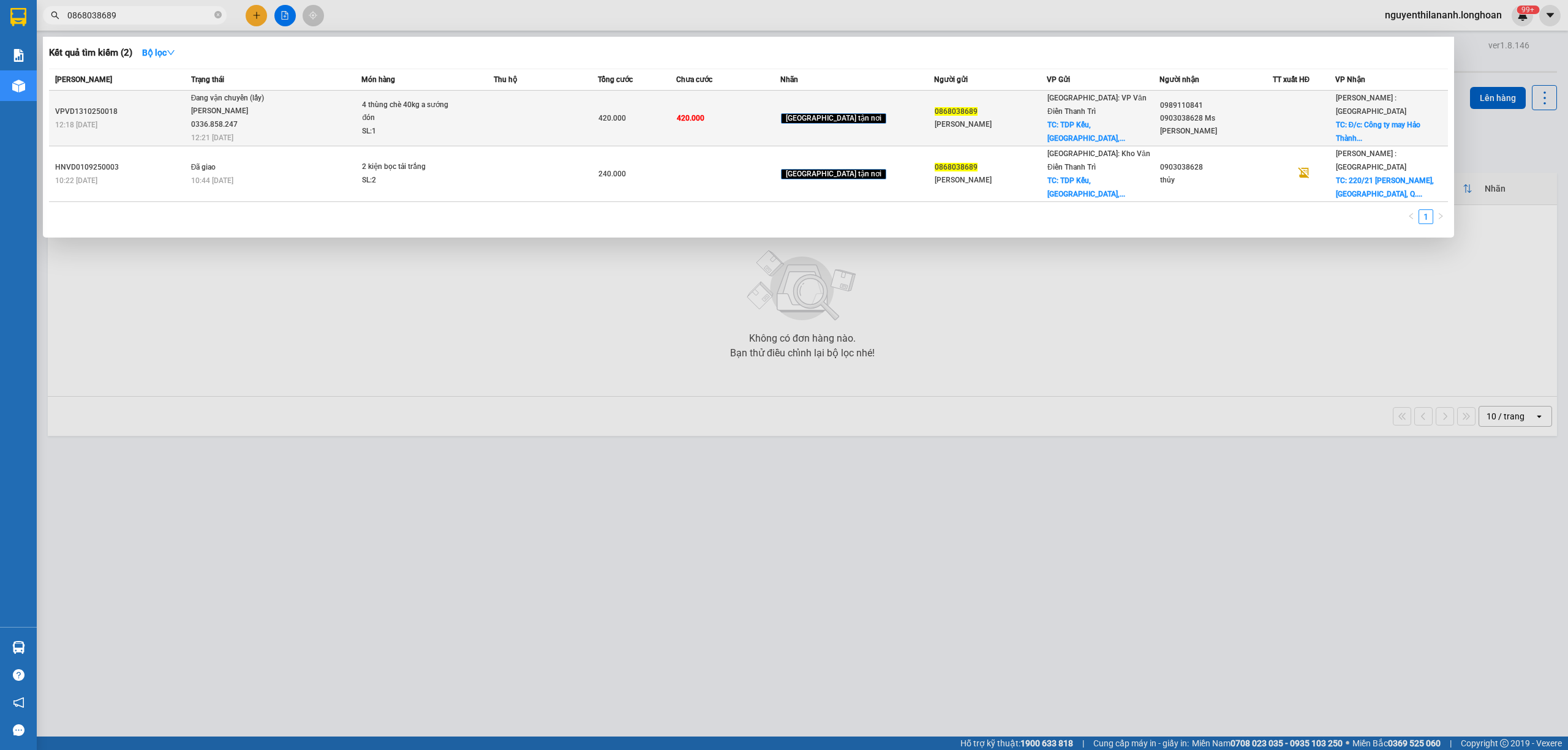
type input "0868038689"
click at [181, 131] on td "VPVD1310250018 12:18 [DATE]" at bounding box center [118, 118] width 139 height 56
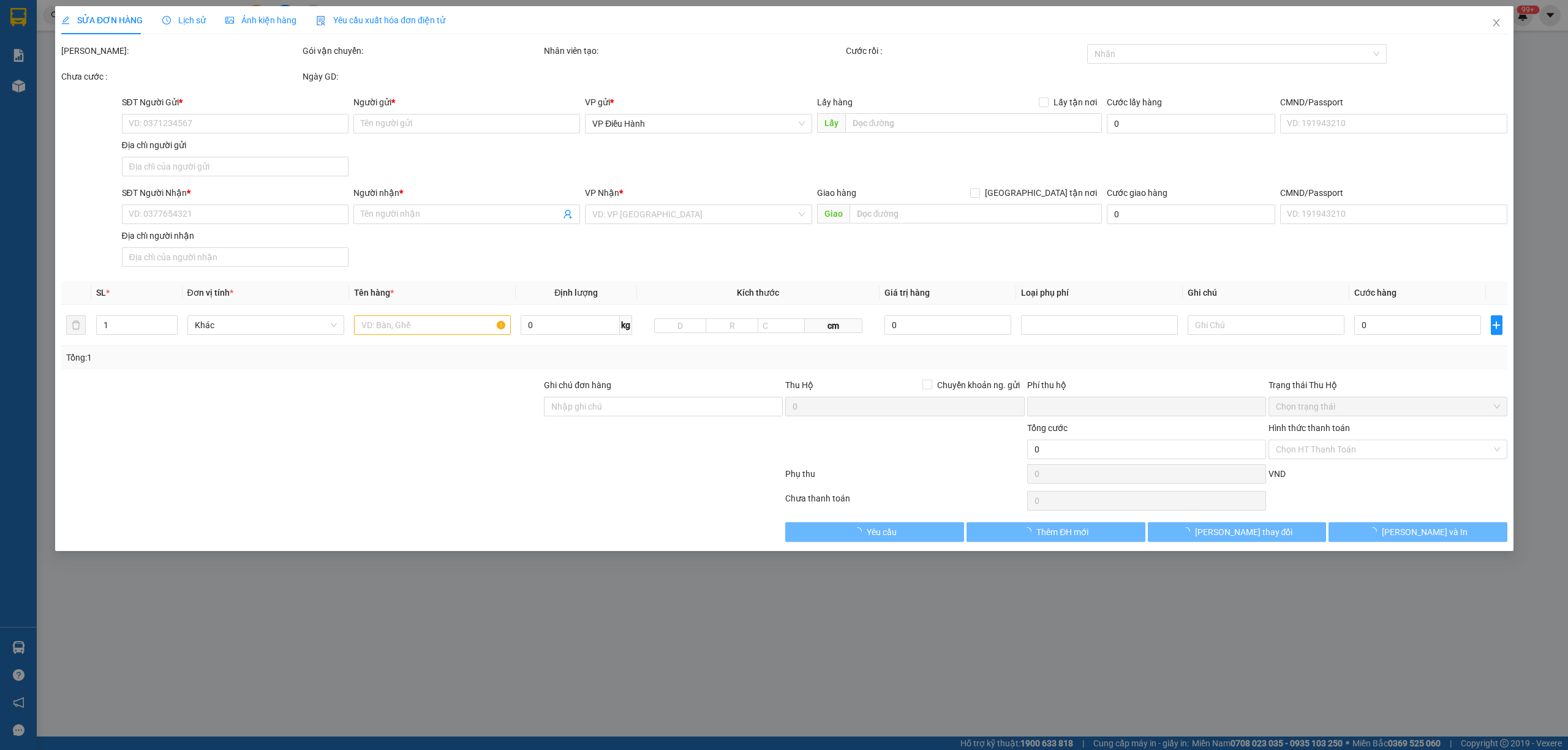
type input "0868038689"
type input "[PERSON_NAME]"
checkbox input "true"
type input "TDP Kếu, Thị trấn [GEOGRAPHIC_DATA], H. [GEOGRAPHIC_DATA], [GEOGRAPHIC_DATA], […"
type input "0989110841"
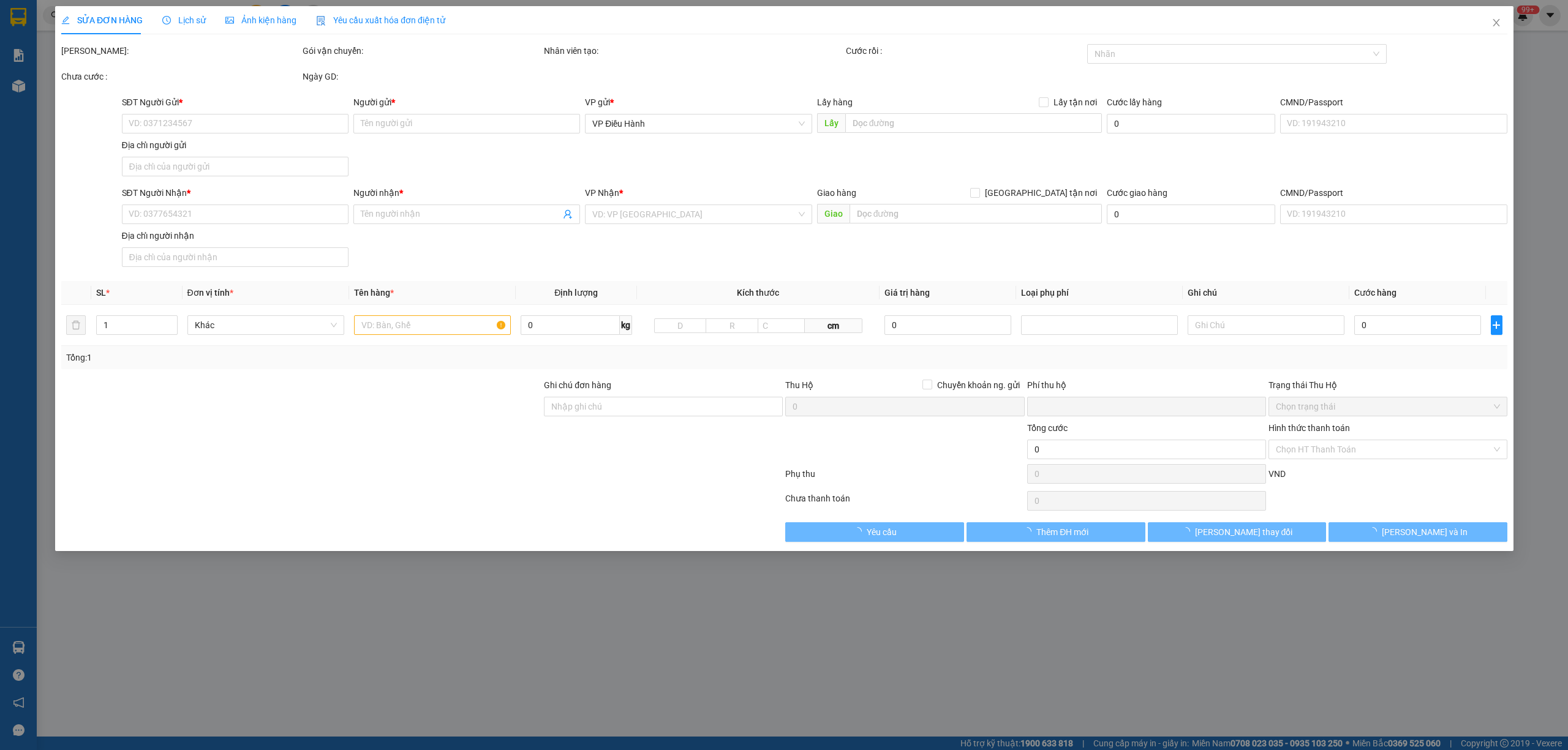
type input "0903038628 Ms [PERSON_NAME]"
checkbox input "true"
type input "Đ/c: Công ty may Hảo Thành, 220/21 Âu Cơ, [GEOGRAPHIC_DATA], Q. [GEOGRAPHIC_DAT…"
type input "0"
type input "420.000"
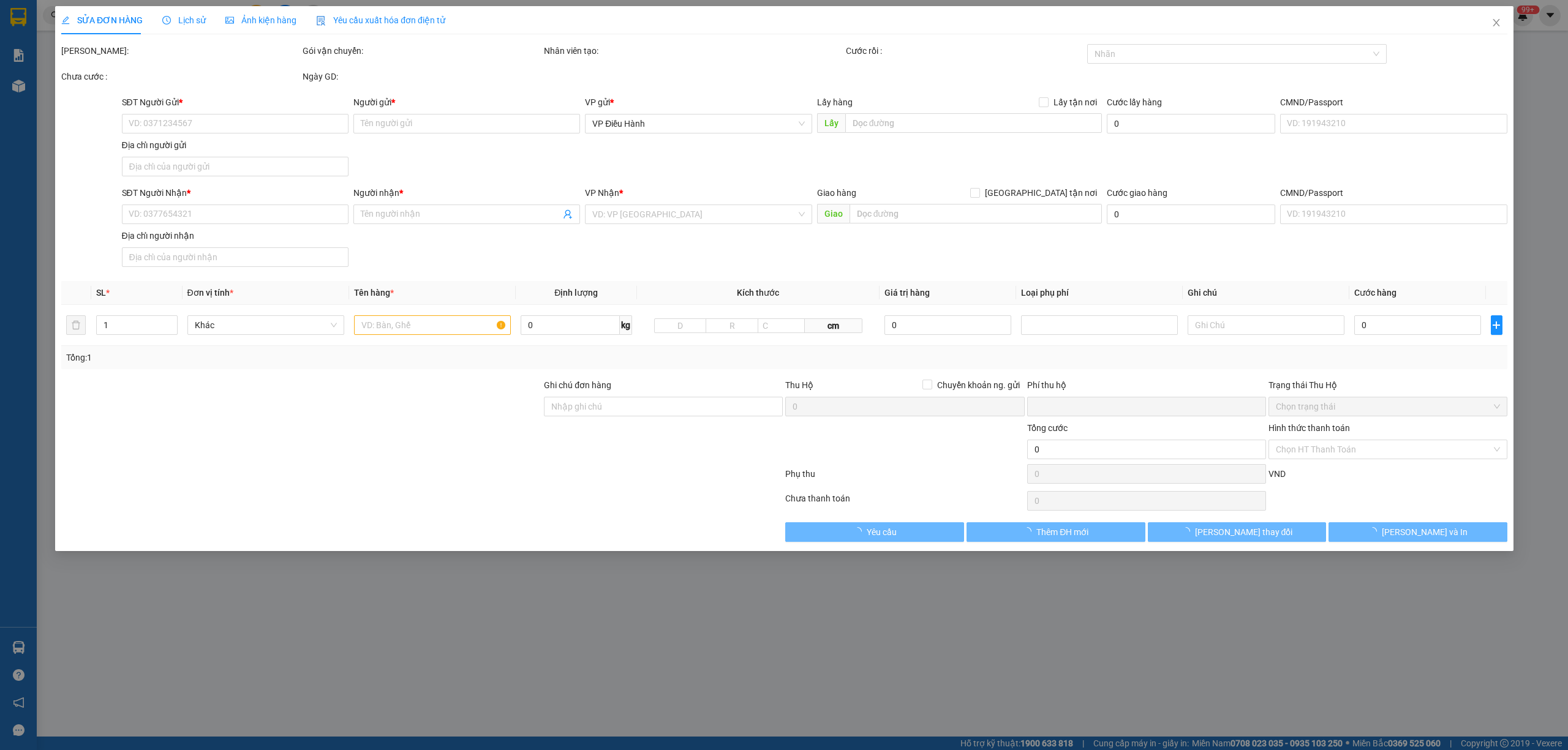
type input "420.000"
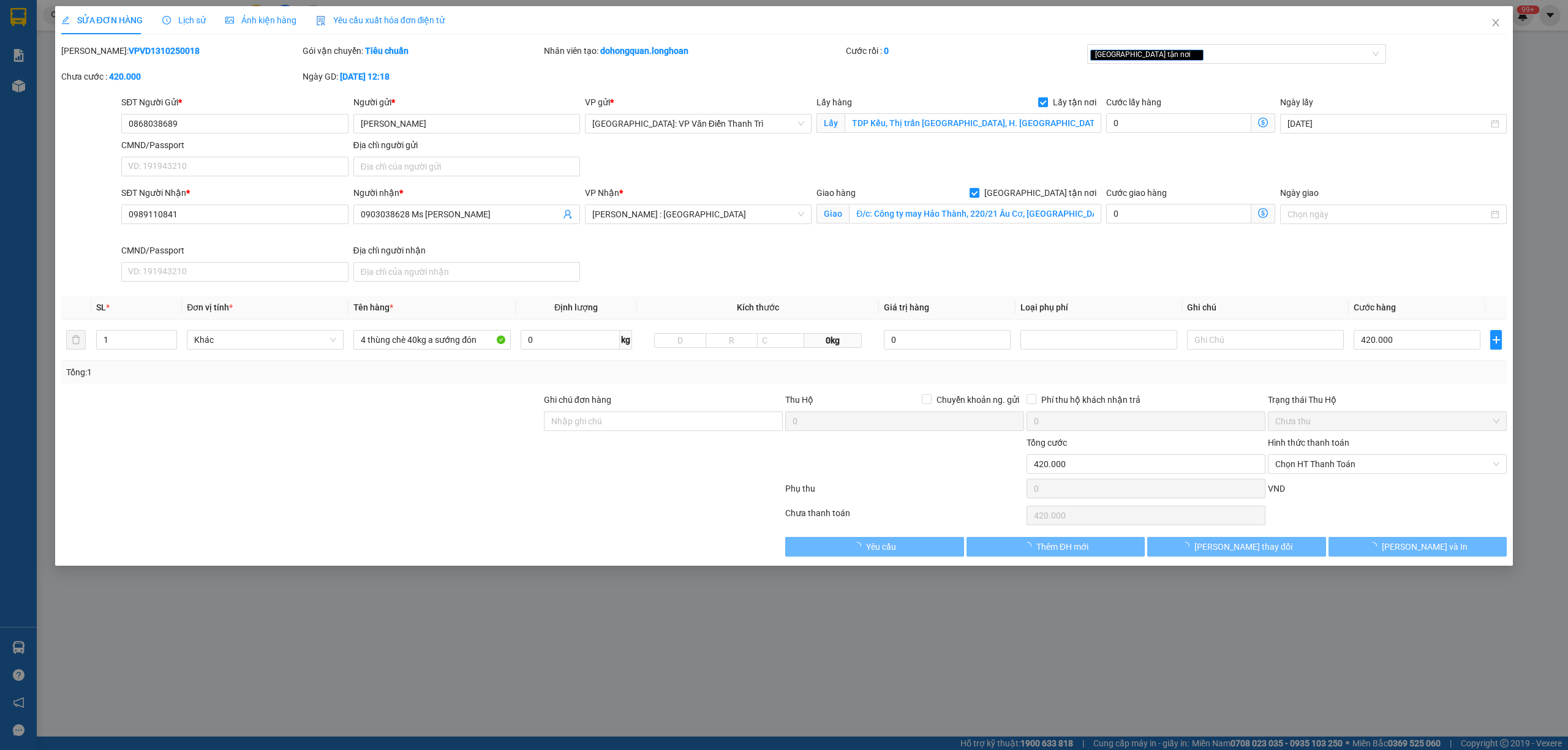
click at [174, 20] on span "Lịch sử" at bounding box center [185, 20] width 44 height 10
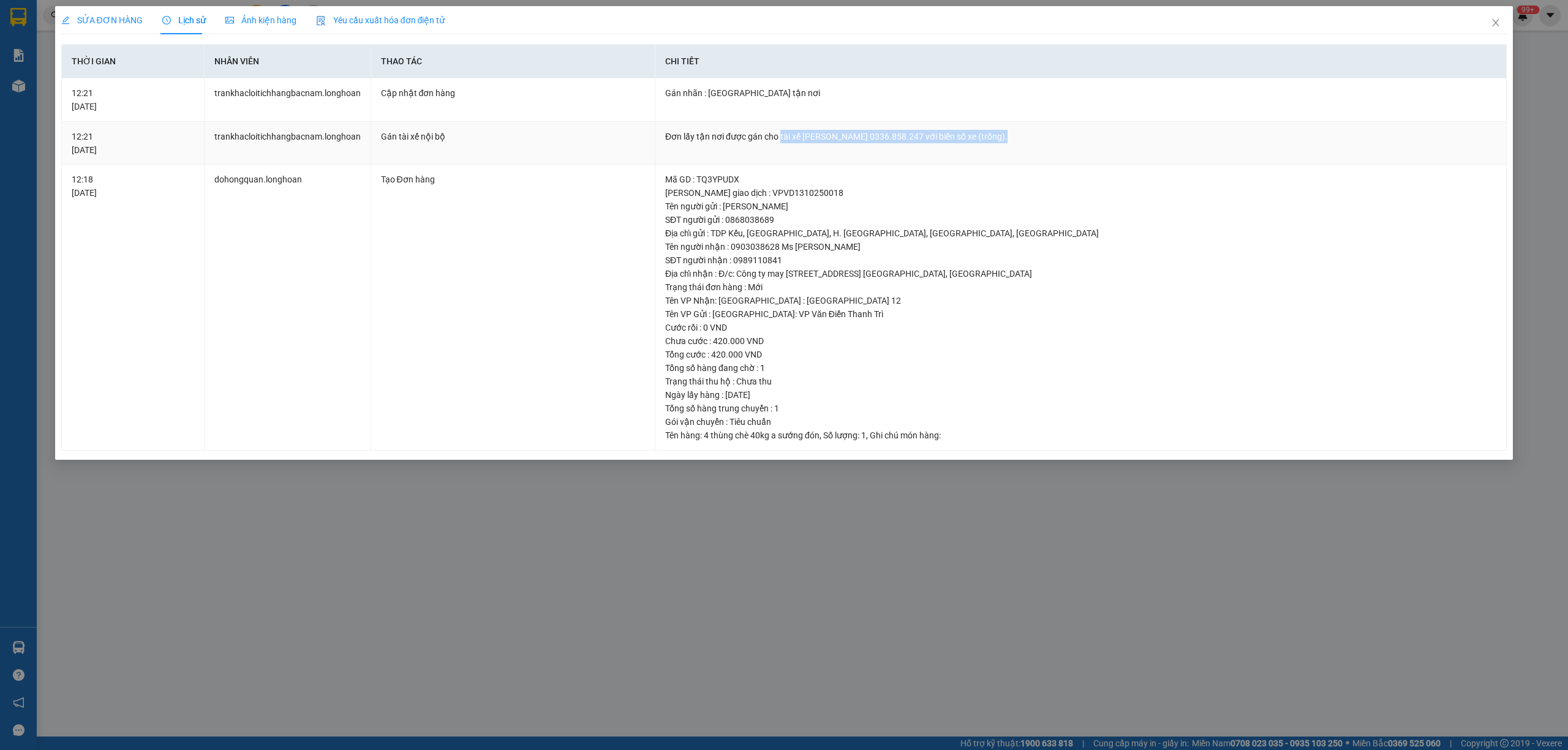
drag, startPoint x: 778, startPoint y: 135, endPoint x: 997, endPoint y: 143, distance: 219.1
click at [997, 143] on div "Đơn lấy tận nơi được gán cho tài xế [PERSON_NAME] 0336.858.247 với biển số xe (…" at bounding box center [1081, 136] width 831 height 13
copy div "tài xế [PERSON_NAME] 0336.858.247 với biển số xe (trống)"
click at [1470, 23] on icon "close" at bounding box center [1496, 23] width 10 height 10
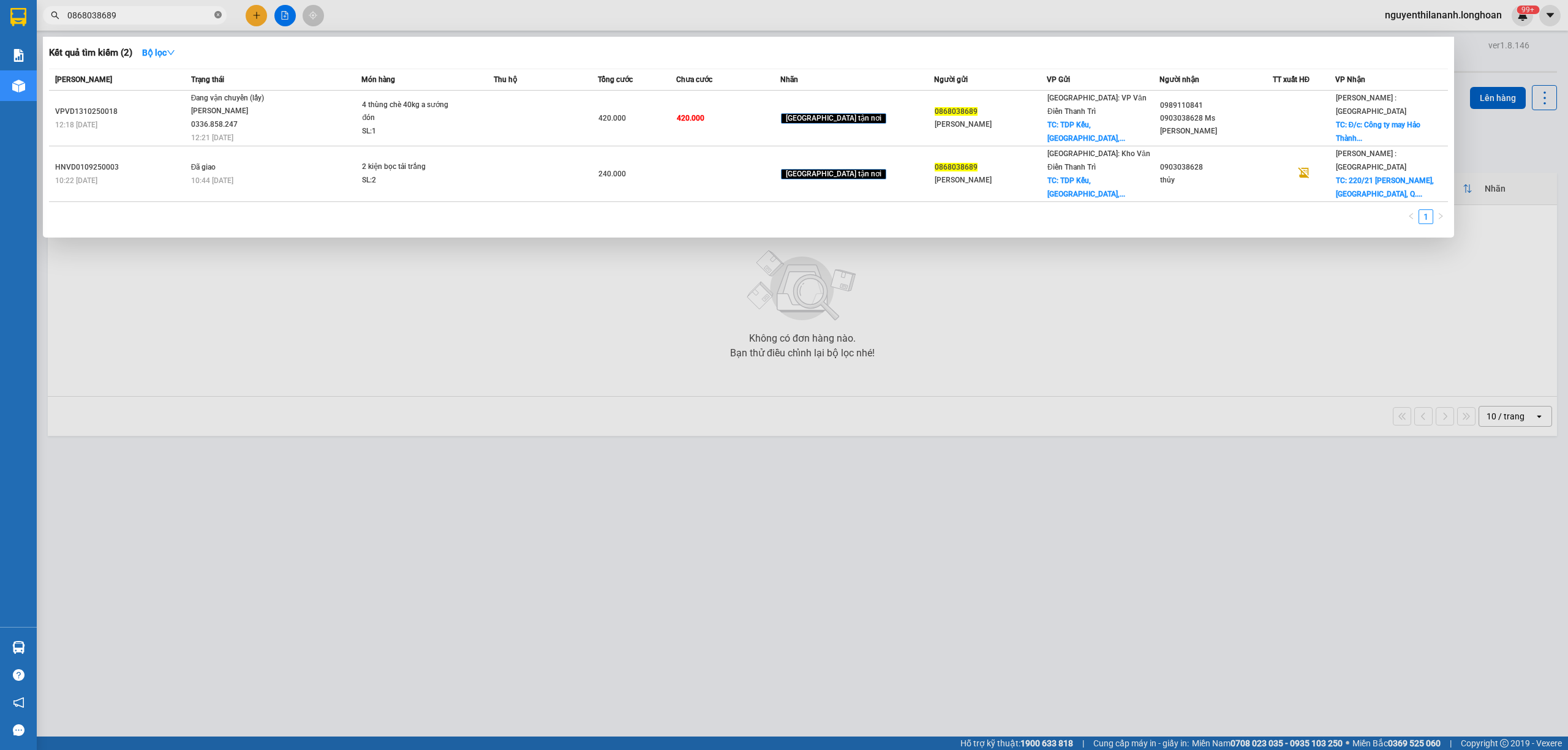
click at [219, 16] on icon "close-circle" at bounding box center [218, 15] width 7 height 7
paste input "0702143091"
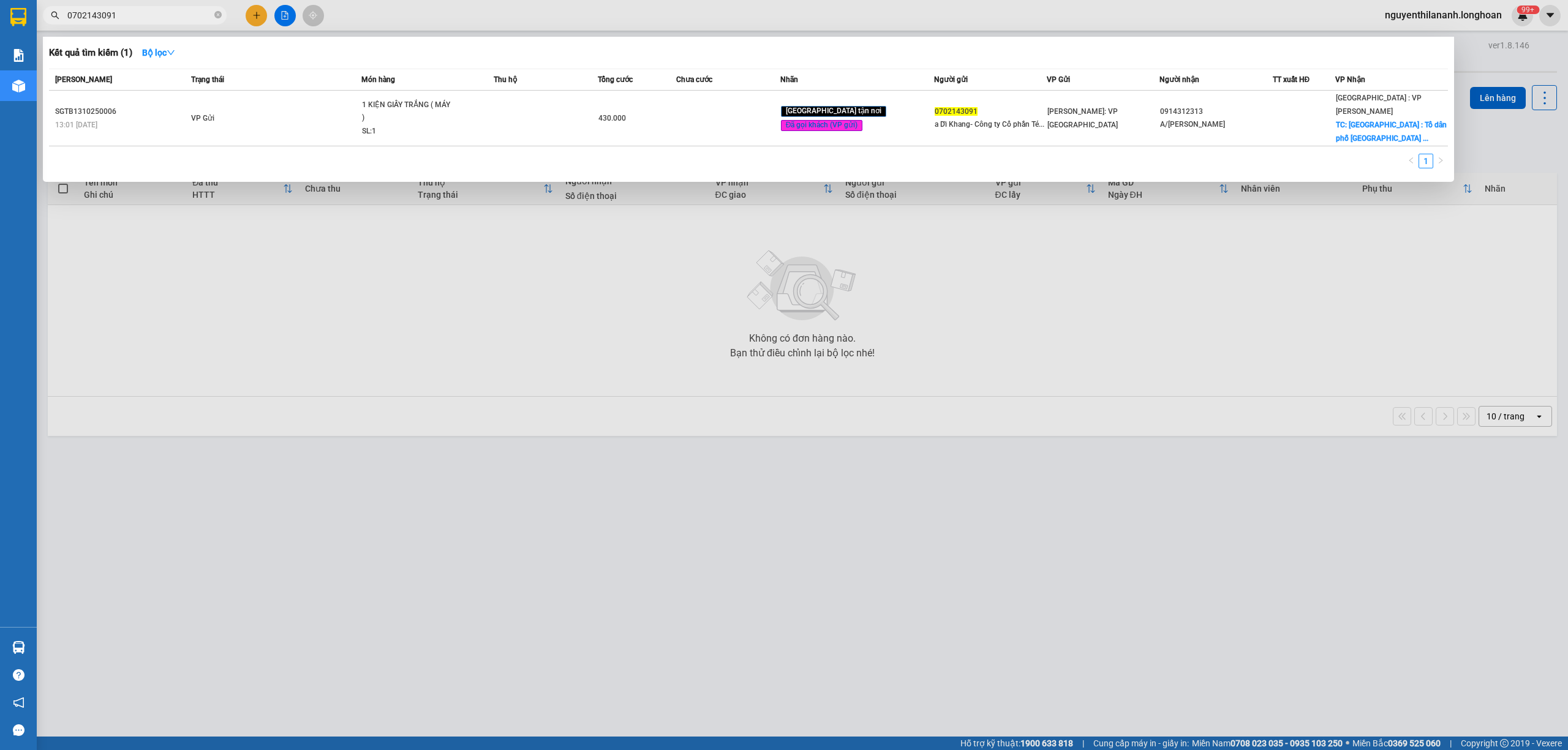
type input "0702143091"
click at [608, 324] on div at bounding box center [784, 375] width 1568 height 750
click at [201, 20] on input "0702143091" at bounding box center [139, 15] width 144 height 13
click at [218, 13] on icon "close-circle" at bounding box center [218, 15] width 7 height 7
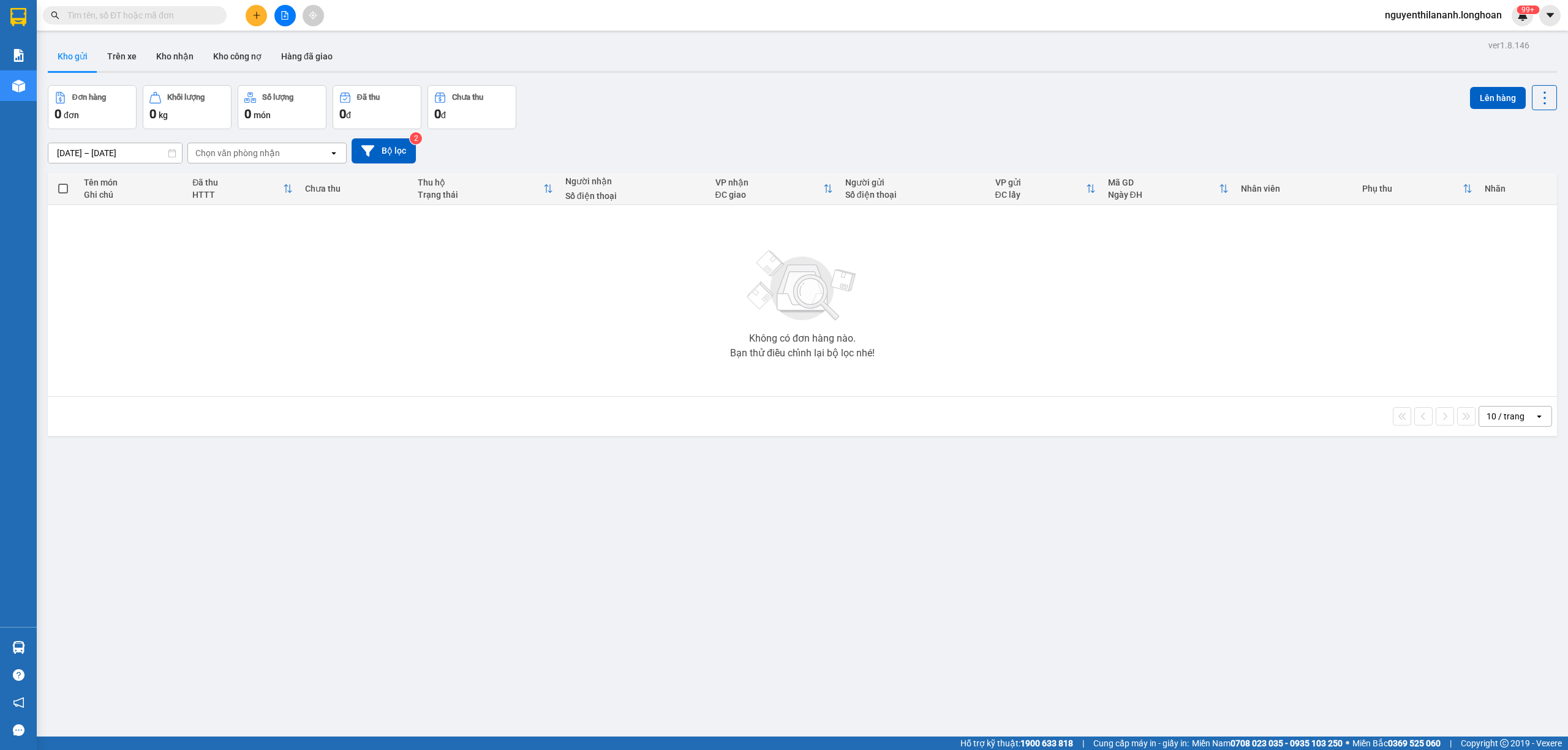
paste input "0346874458"
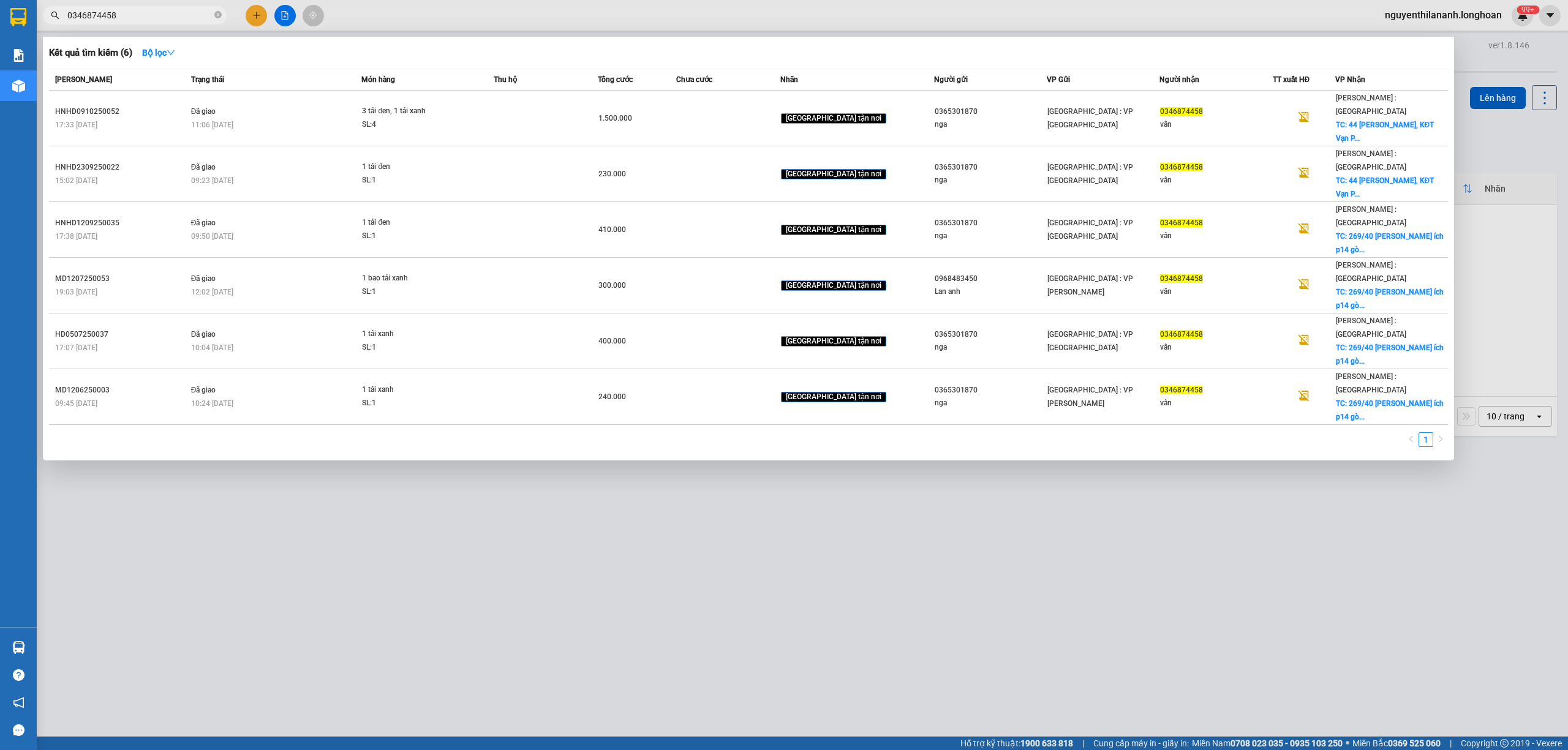
type input "0346874458"
click at [218, 13] on icon "close-circle" at bounding box center [218, 15] width 7 height 7
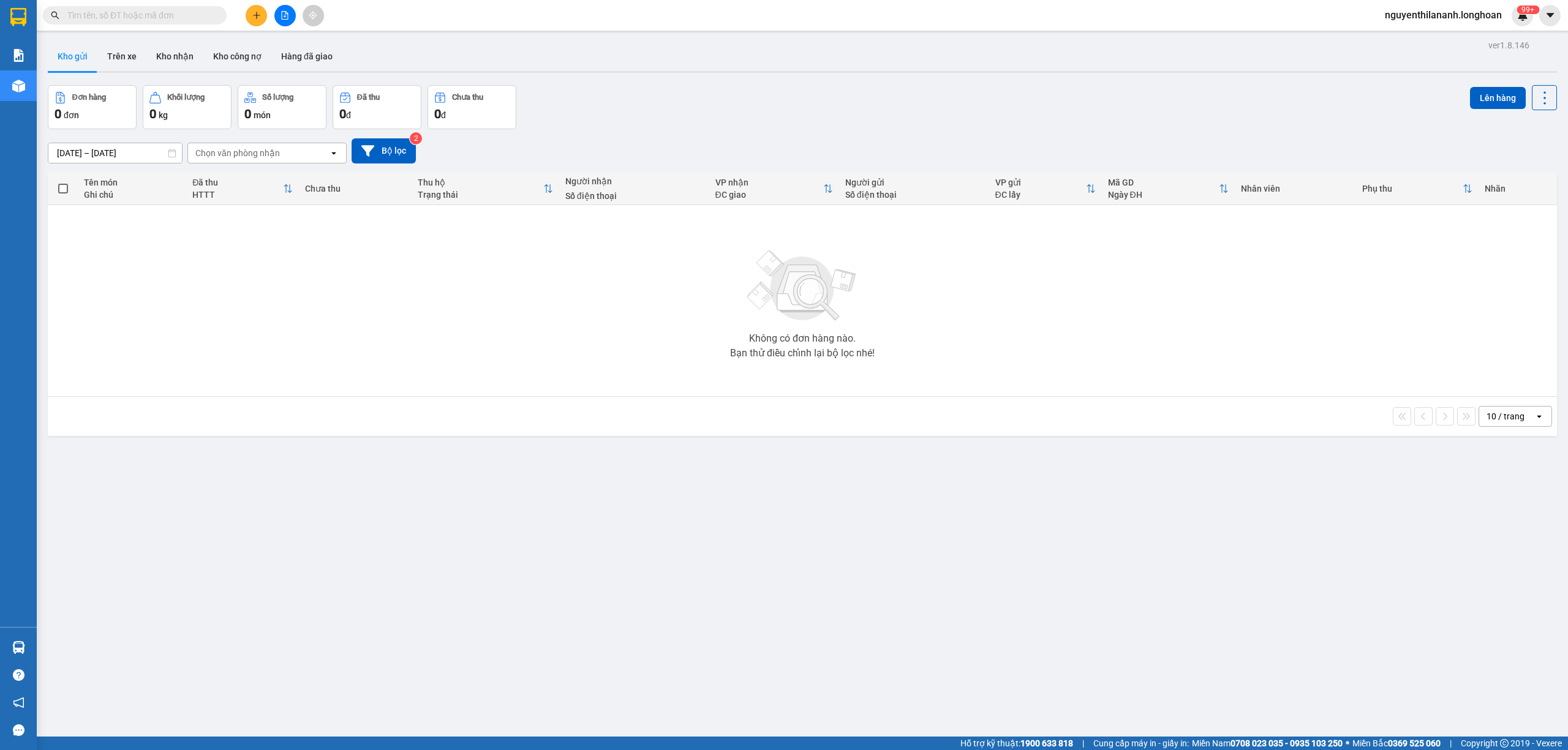
paste input "0906558566"
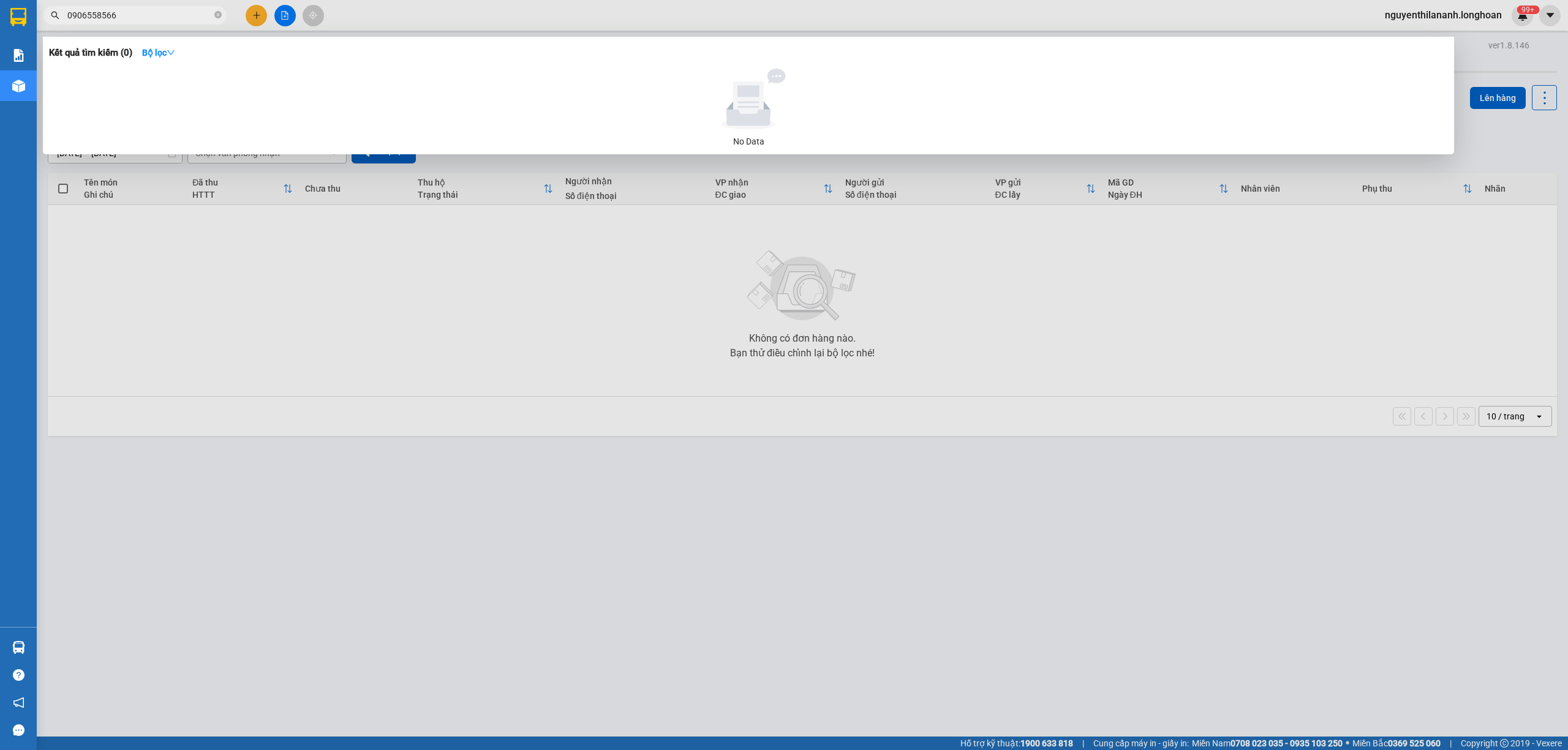
type input "0906558566"
click at [219, 12] on icon "close-circle" at bounding box center [218, 15] width 7 height 7
paste input "0968882639"
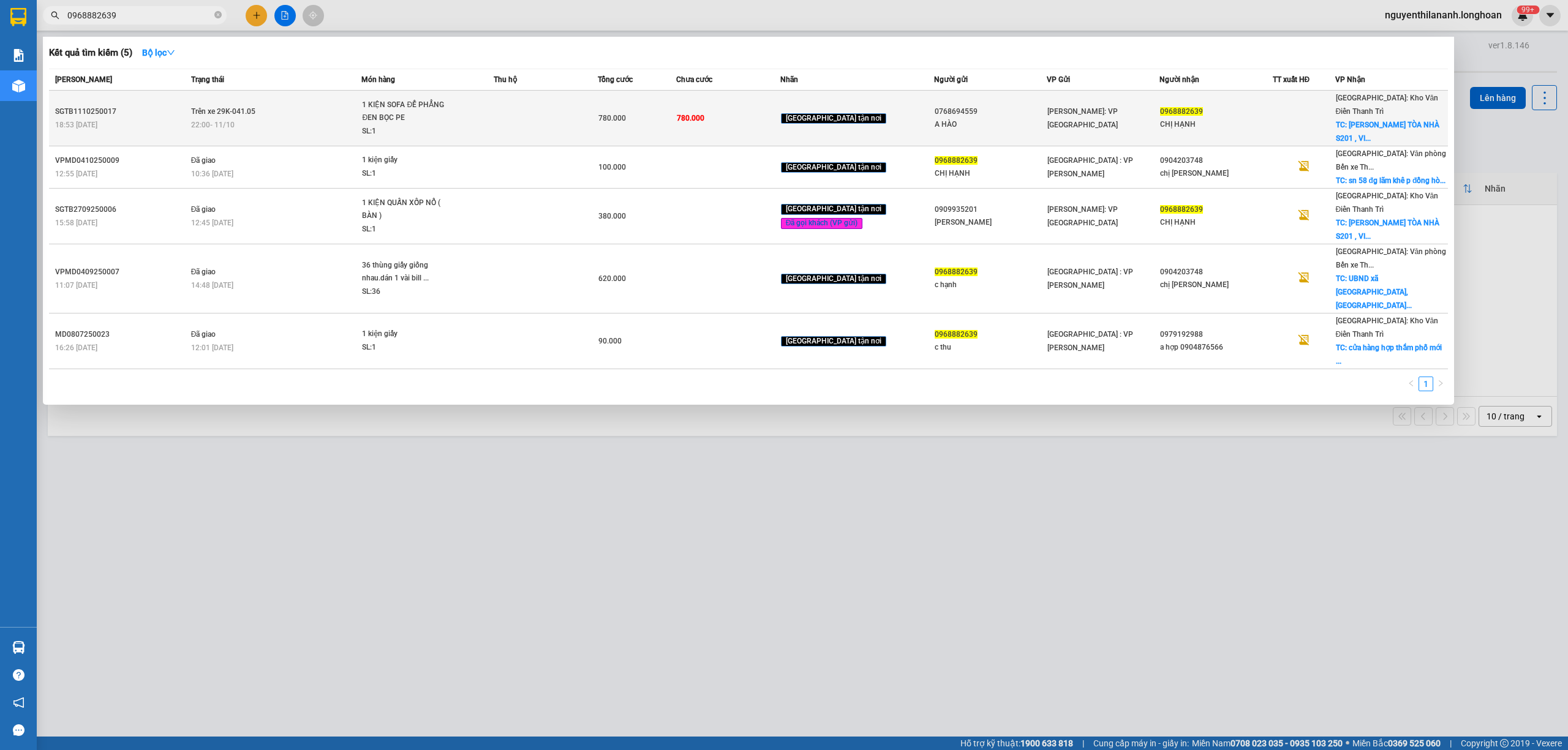
type input "0968882639"
click at [153, 105] on div "SGTB1110250017" at bounding box center [121, 112] width 132 height 13
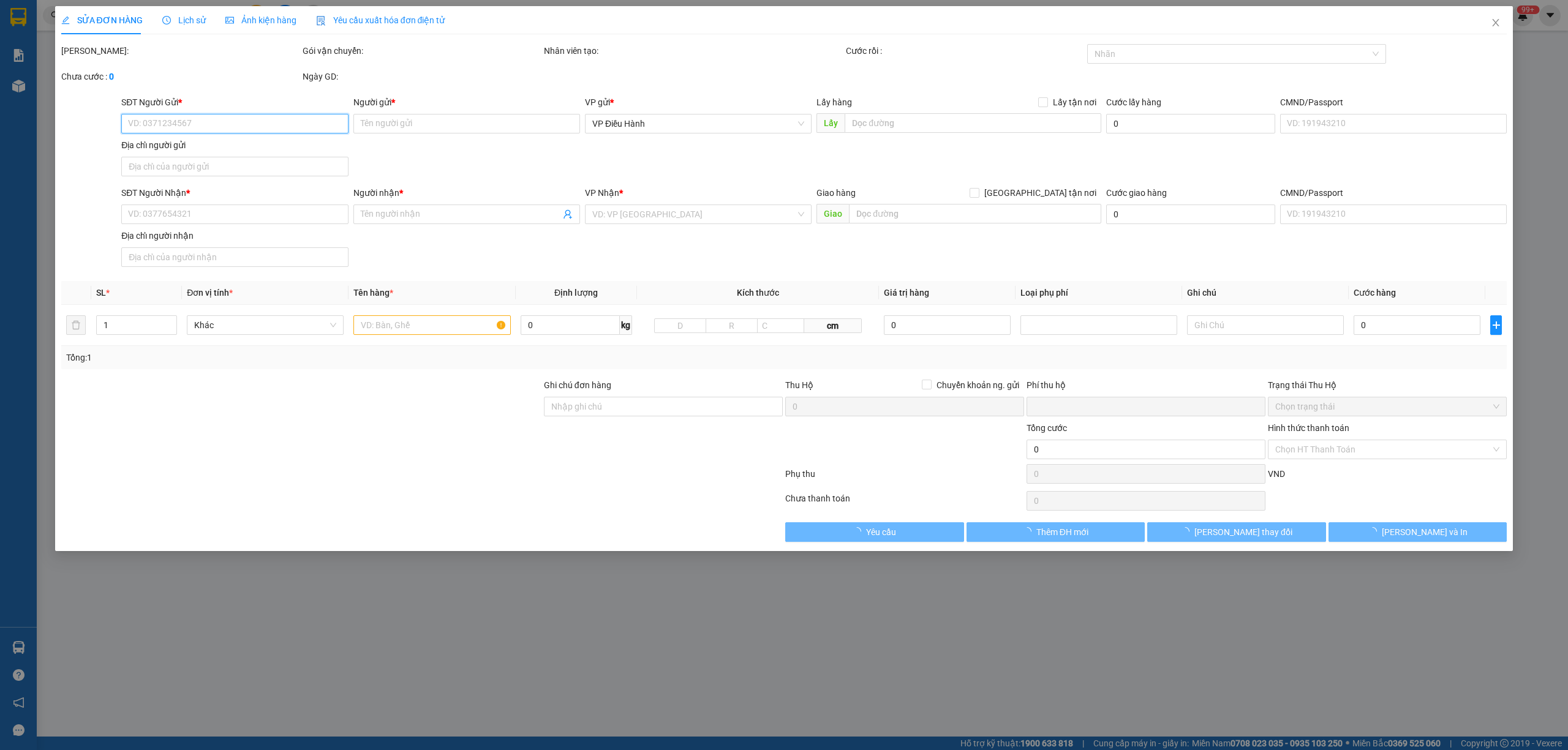
type input "0768694559"
type input "A HÀO"
type input "0968882639"
type input "CHỊ HẠNH"
checkbox input "true"
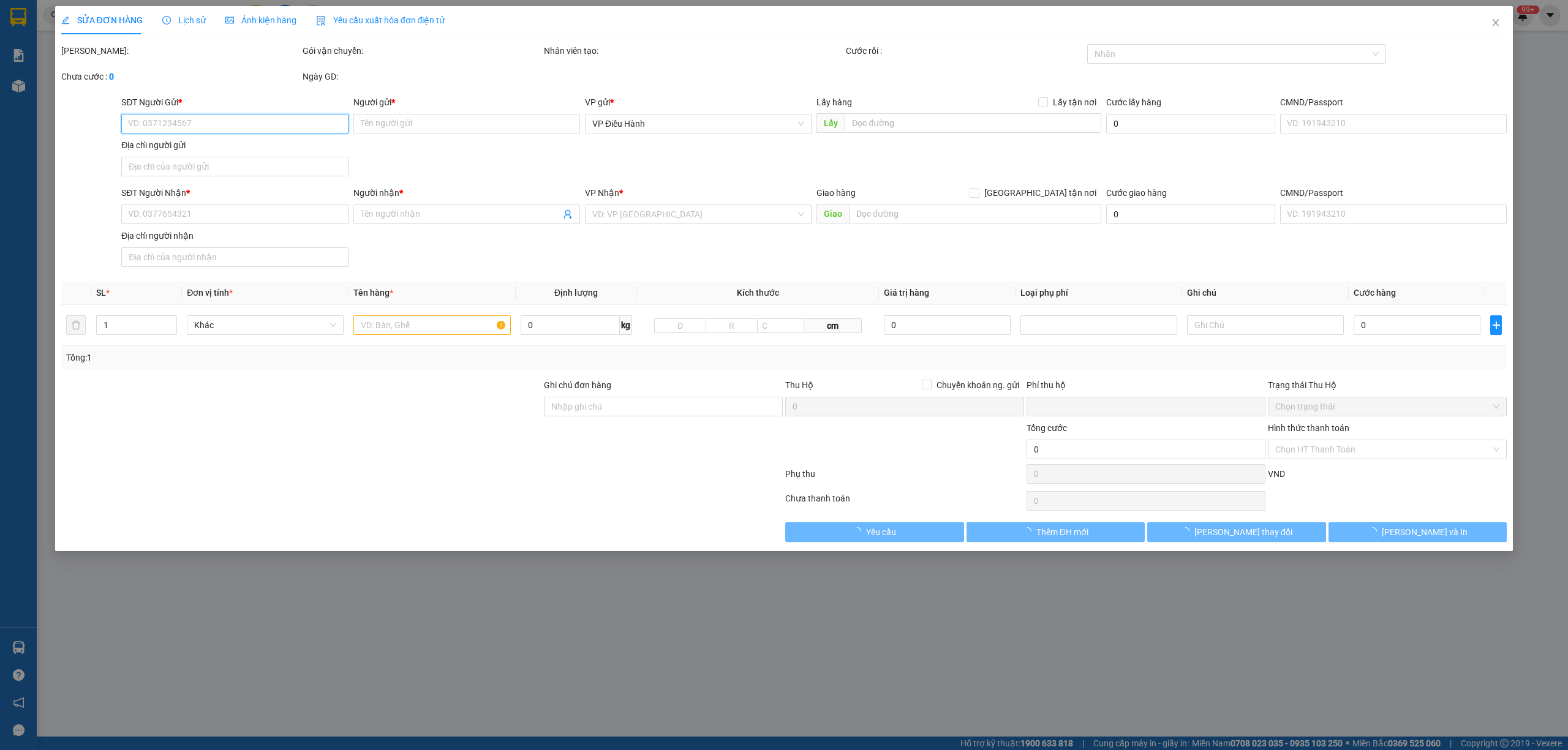
type input "[PERSON_NAME] TÒA NHÀ S201 , [GEOGRAPHIC_DATA] , TÂY MỖ , NAM TỪ [GEOGRAPHIC_DA…"
type input "NHẬN NGUYÊN KIỆN GIAO NGUYÊN KIỆN, HƯ VỠ K ĐỀN"
type input "0"
type input "780.000"
type input "80.000"
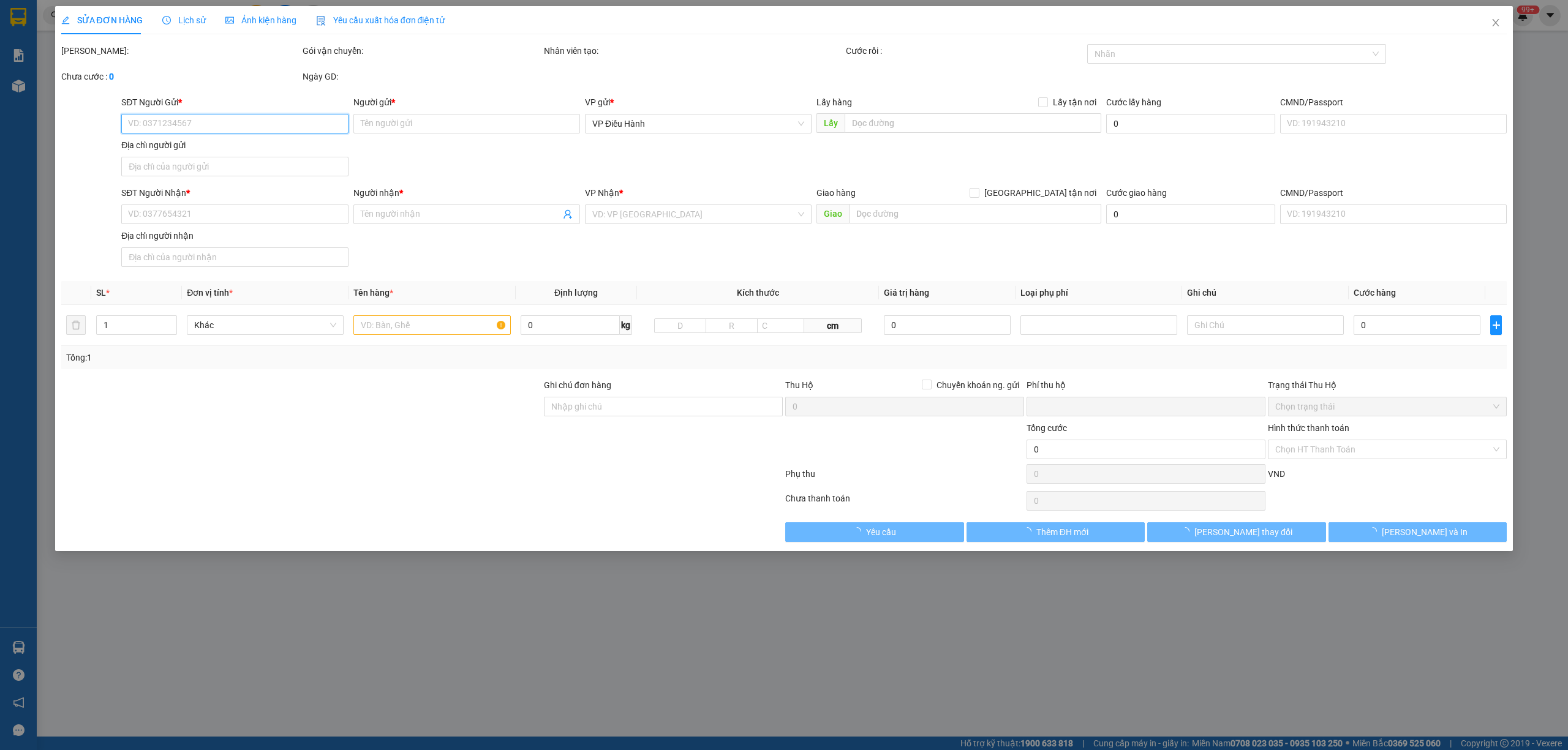
type input "780.000"
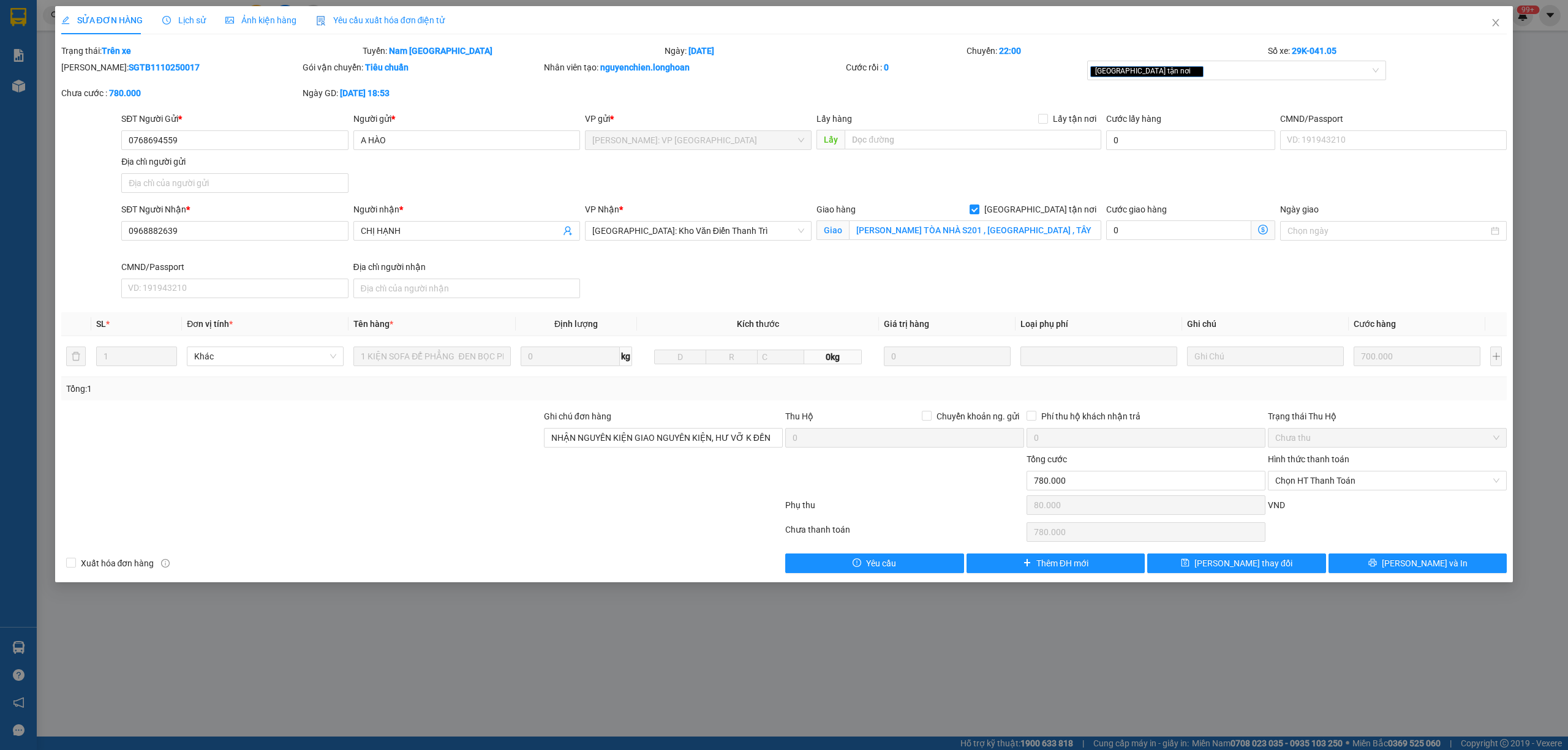
drag, startPoint x: 170, startPoint y: 61, endPoint x: 91, endPoint y: 70, distance: 79.5
click at [91, 70] on div "[PERSON_NAME]: SGTB1110250017" at bounding box center [181, 67] width 239 height 13
copy b "SGTB1110250017"
click at [191, 18] on span "Lịch sử" at bounding box center [185, 20] width 44 height 10
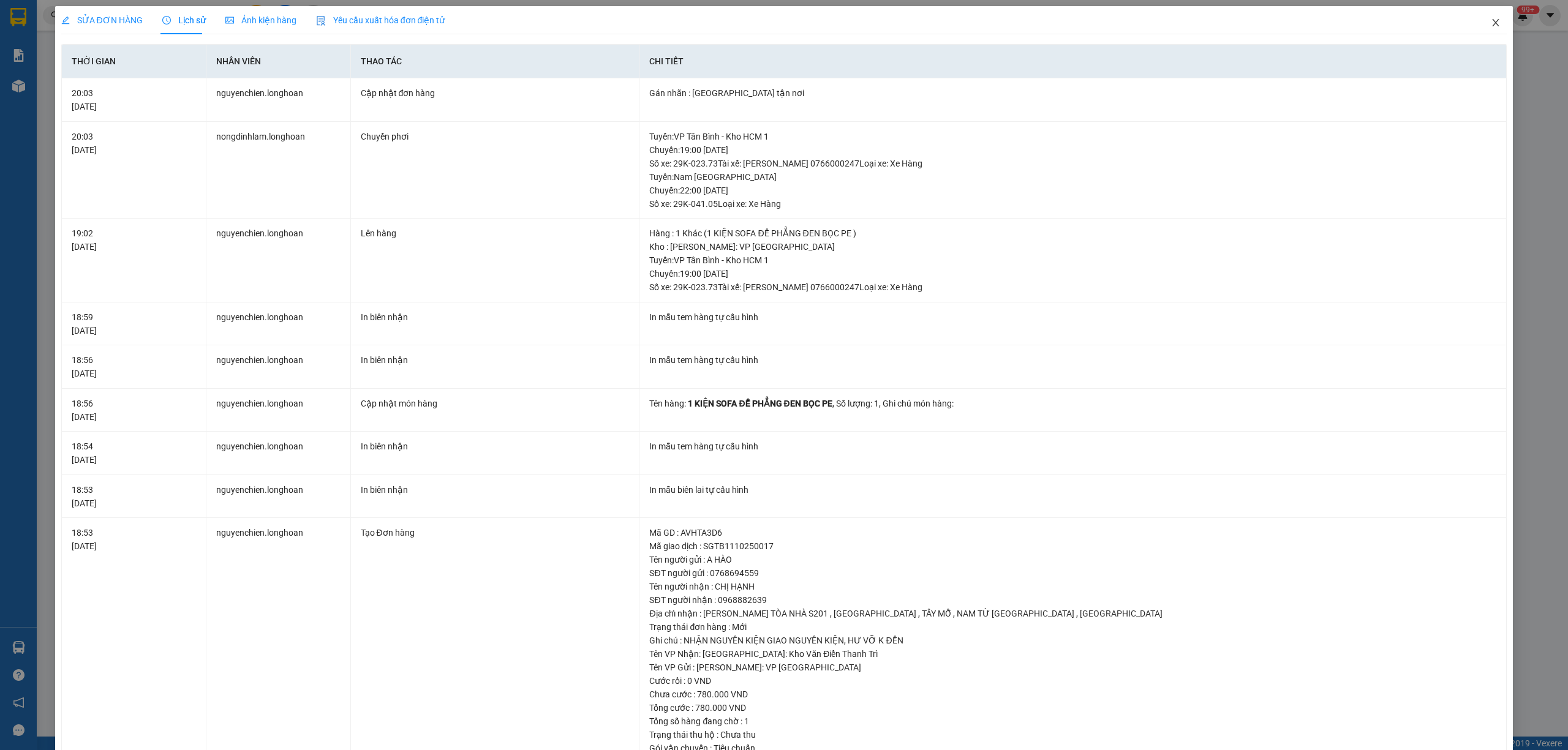
click at [1470, 25] on icon "close" at bounding box center [1496, 23] width 10 height 10
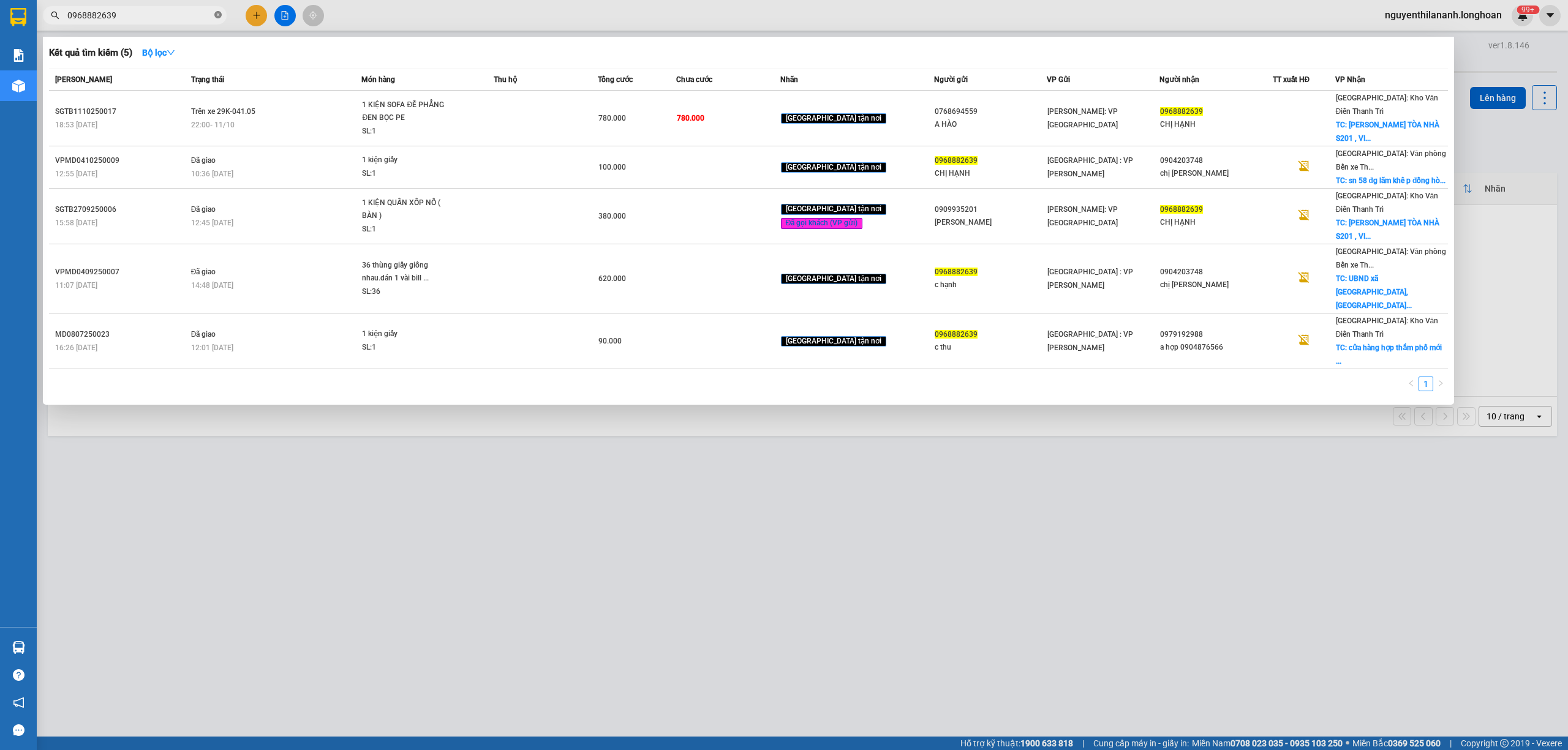
click at [216, 17] on icon "close-circle" at bounding box center [218, 15] width 7 height 7
paste input "0901080619"
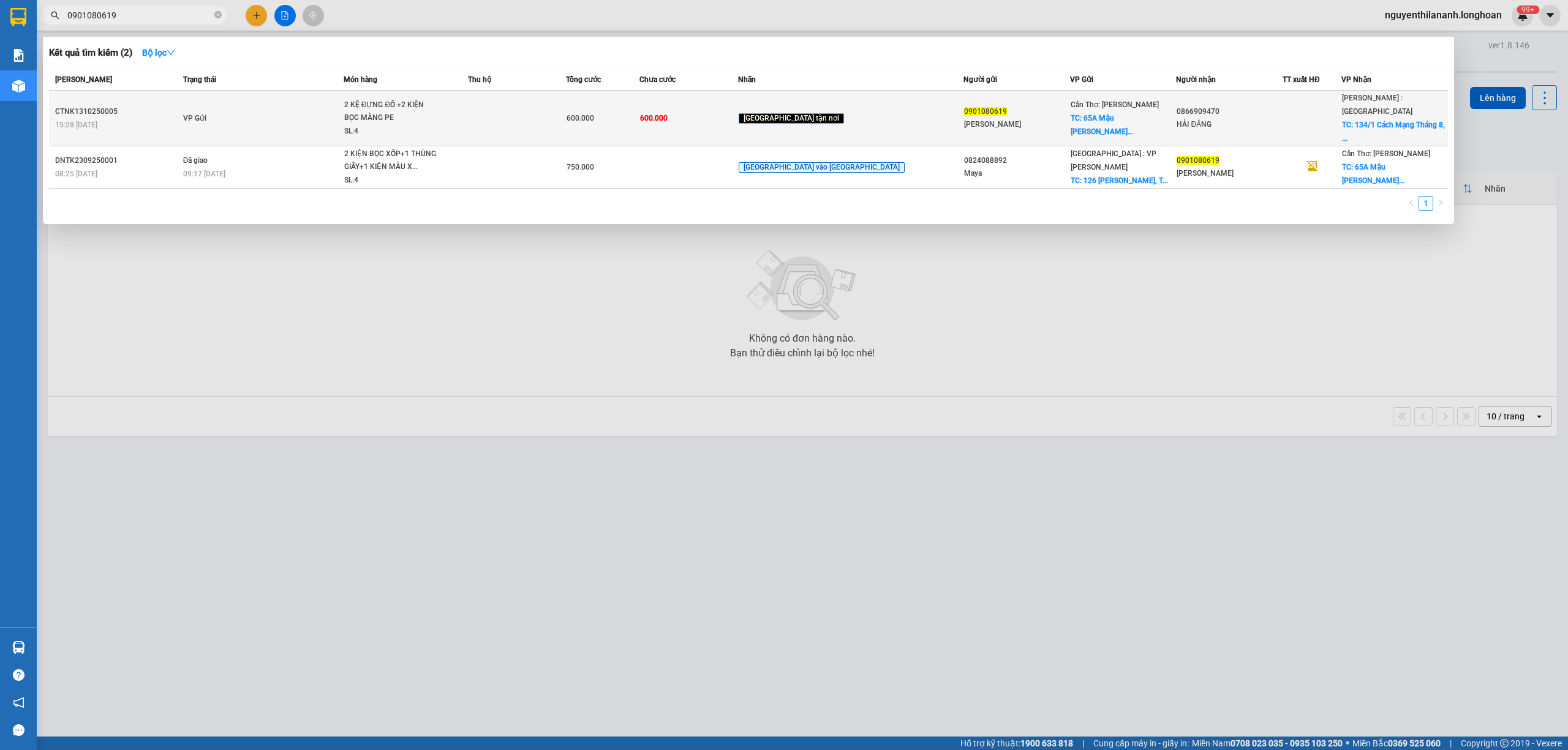
type input "0901080619"
click at [165, 109] on div "CTNK1310250005" at bounding box center [117, 112] width 124 height 13
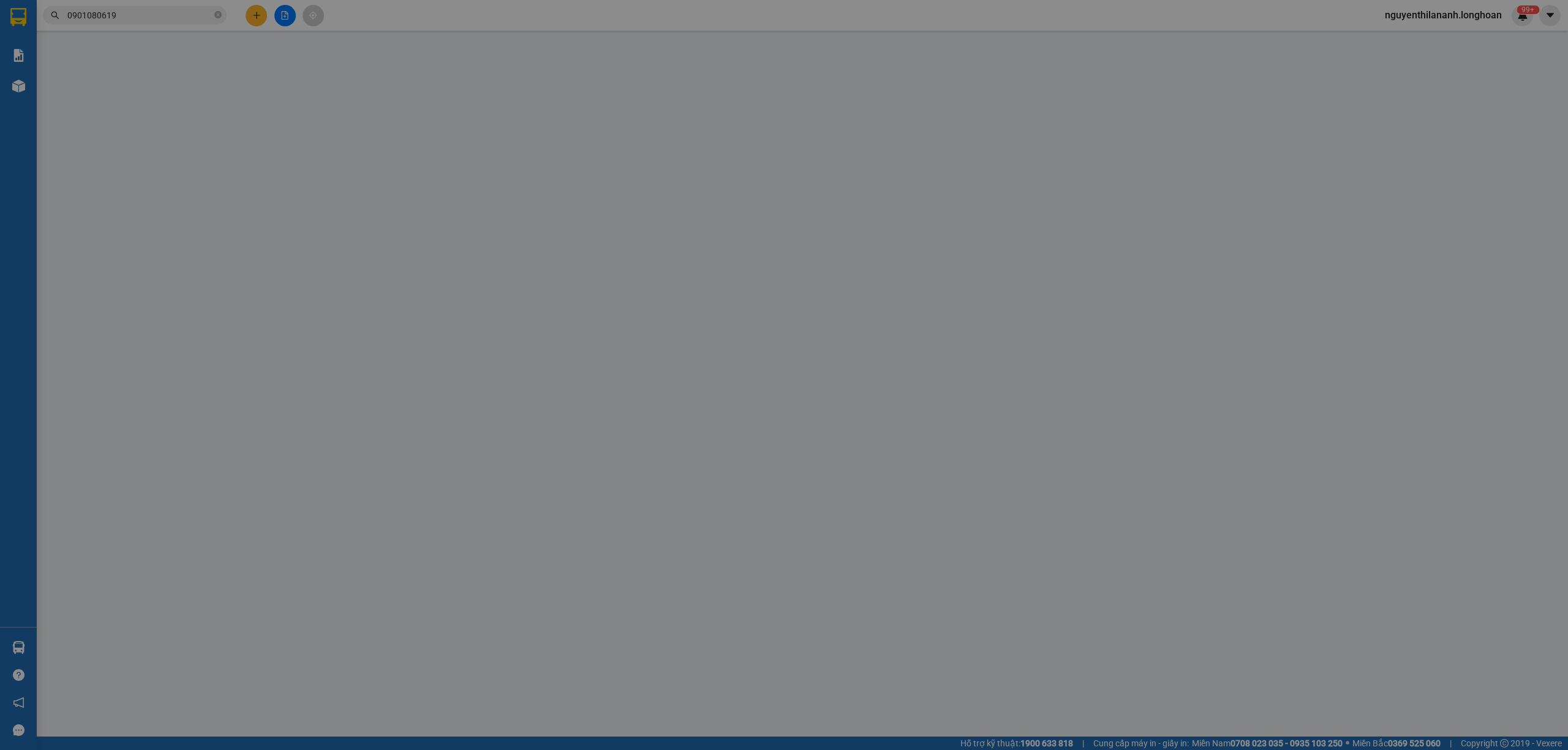
type input "0901080619"
type input "[PERSON_NAME]"
checkbox input "true"
type input "65A Mậu [PERSON_NAME] Kiều Cần Thơ"
type input "0866909470"
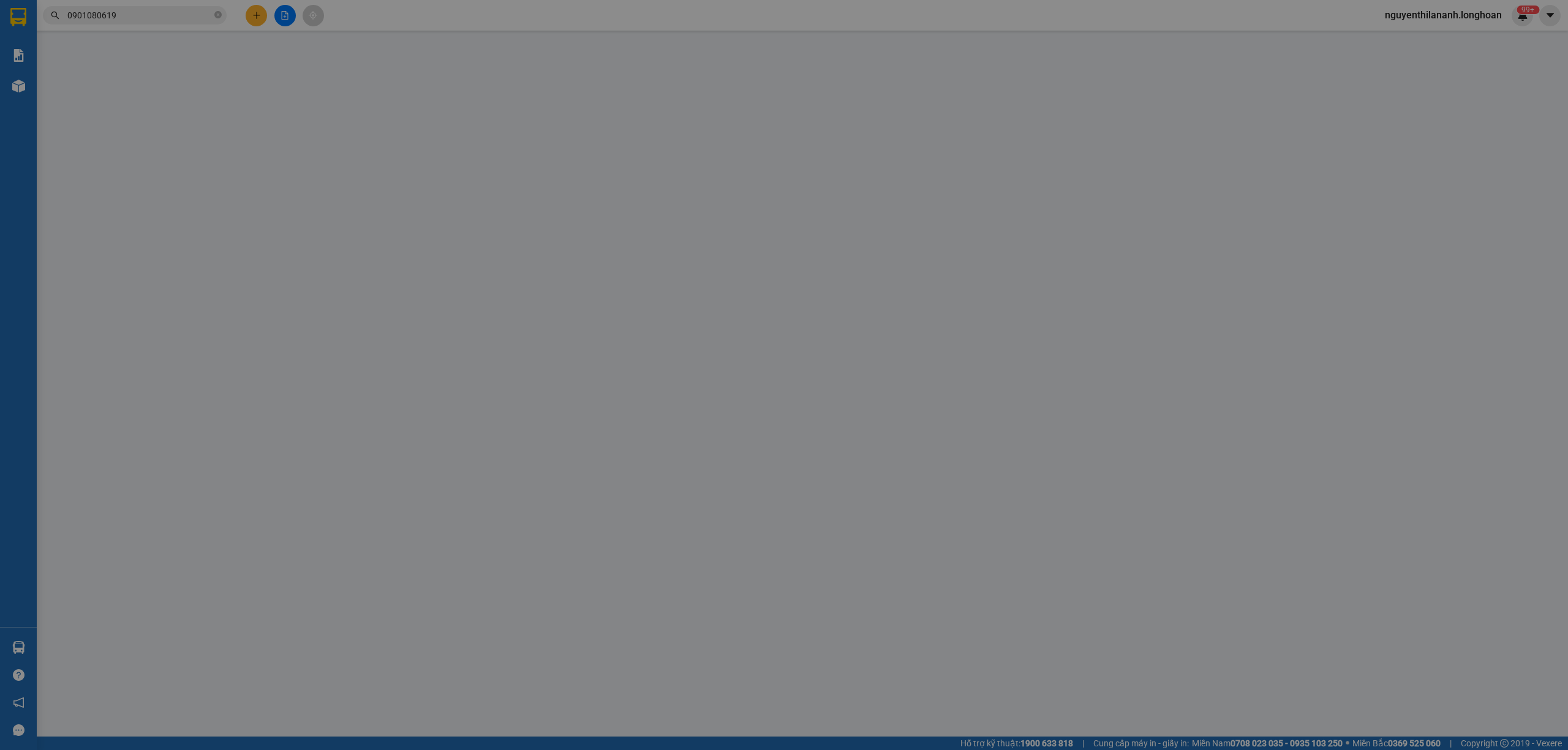
type input "HẢI ĐĂNG"
checkbox input "true"
type input "[STREET_ADDRESS]"
type input "nhận nguyên kiện, giao nguyên kiện, bể vỡ không đền"
type input "0"
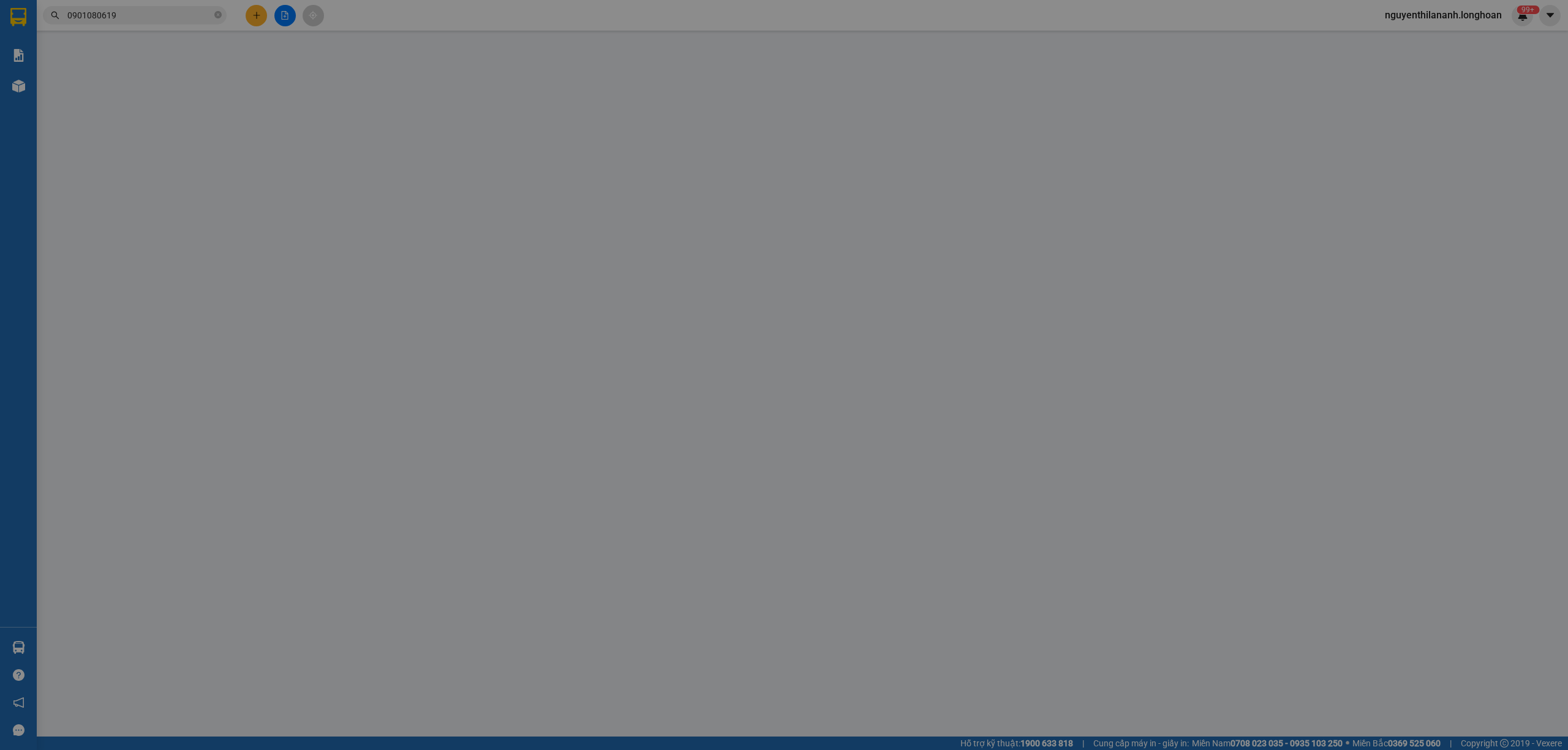
type input "600.000"
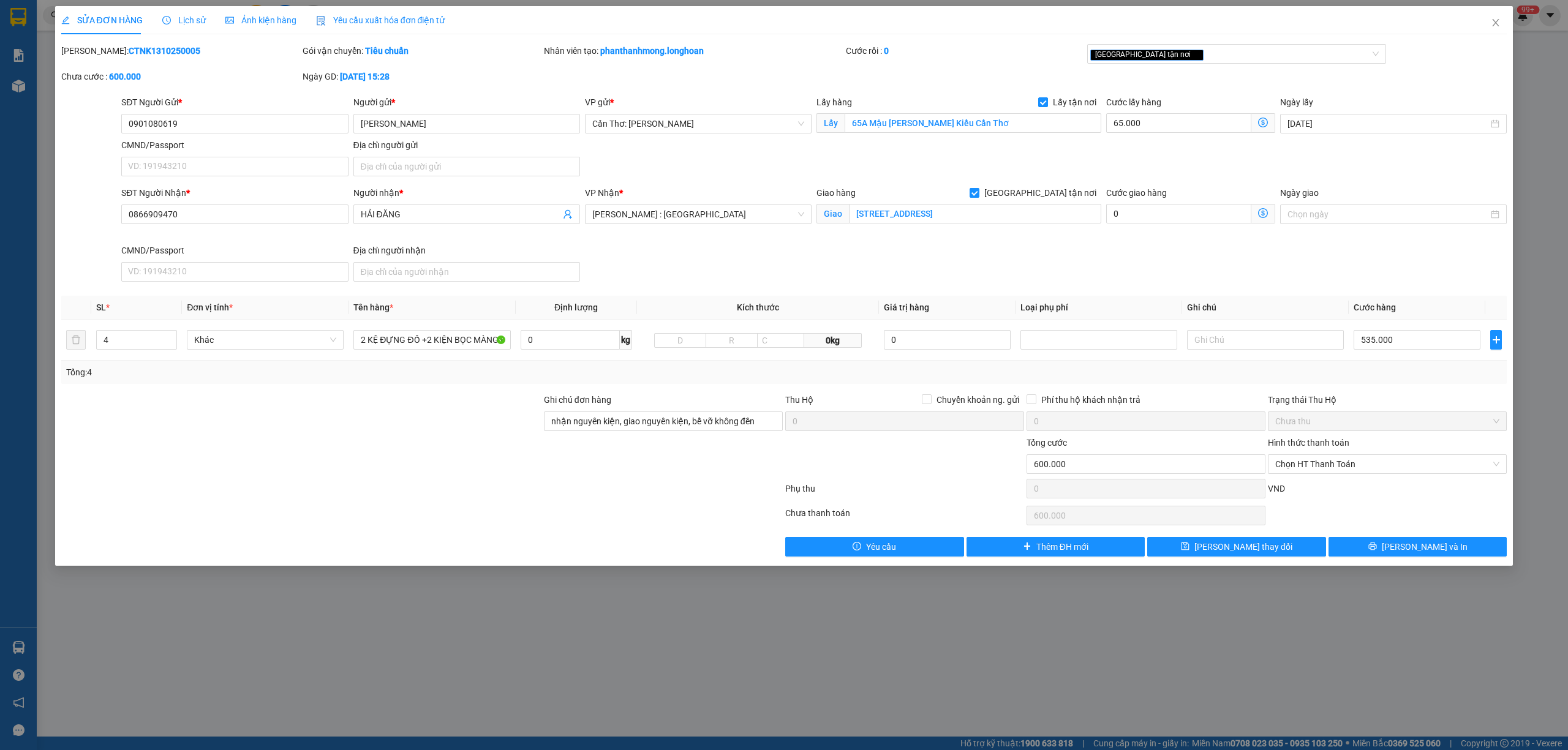
click at [175, 16] on span "Lịch sử" at bounding box center [185, 20] width 44 height 10
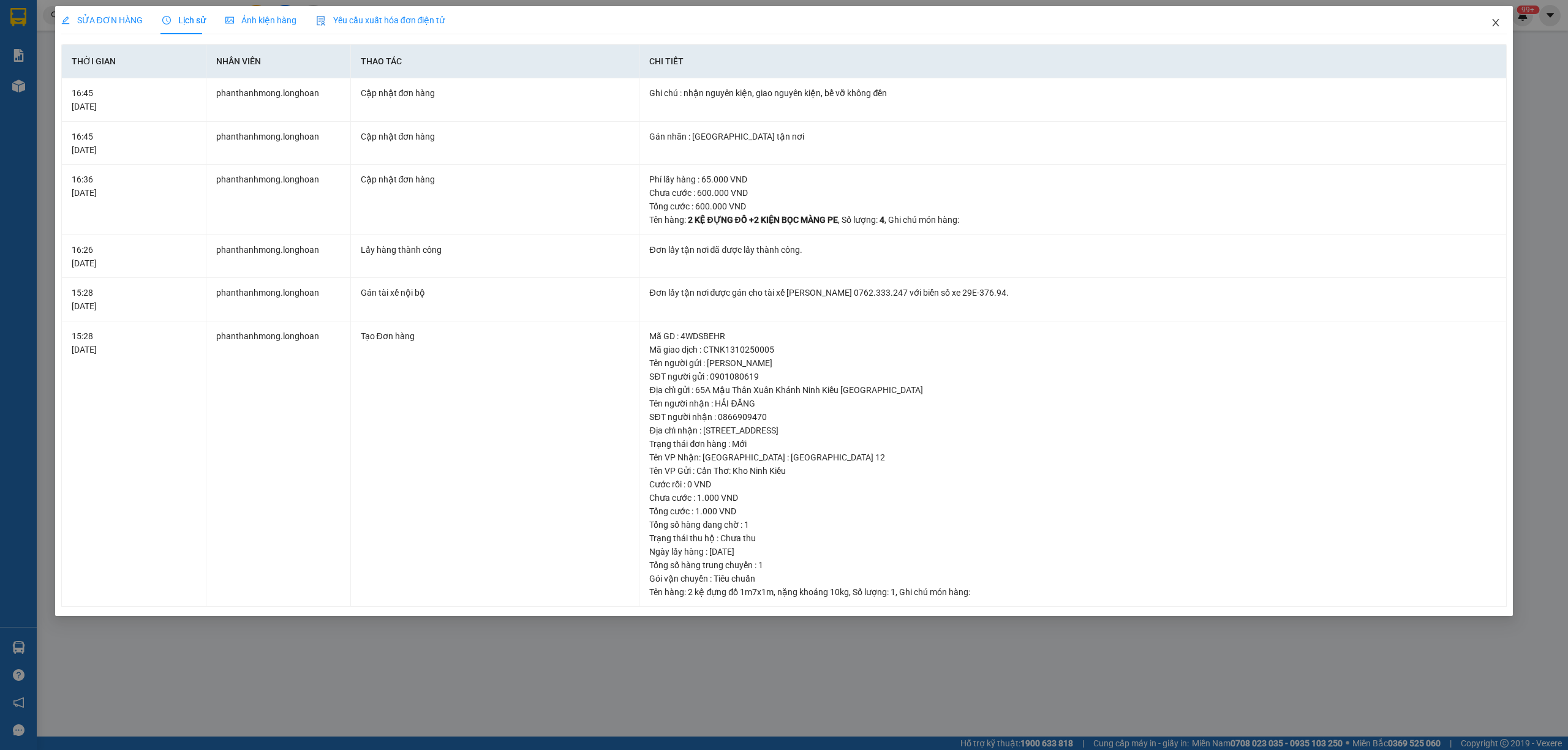
click at [1470, 20] on span "Close" at bounding box center [1496, 23] width 35 height 35
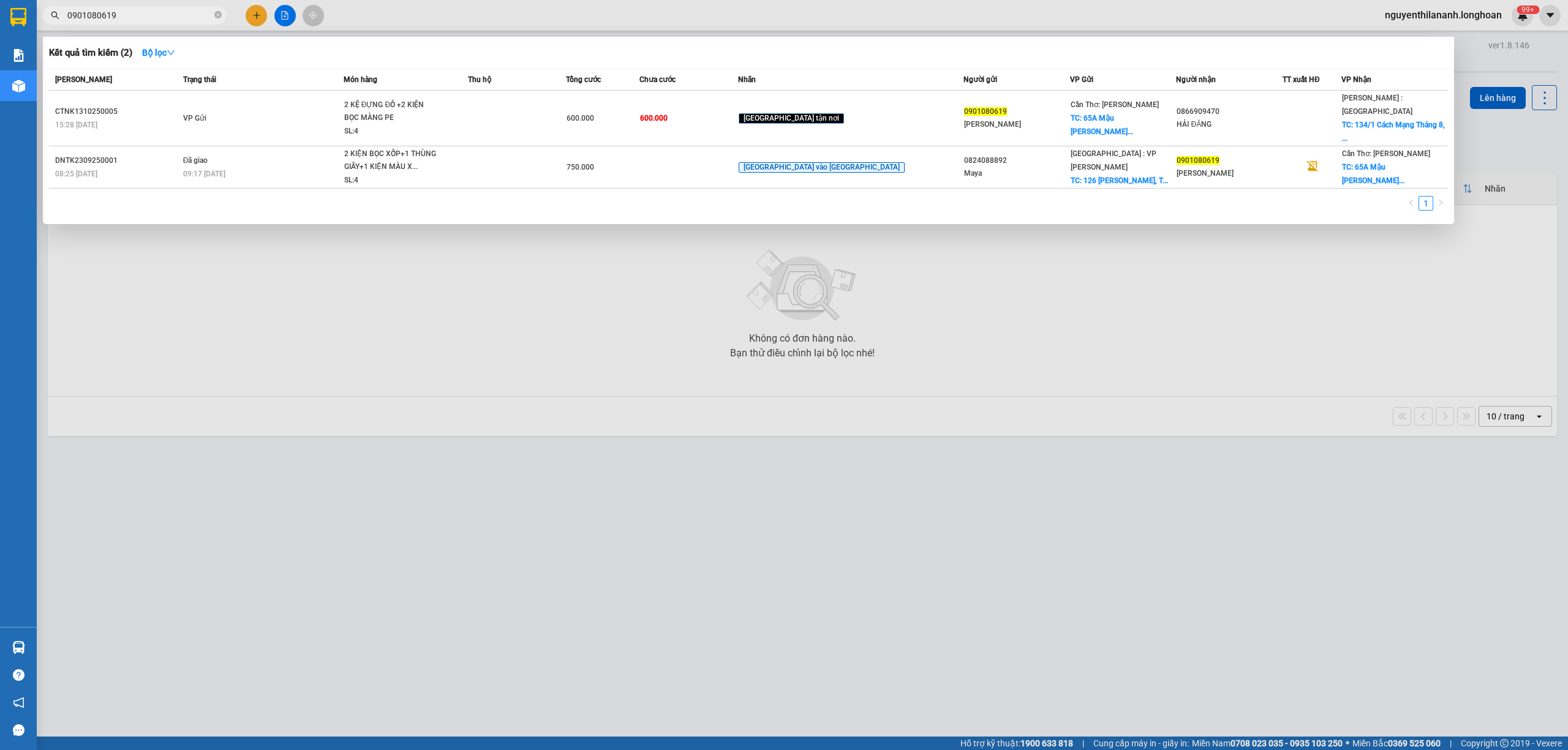
click at [163, 18] on input "0901080619" at bounding box center [139, 15] width 144 height 13
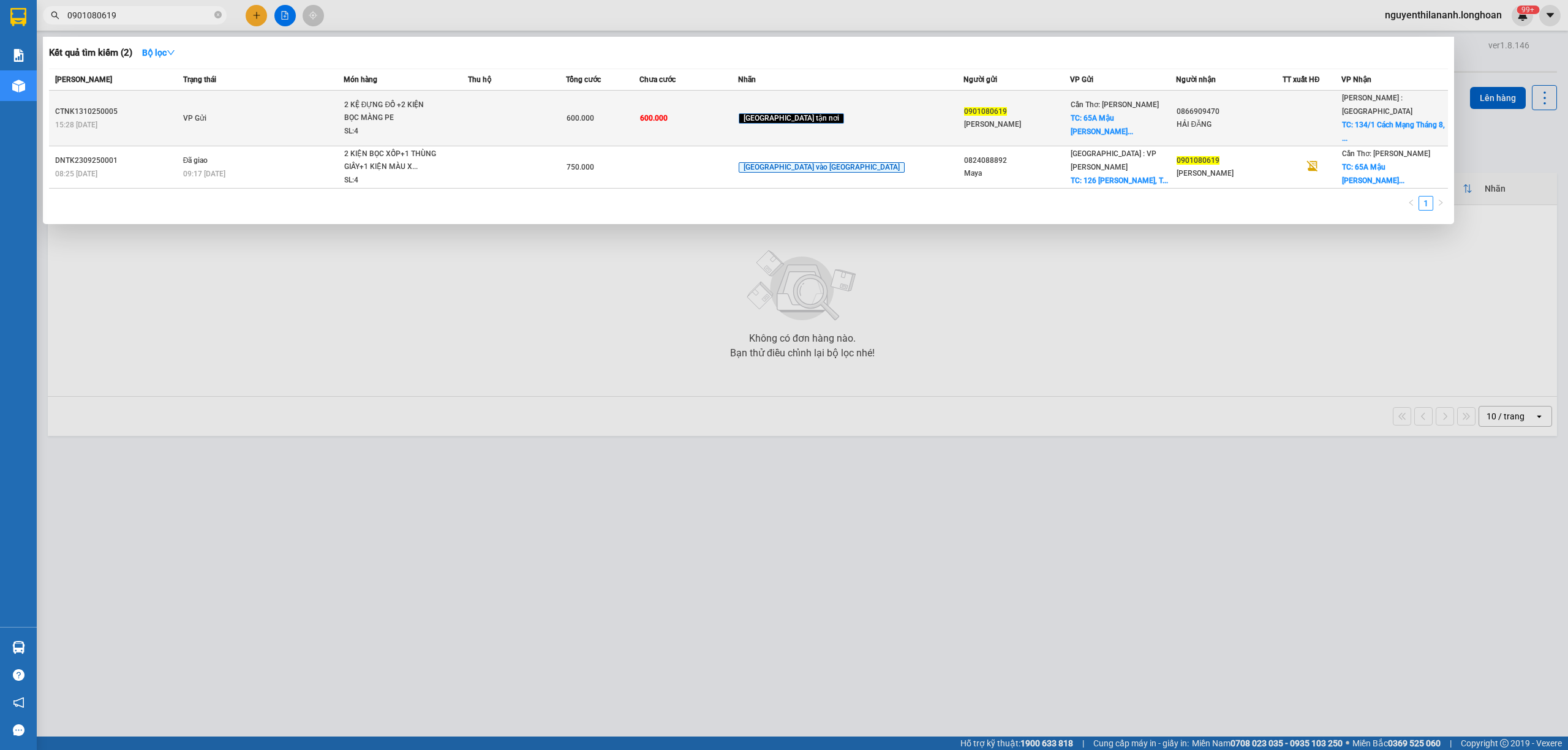
click at [156, 105] on div "CTNK1310250005" at bounding box center [117, 112] width 124 height 13
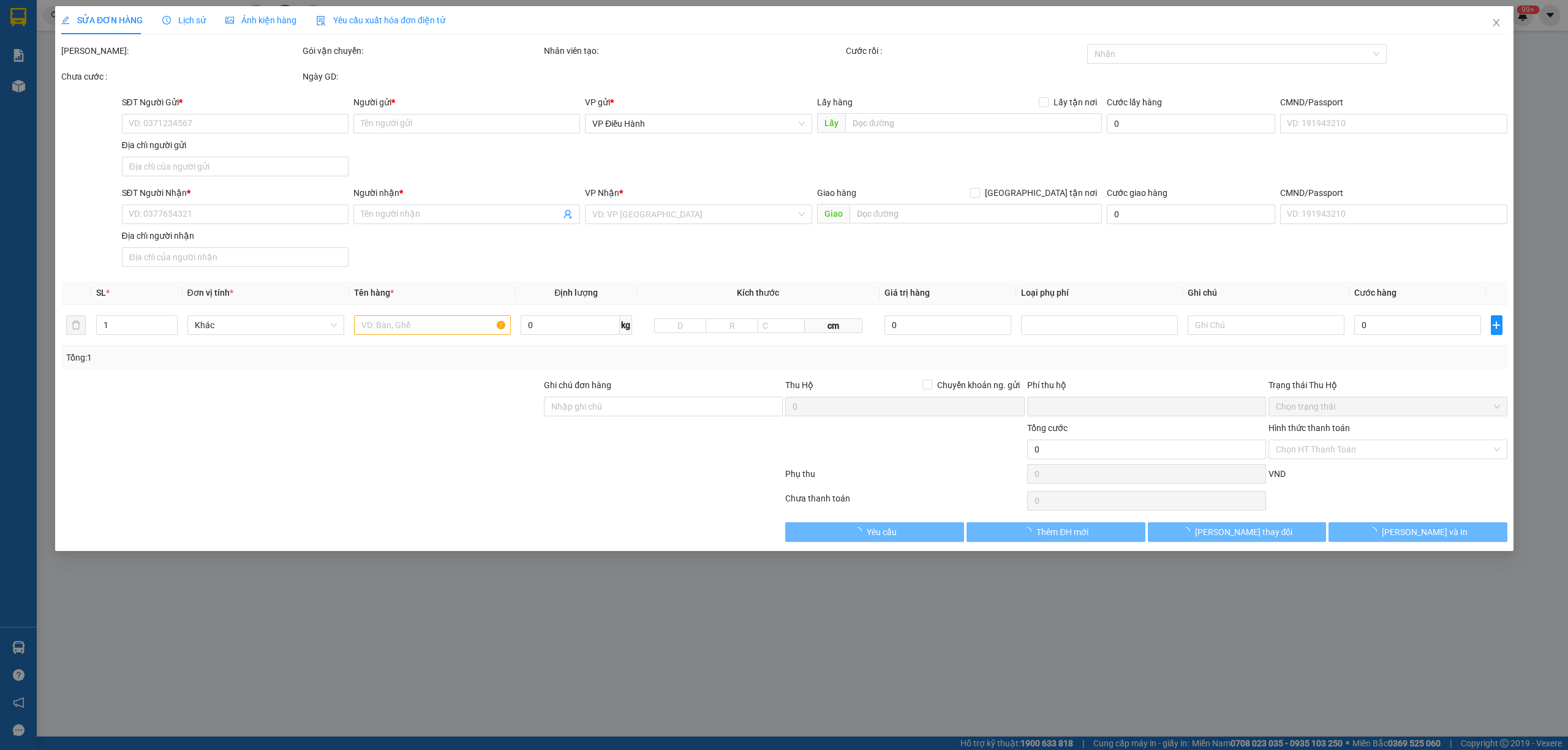
type input "0901080619"
type input "[PERSON_NAME]"
checkbox input "true"
type input "65A Mậu [PERSON_NAME] Kiều Cần Thơ"
type input "0866909470"
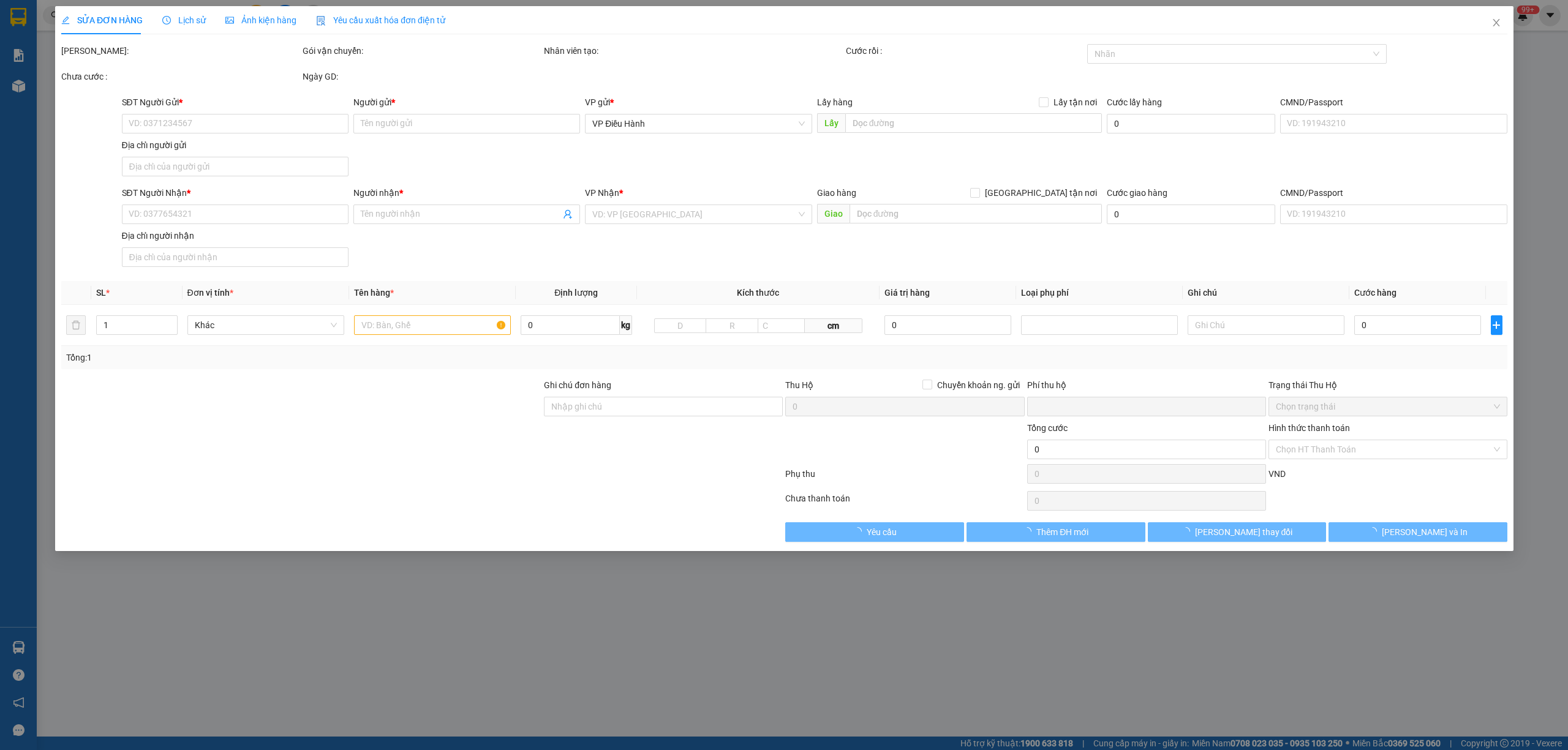
type input "HẢI ĐĂNG"
checkbox input "true"
type input "[STREET_ADDRESS]"
type input "nhận nguyên kiện, giao nguyên kiện, bể vỡ không đền"
type input "0"
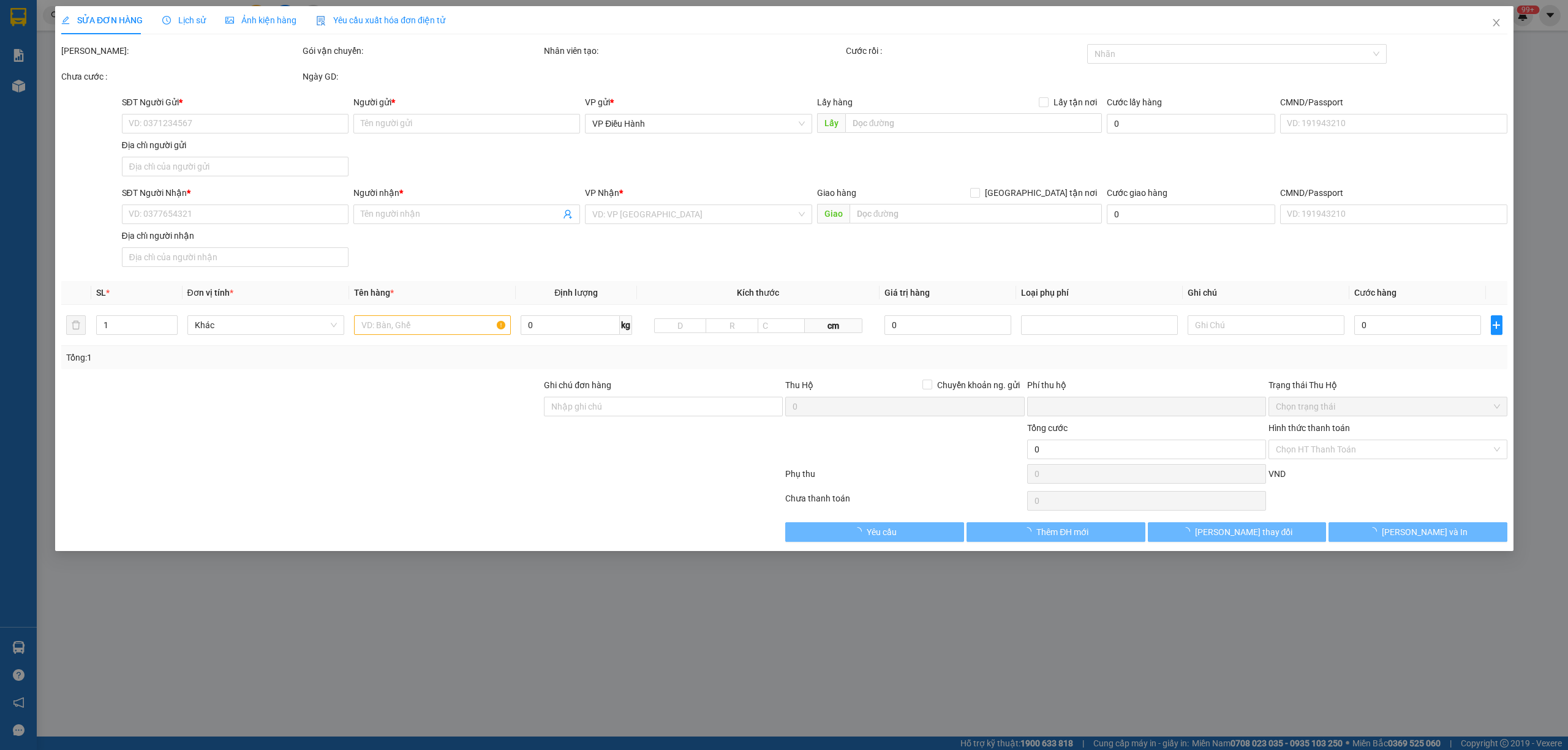
type input "600.000"
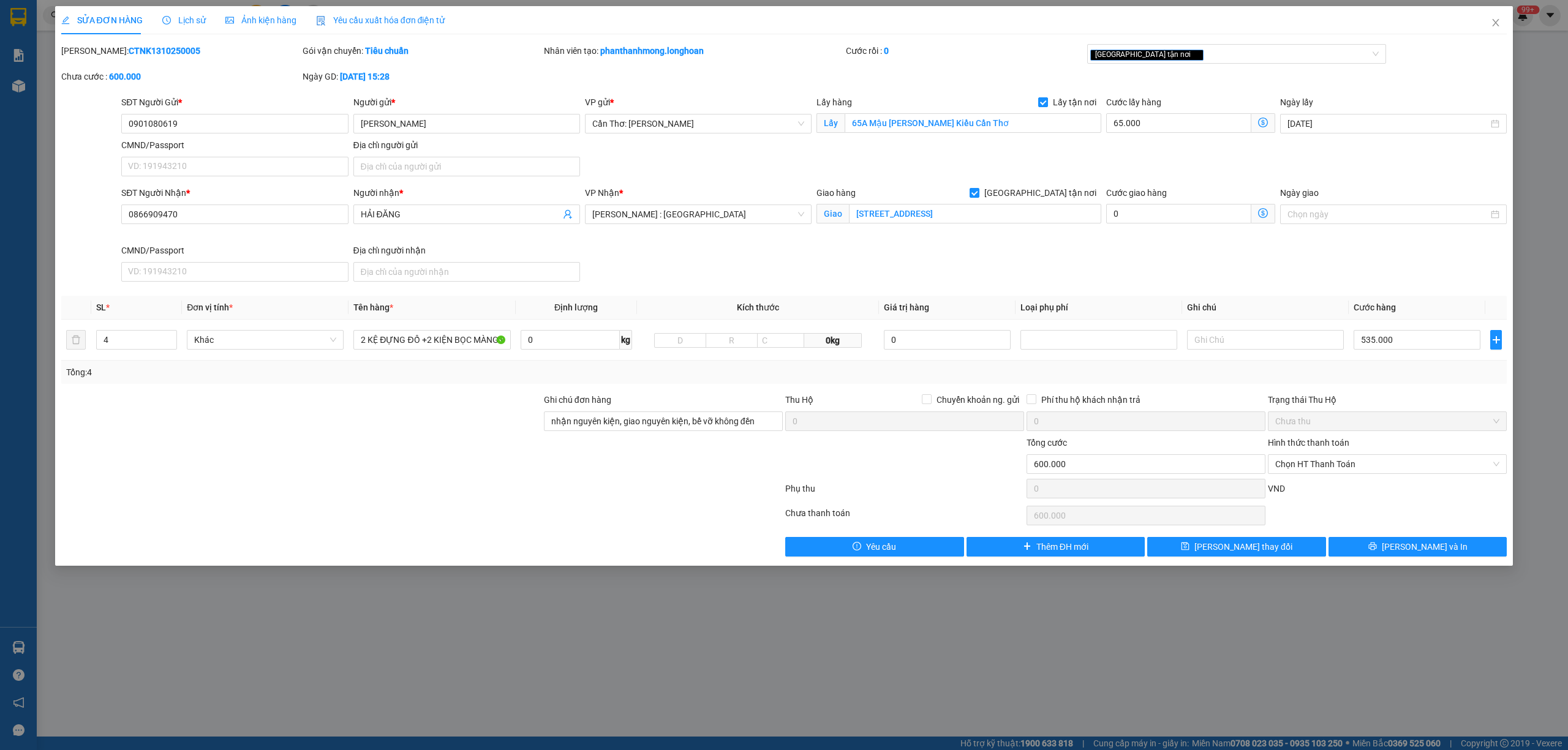
drag, startPoint x: 165, startPoint y: 50, endPoint x: 117, endPoint y: 4, distance: 66.5
click at [91, 45] on div "[PERSON_NAME]: CTNK1310250005" at bounding box center [181, 50] width 239 height 13
copy b "CTNK1310250005"
click at [1470, 23] on icon "close" at bounding box center [1496, 23] width 10 height 10
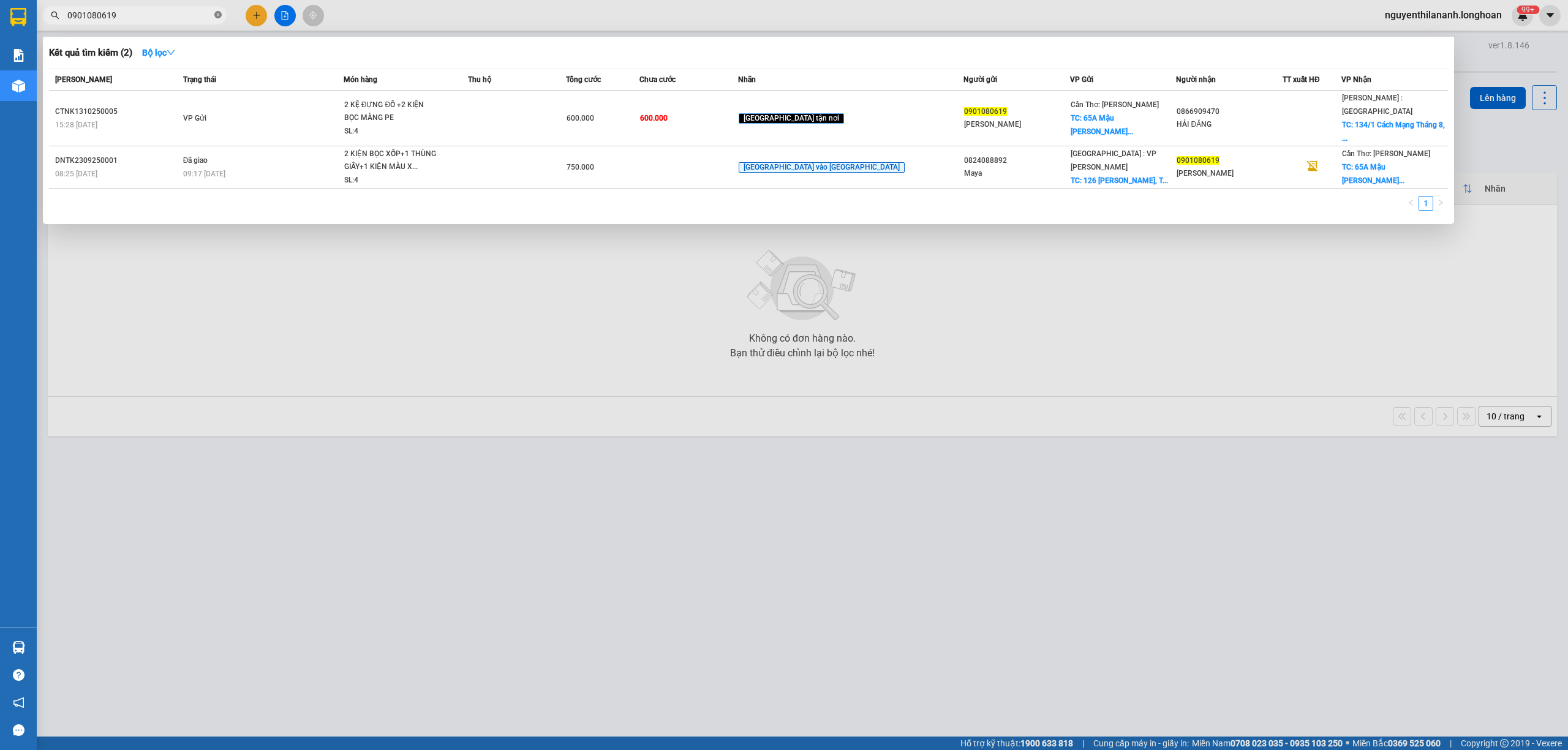
click at [214, 12] on icon "close-circle" at bounding box center [218, 15] width 7 height 7
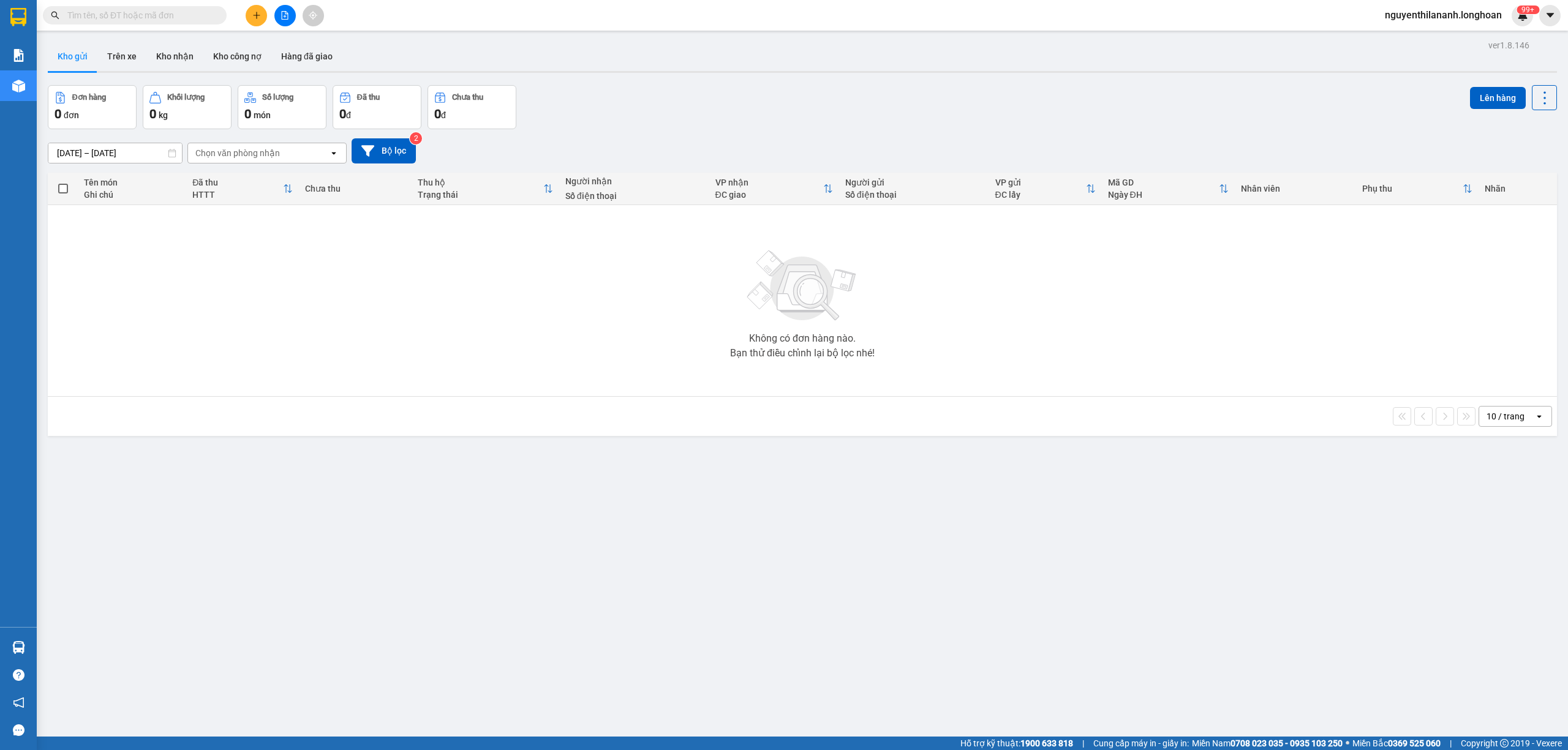
paste input "0983836606"
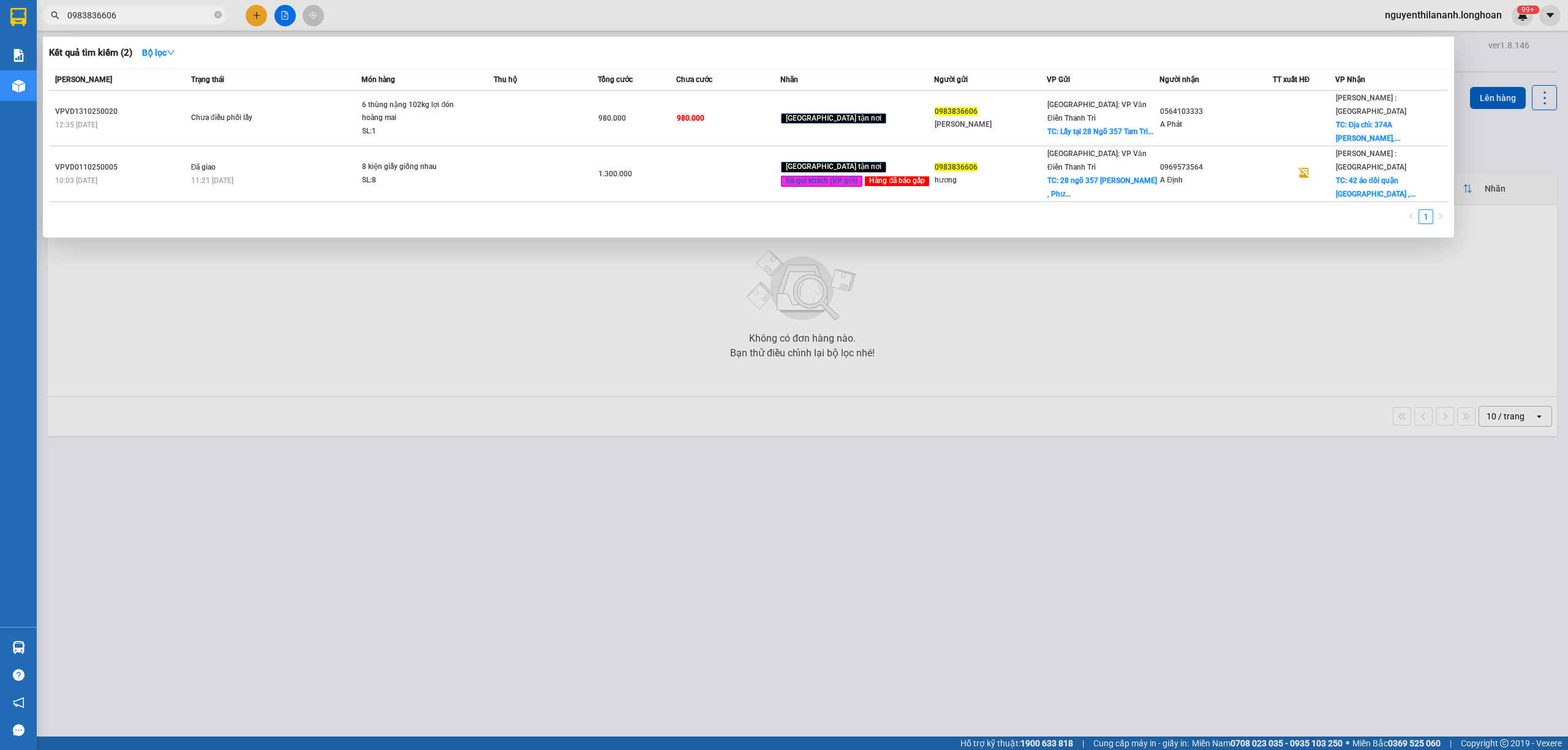
type input "0983836606"
click at [214, 20] on span at bounding box center [218, 16] width 7 height 11
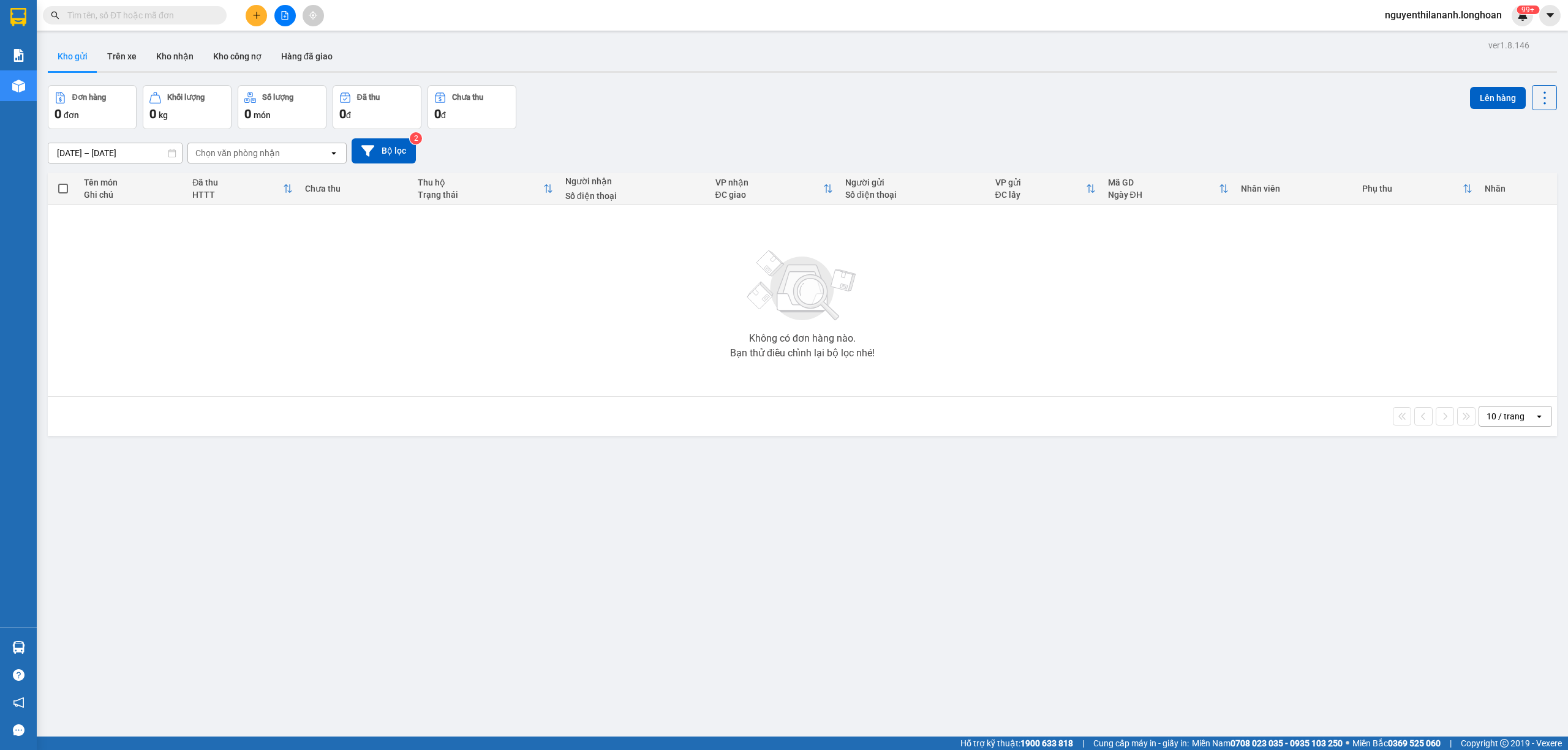
paste input "0355942455"
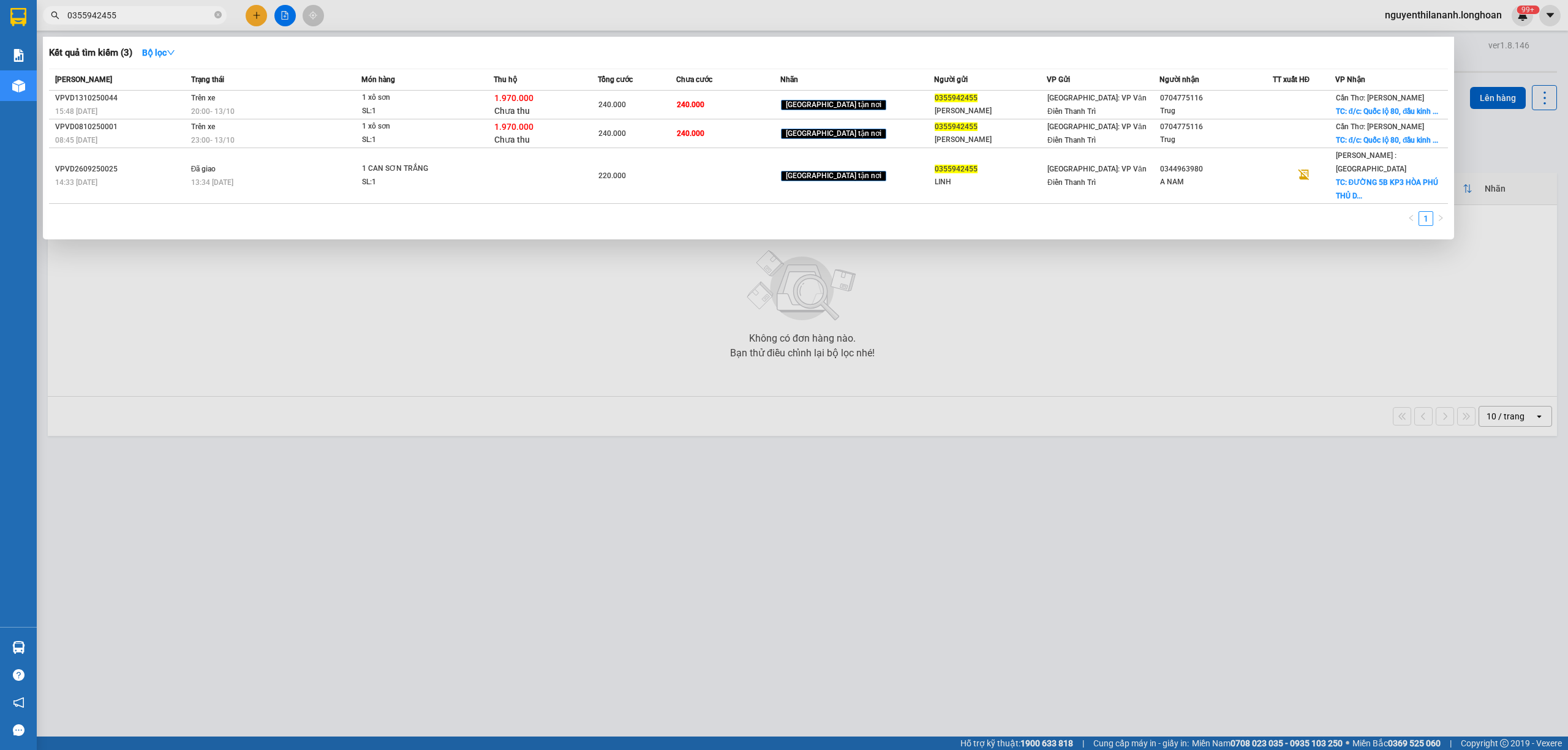
type input "0355942455"
click at [218, 13] on icon "close-circle" at bounding box center [218, 15] width 7 height 7
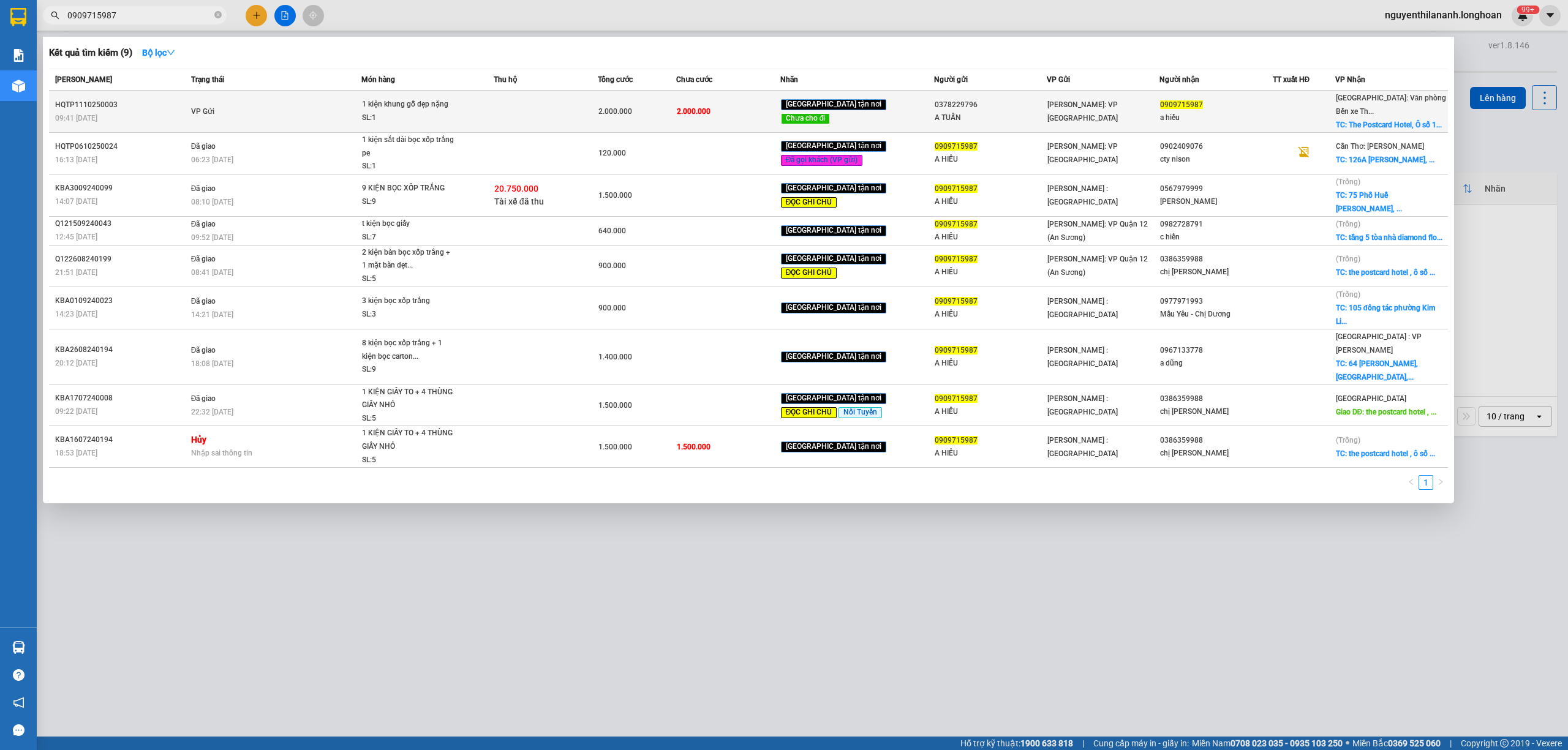
type input "0909715987"
click at [132, 114] on div "09:41 [DATE]" at bounding box center [121, 118] width 132 height 13
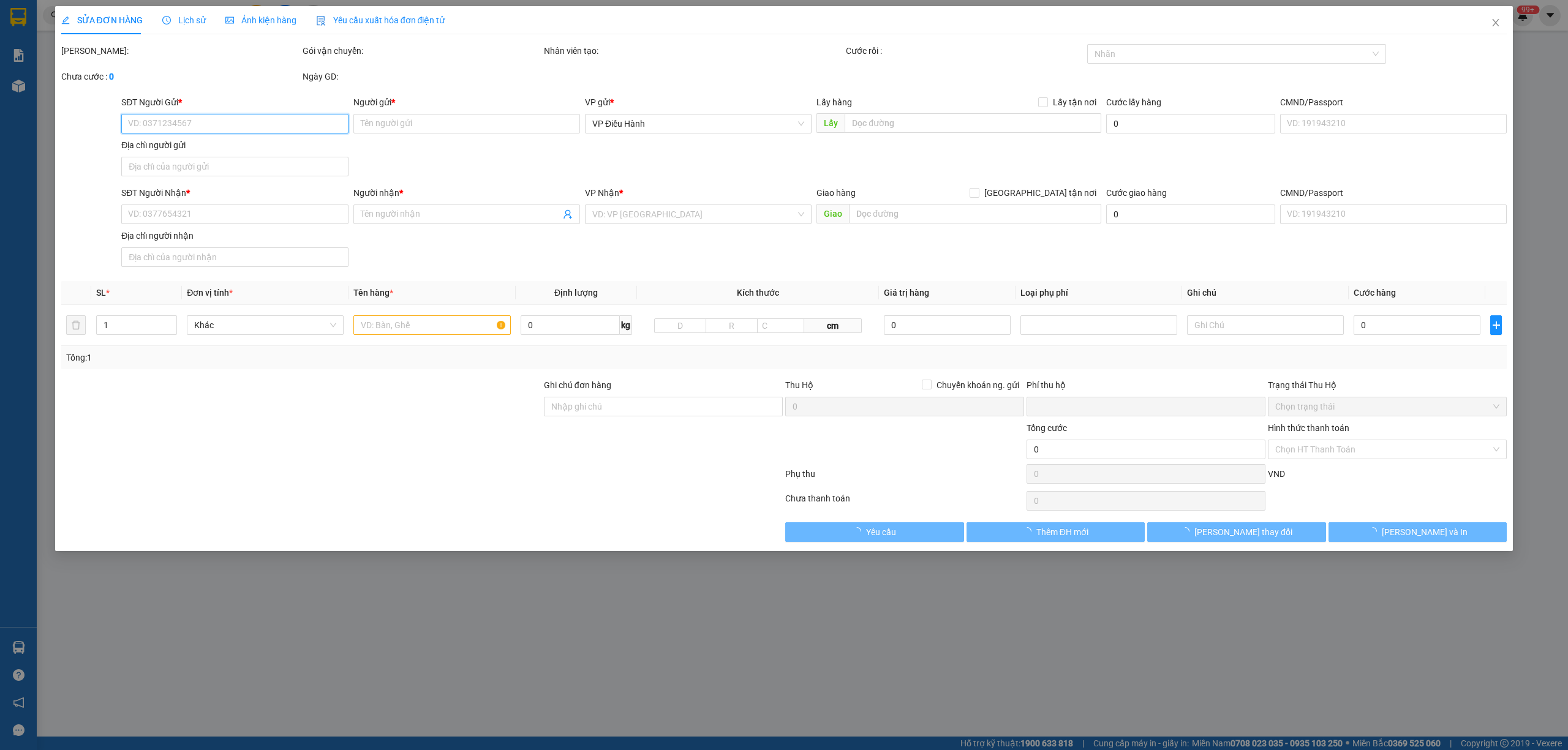
type input "0378229796"
type input "A TUẤN"
type input "0909715987"
type input "a hiếu"
checkbox input "true"
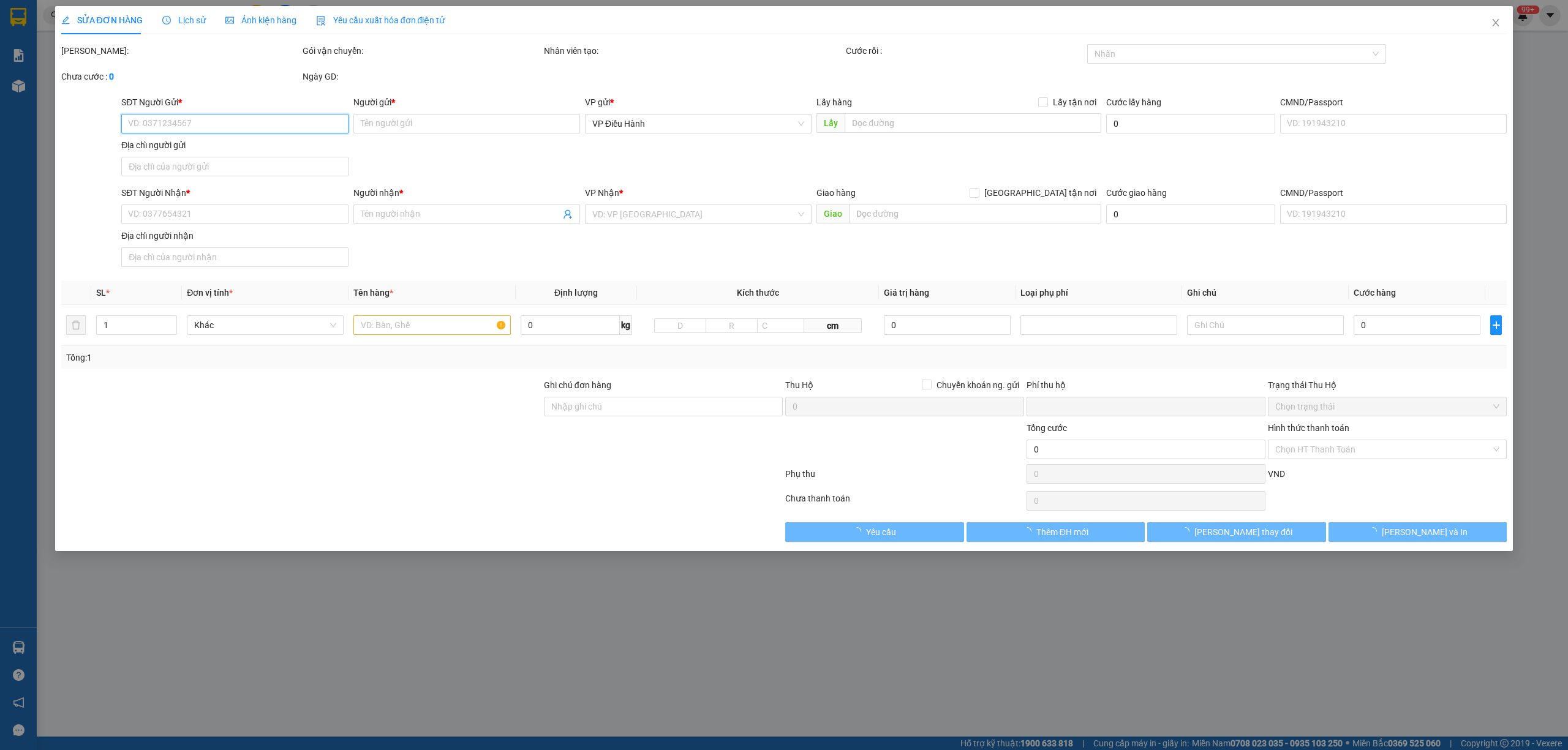
type input "The Postcard Hotel, [GEOGRAPHIC_DATA], Khu Biệt Thự [GEOGRAPHIC_DATA], [GEOGRAP…"
type input "0"
type input "2.000.000"
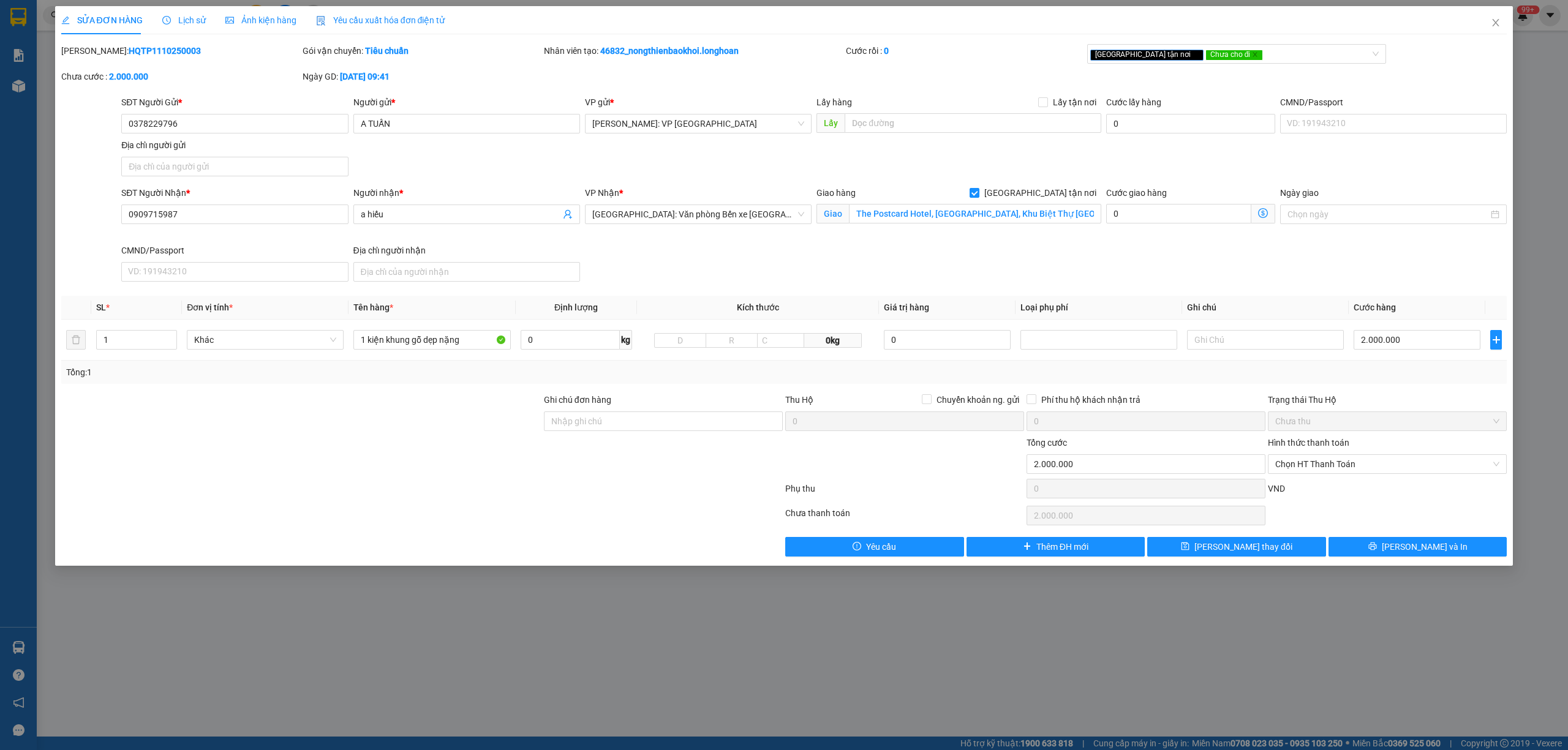
click at [180, 17] on span "Lịch sử" at bounding box center [185, 20] width 44 height 10
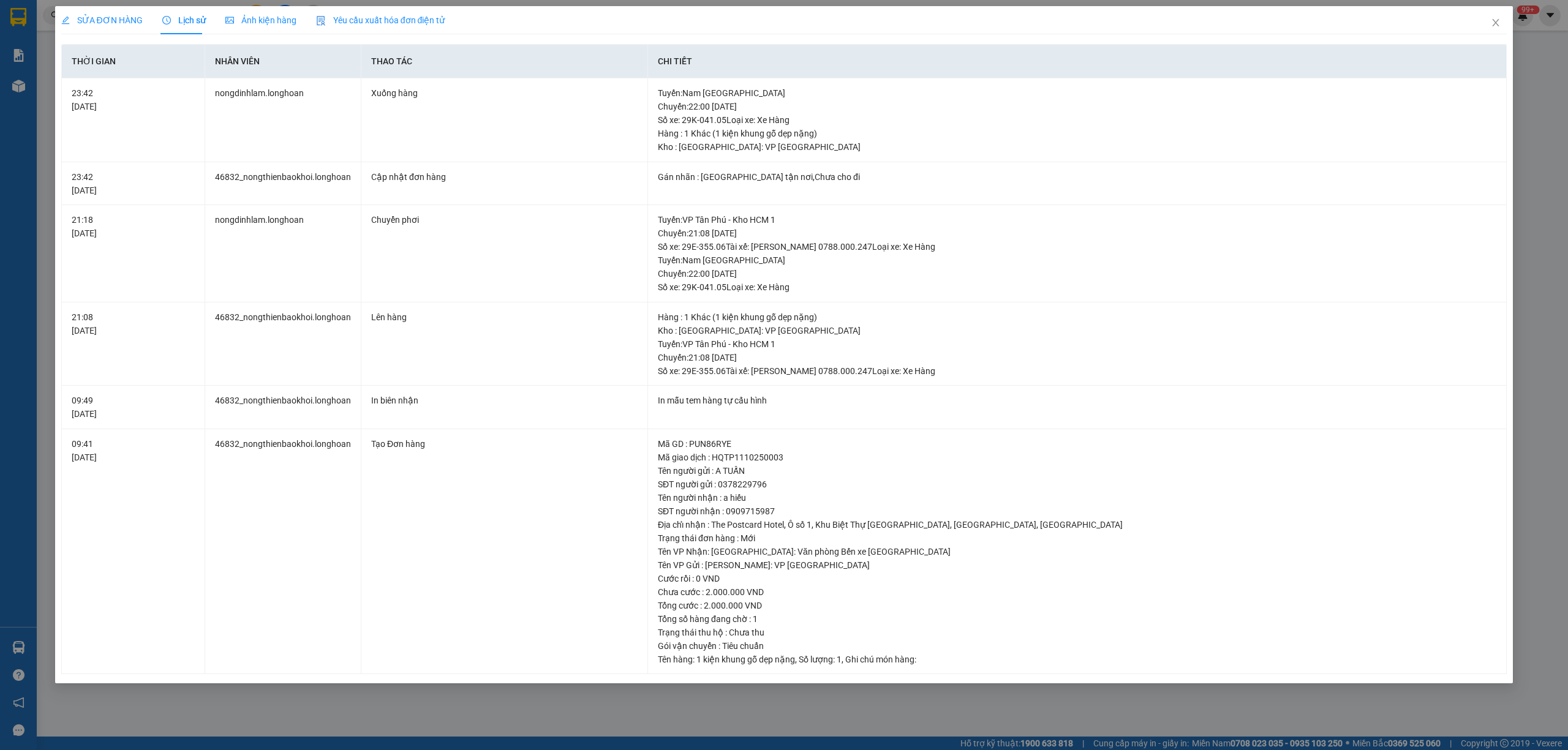
click at [103, 20] on span "SỬA ĐƠN HÀNG" at bounding box center [102, 20] width 81 height 10
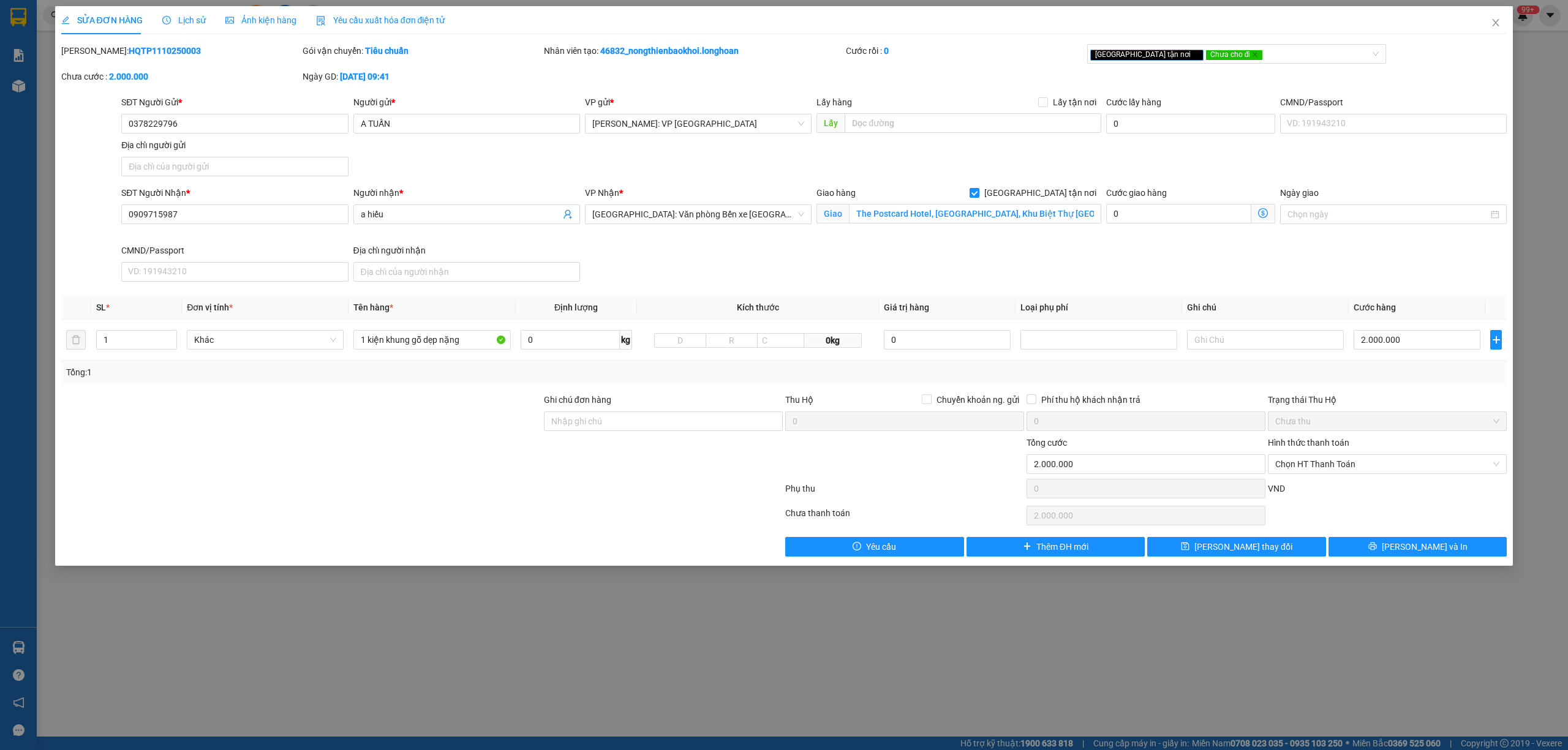
drag, startPoint x: 177, startPoint y: 55, endPoint x: 93, endPoint y: 42, distance: 85.0
click at [93, 42] on div "SỬA ĐƠN HÀNG Lịch sử Ảnh kiện hàng Yêu cầu xuất hóa đơn điện tử Total Paid Fee …" at bounding box center [785, 281] width 1446 height 551
copy b "HQTP1110250003"
click at [252, 10] on div "Ảnh kiện hàng" at bounding box center [261, 20] width 71 height 28
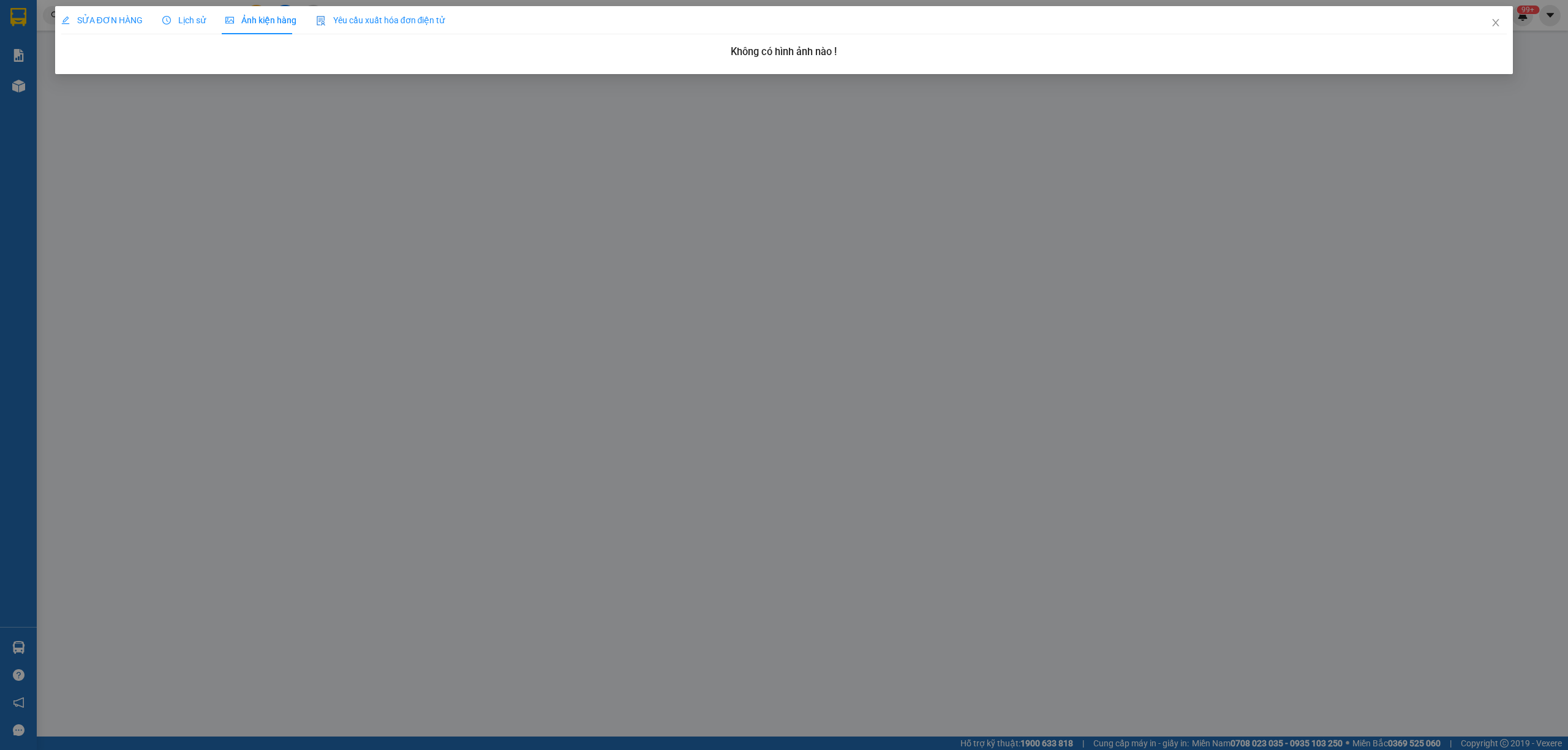
click at [192, 25] on div "Lịch sử" at bounding box center [185, 20] width 44 height 13
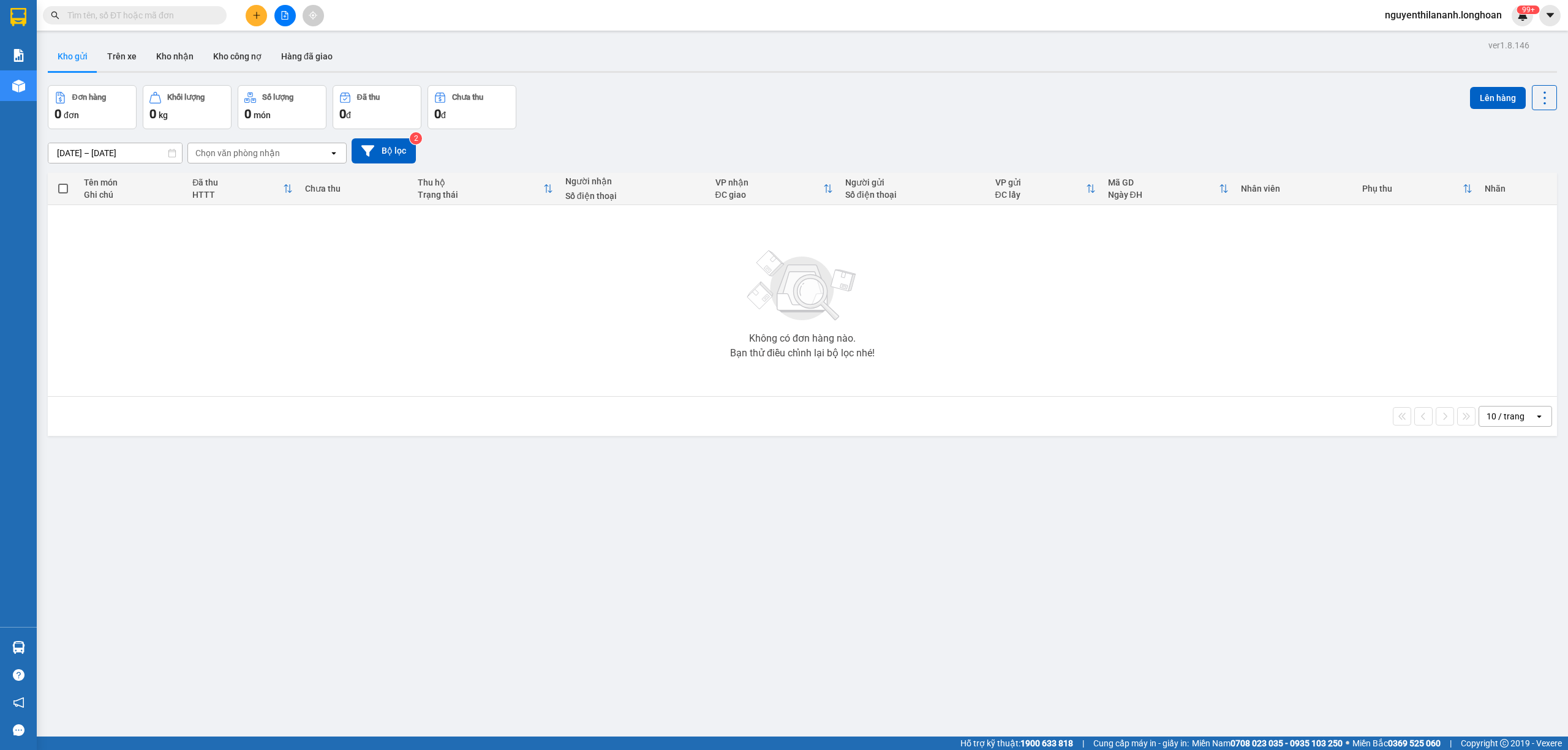
click at [185, 11] on input "text" at bounding box center [139, 15] width 144 height 13
paste input "0855755768"
type input "0855755768"
paste input "HNHD0910250052"
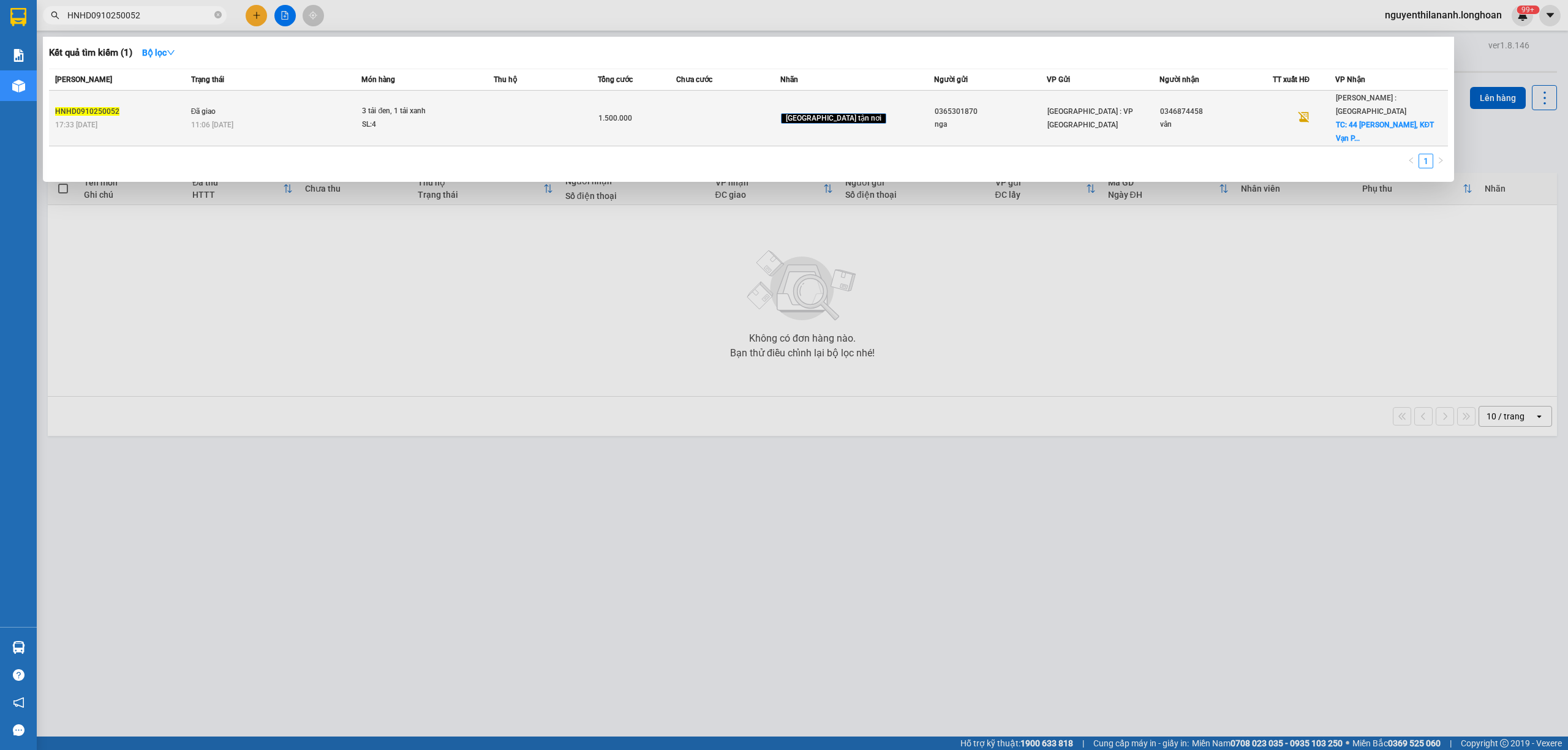
type input "HNHD0910250052"
click at [168, 118] on div "17:33 [DATE]" at bounding box center [121, 124] width 132 height 13
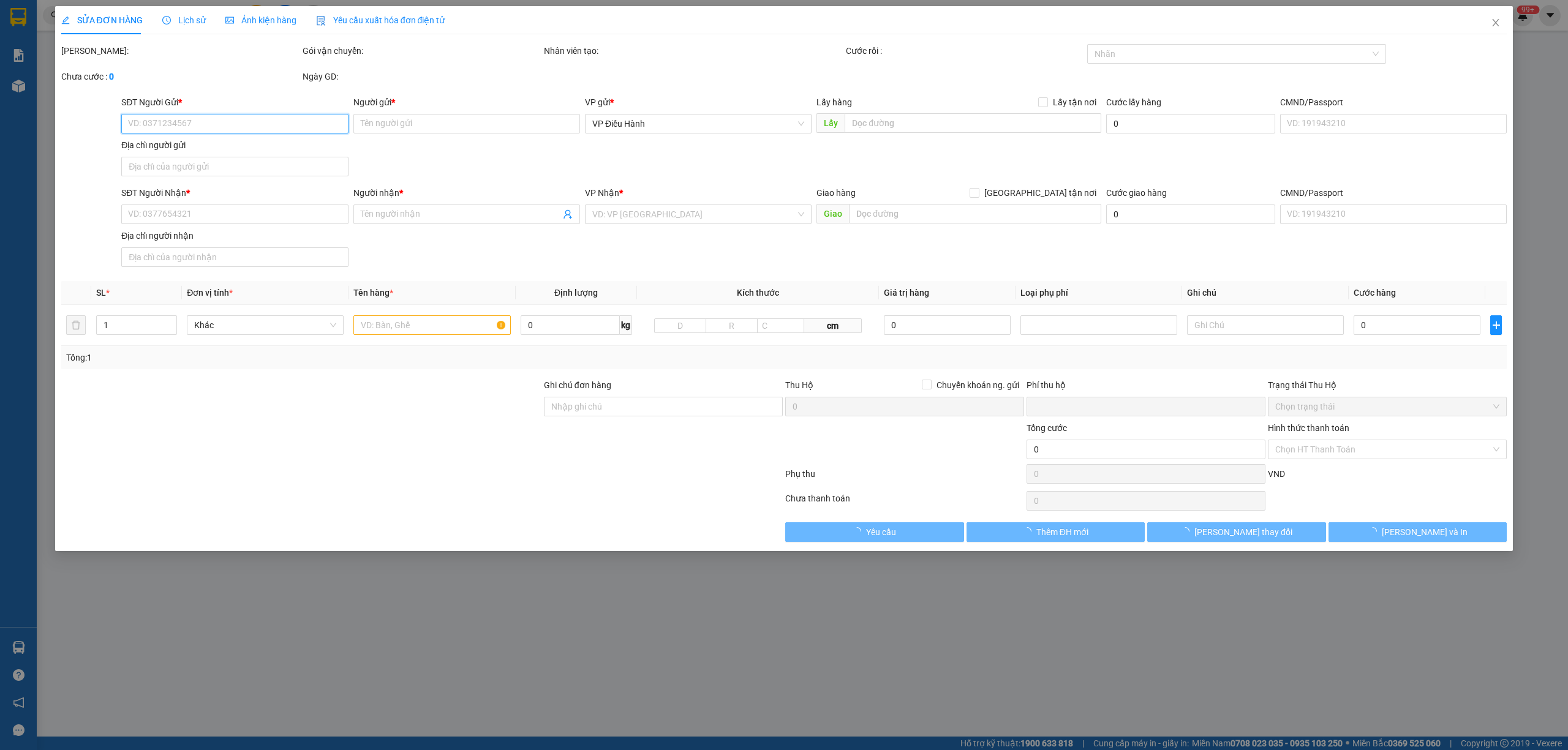
type input "0365301870"
type input "nga"
type input "001082015723"
type input "tòa ct4 phú lãm hà đông hà nội"
type input "0346874458"
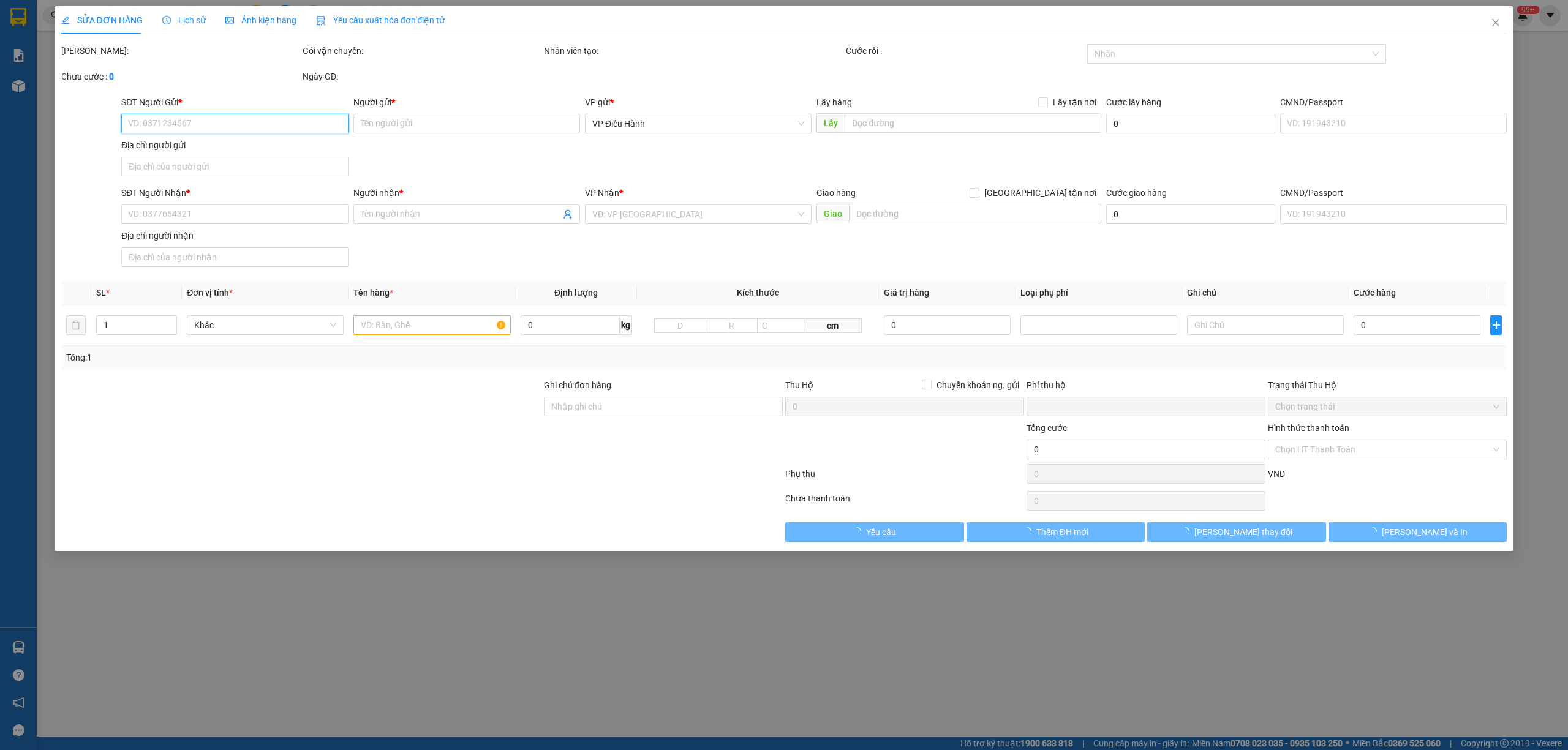
type input "vân"
checkbox input "true"
type input "44 Đinh Thị Thi, KĐT Vạn Phúc, Thủ Đức"
type input "051190014219"
type input "0"
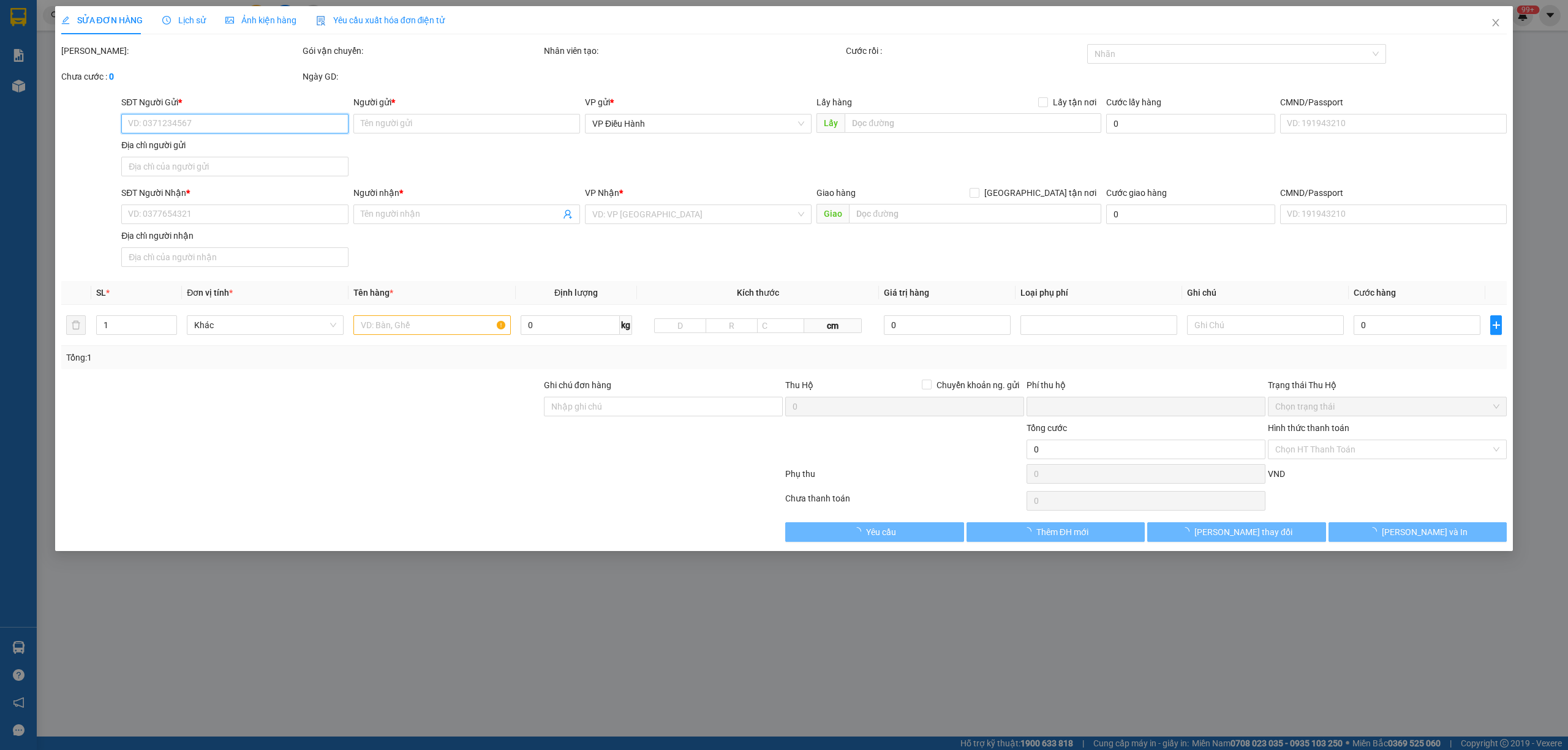
type input "1.500.000"
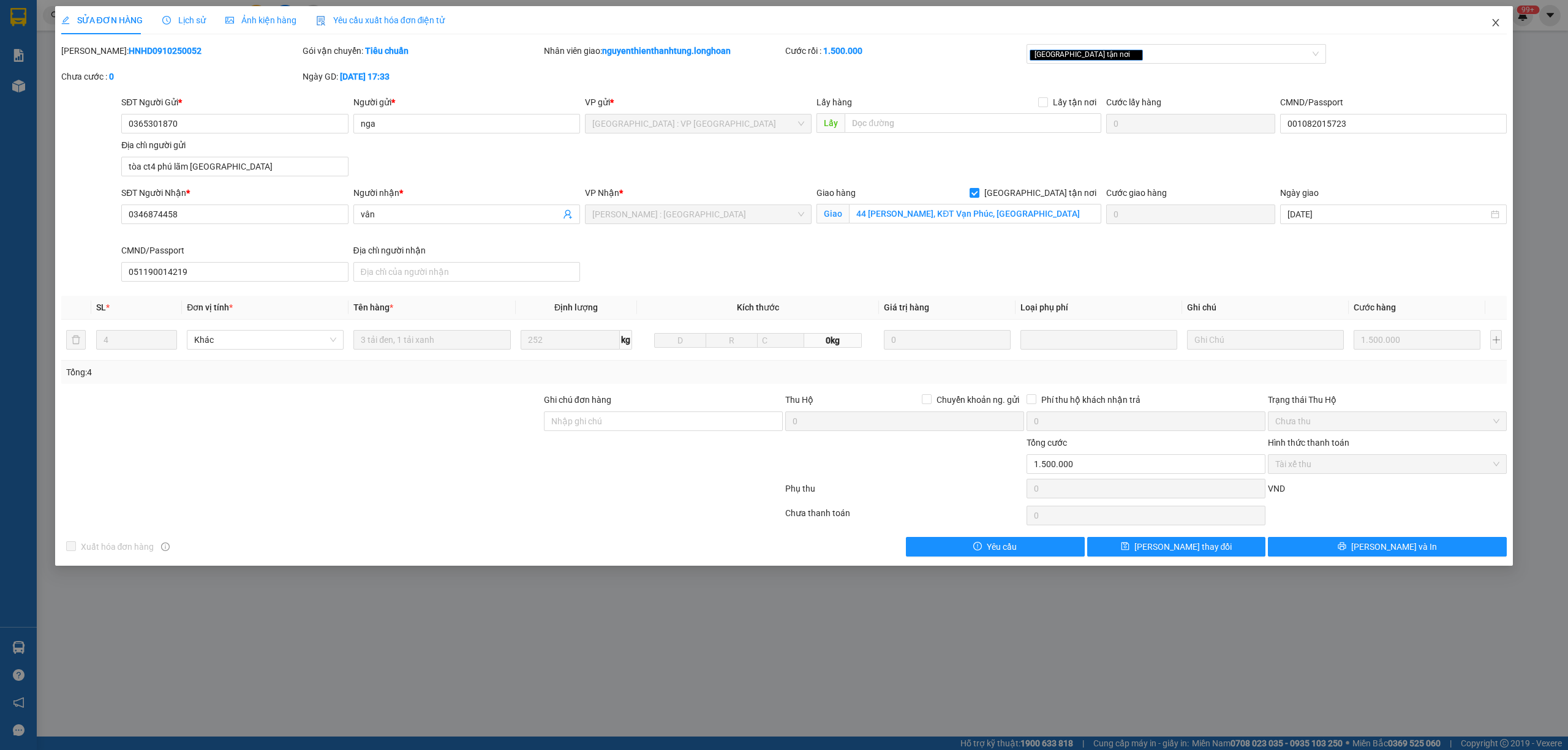
click at [1501, 23] on span "Close" at bounding box center [1496, 23] width 35 height 35
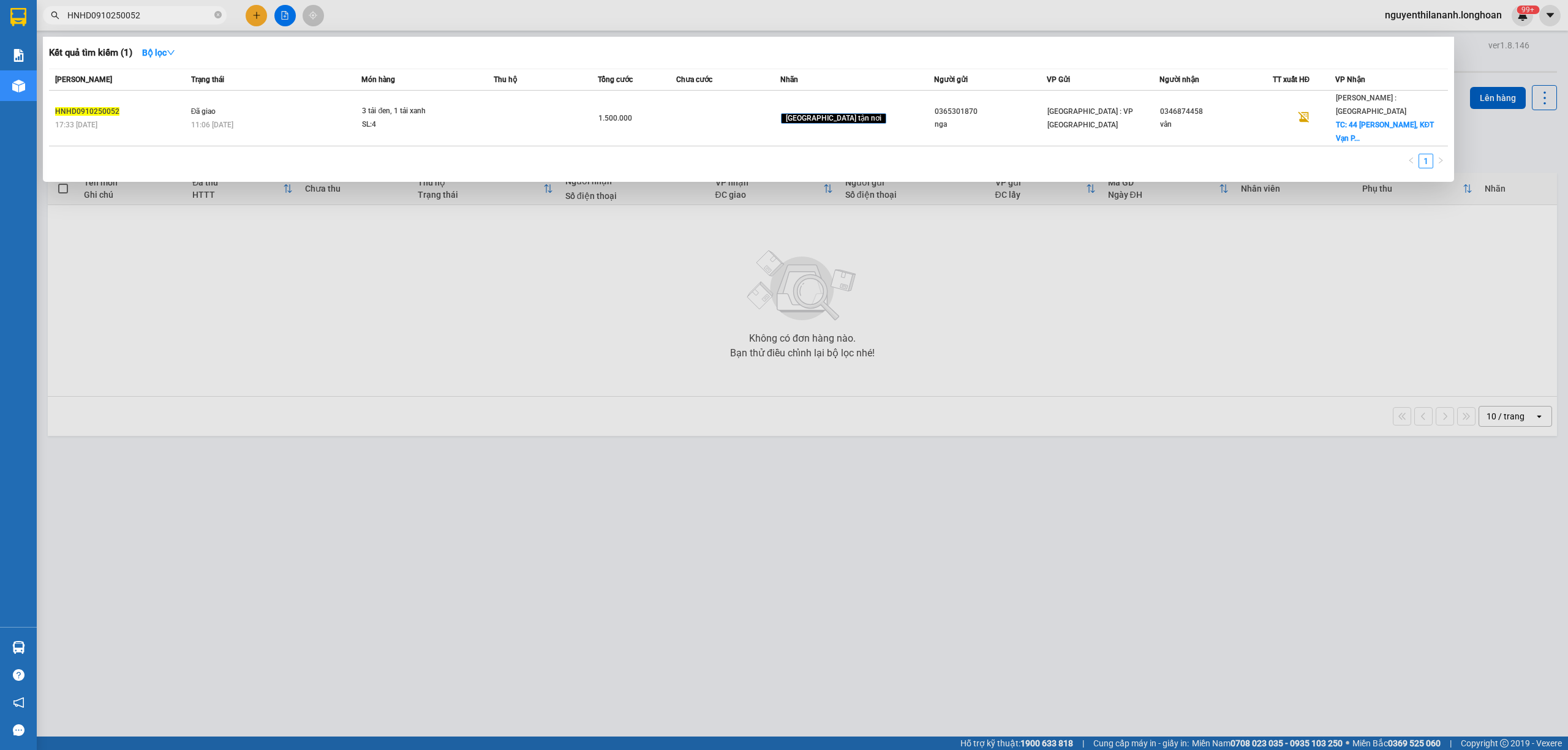
click at [182, 20] on input "HNHD0910250052" at bounding box center [139, 15] width 144 height 13
click at [217, 20] on span at bounding box center [218, 16] width 7 height 11
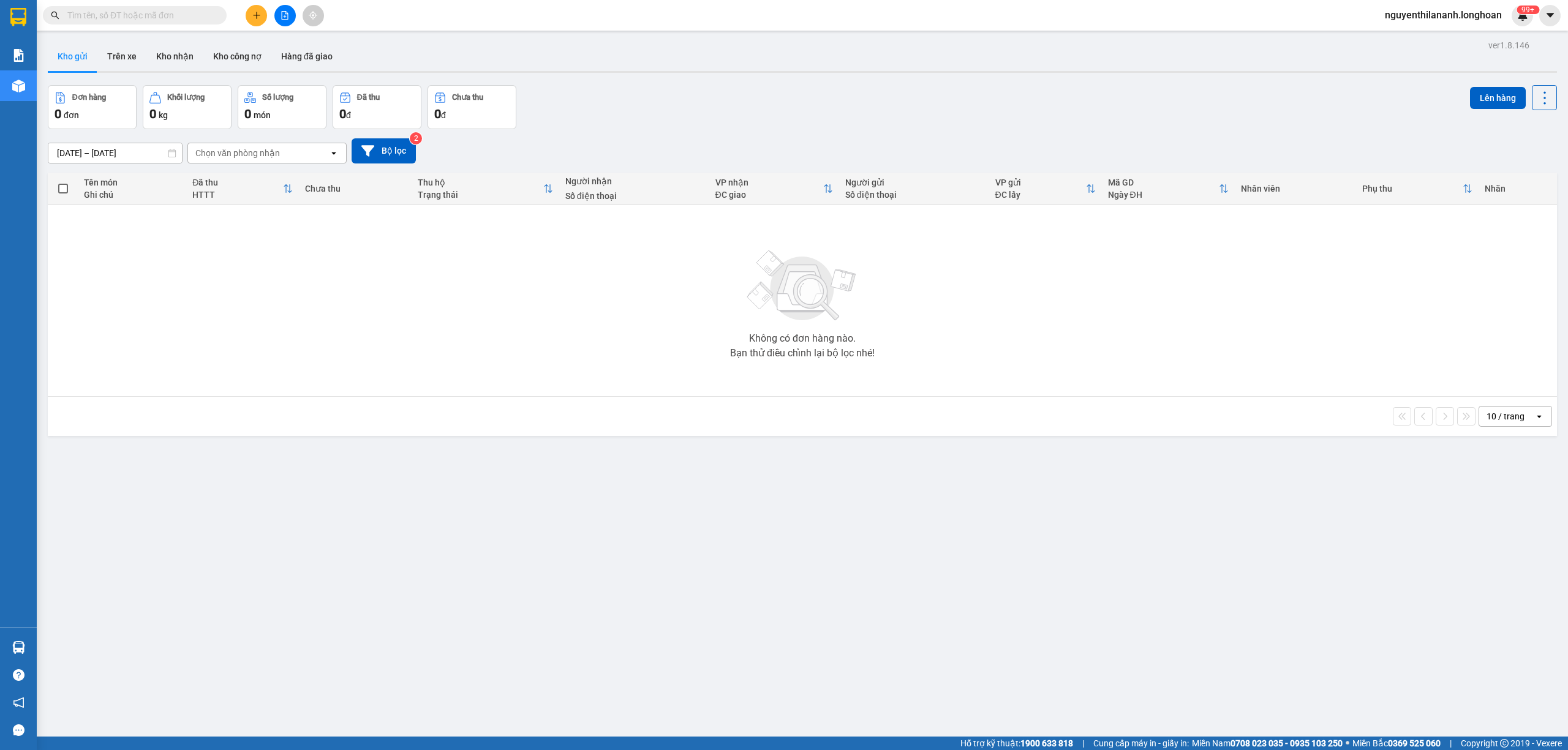
paste input "0982462003"
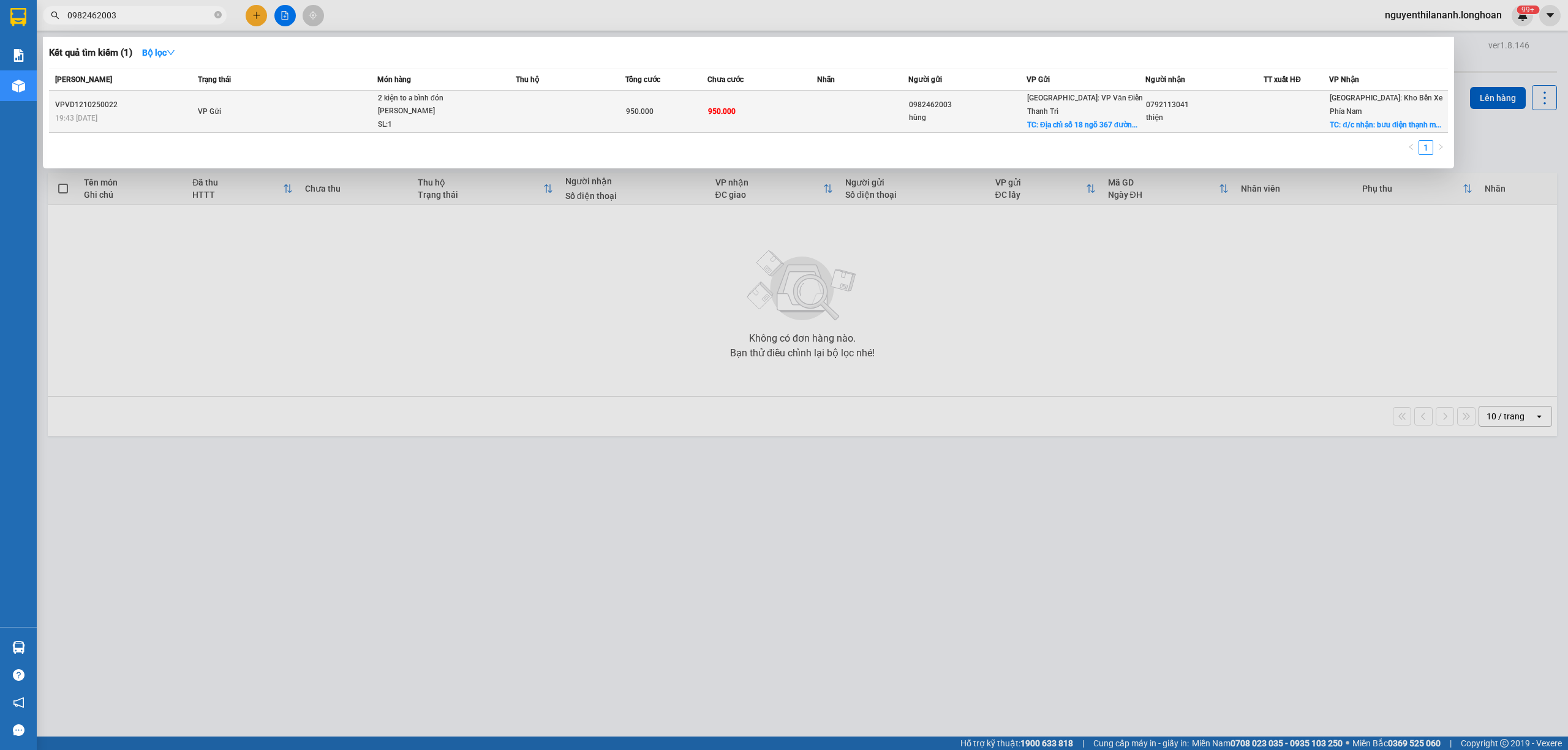
type input "0982462003"
click at [195, 116] on td "VP Gửi" at bounding box center [286, 112] width 182 height 42
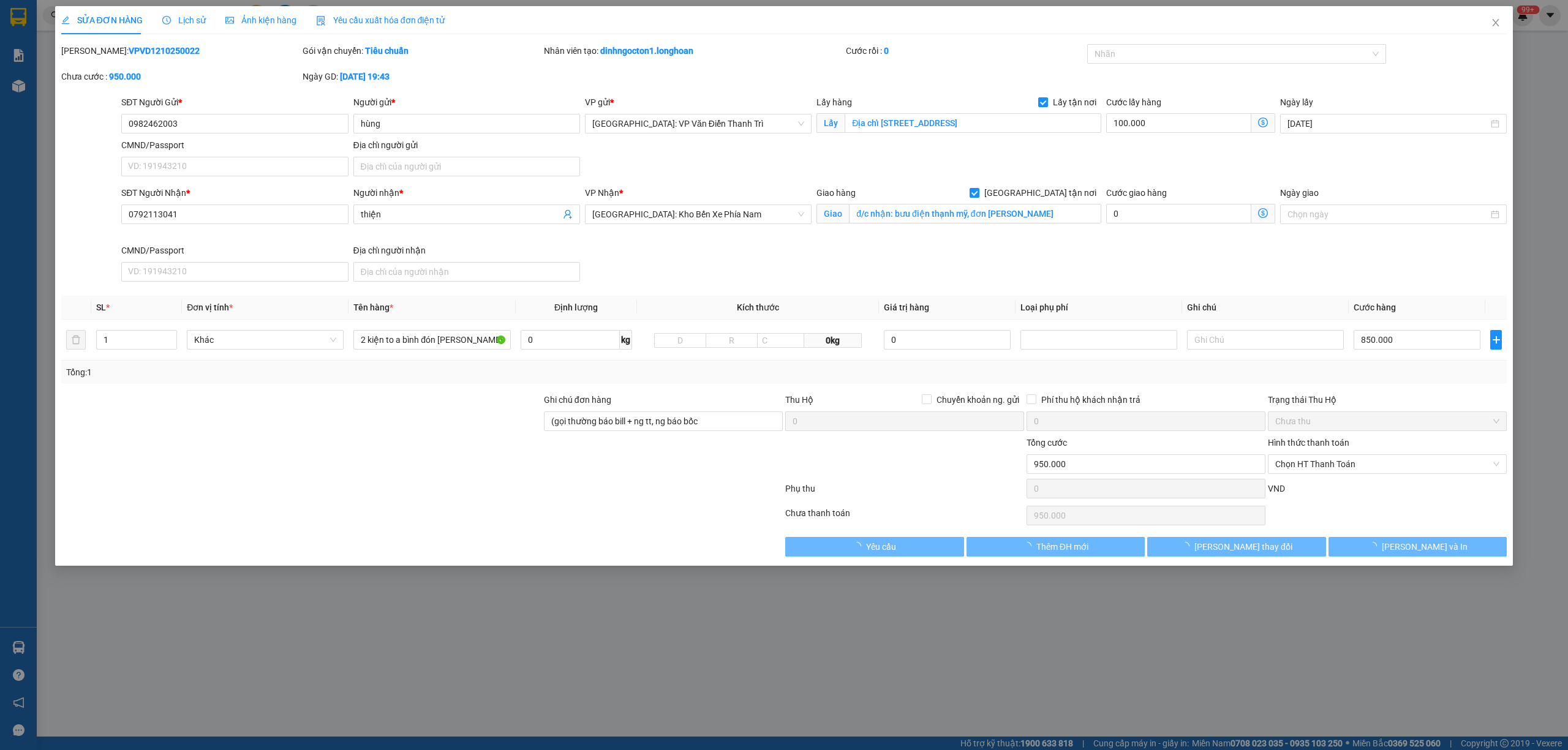
click at [197, 23] on span "Lịch sử" at bounding box center [185, 20] width 44 height 10
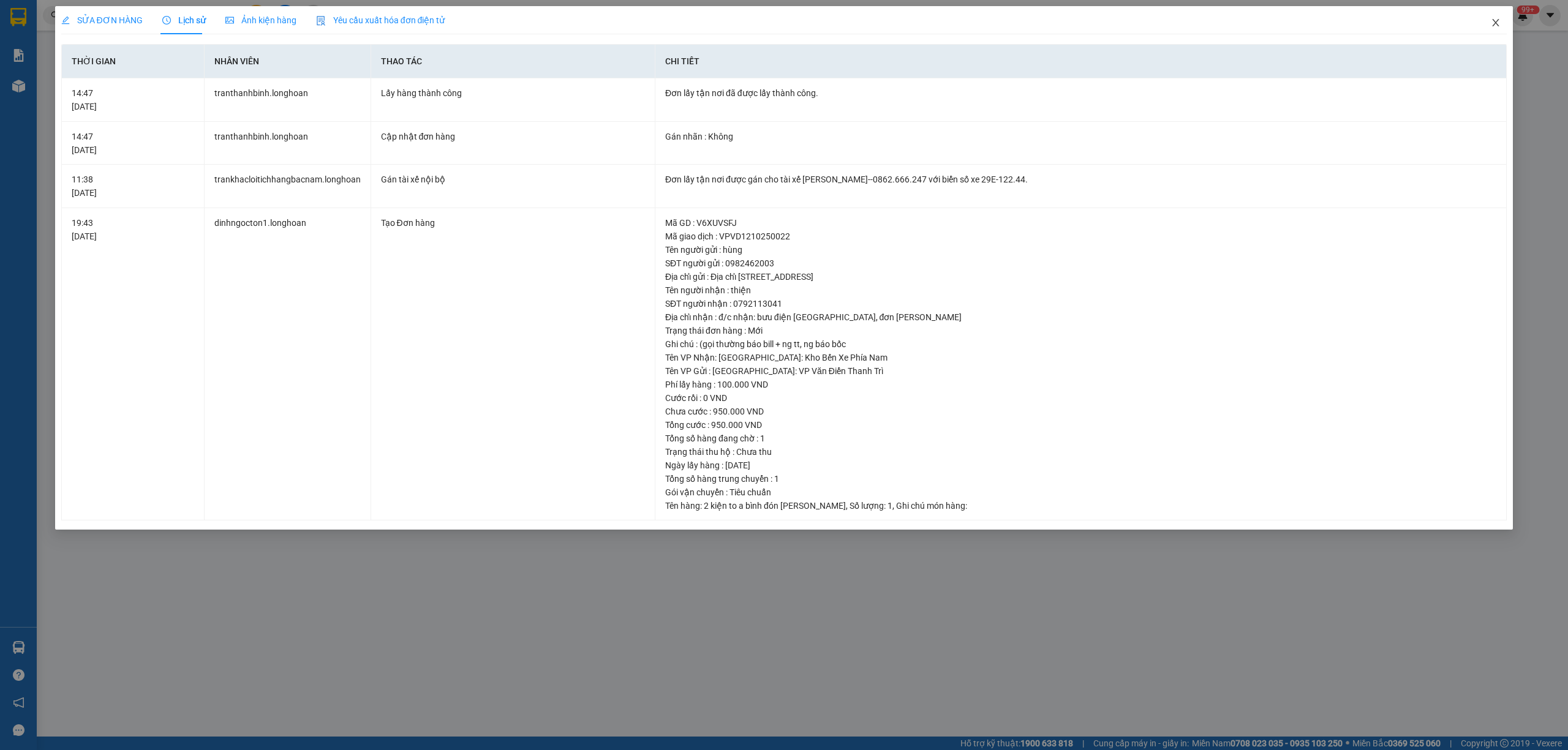
click at [1496, 18] on icon "close" at bounding box center [1496, 23] width 10 height 10
